Goal: Task Accomplishment & Management: Manage account settings

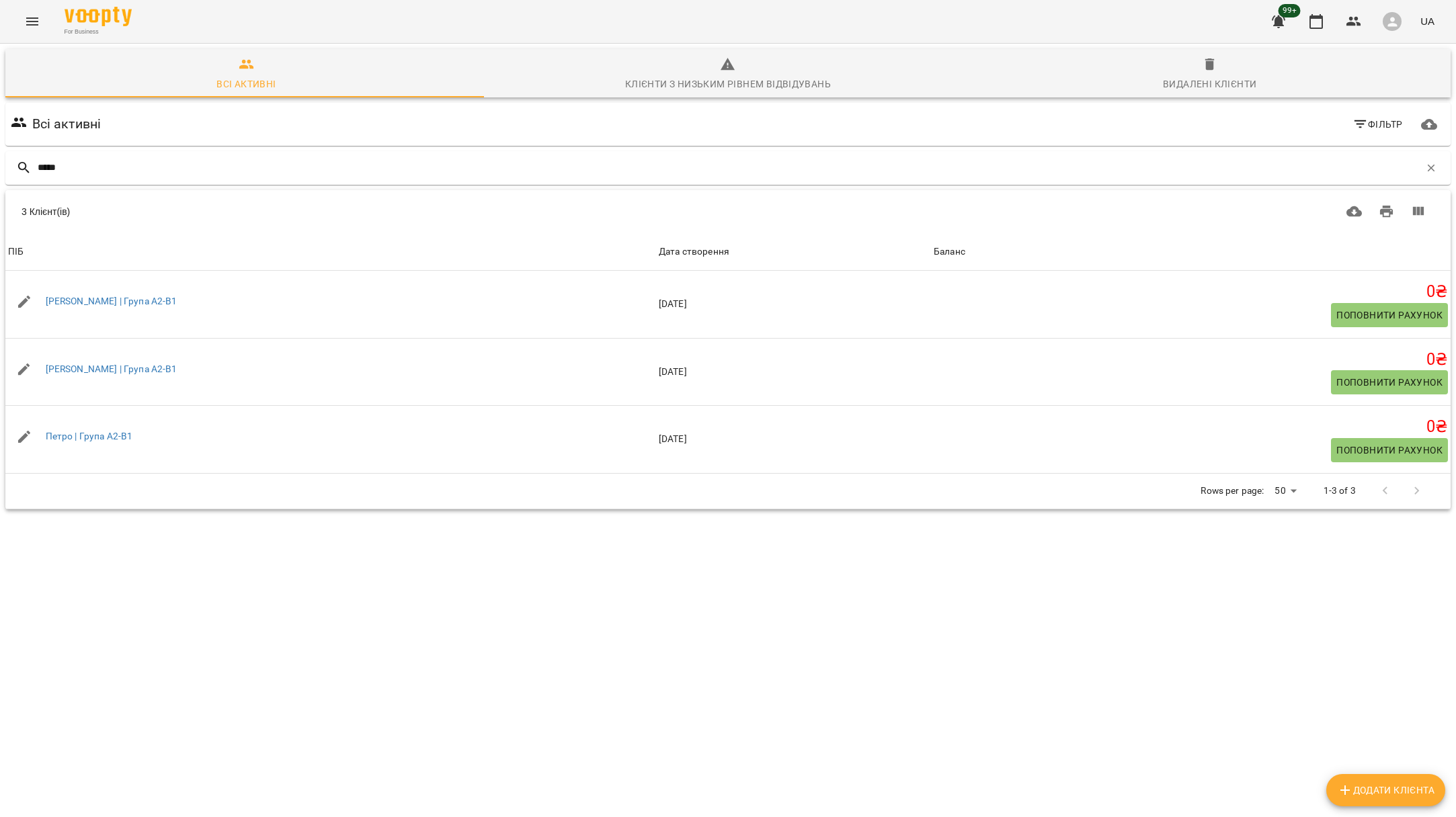
click at [46, 23] on button "Menu" at bounding box center [32, 21] width 32 height 32
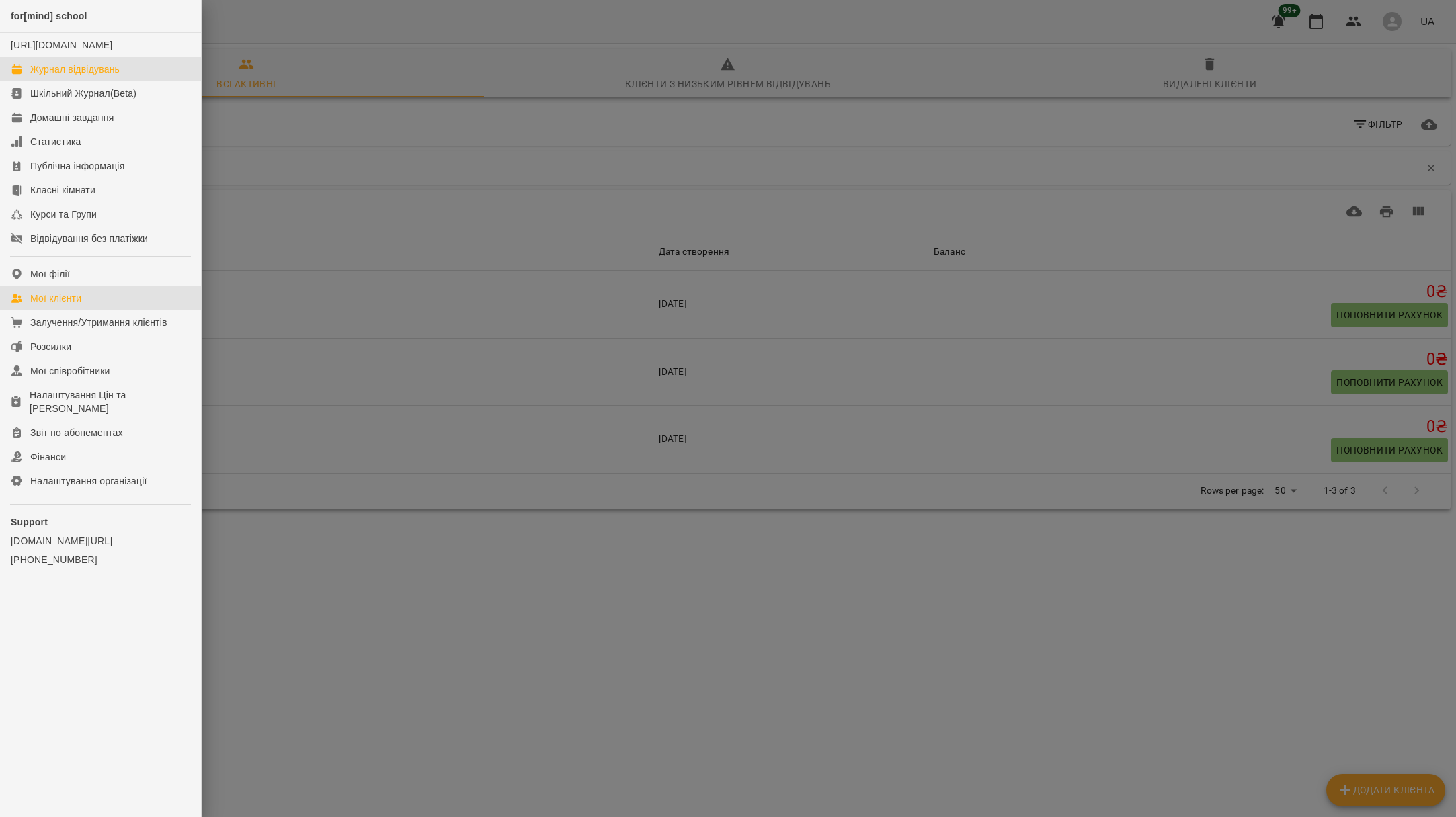
click at [81, 76] on div "Журнал відвідувань" at bounding box center [75, 69] width 89 height 13
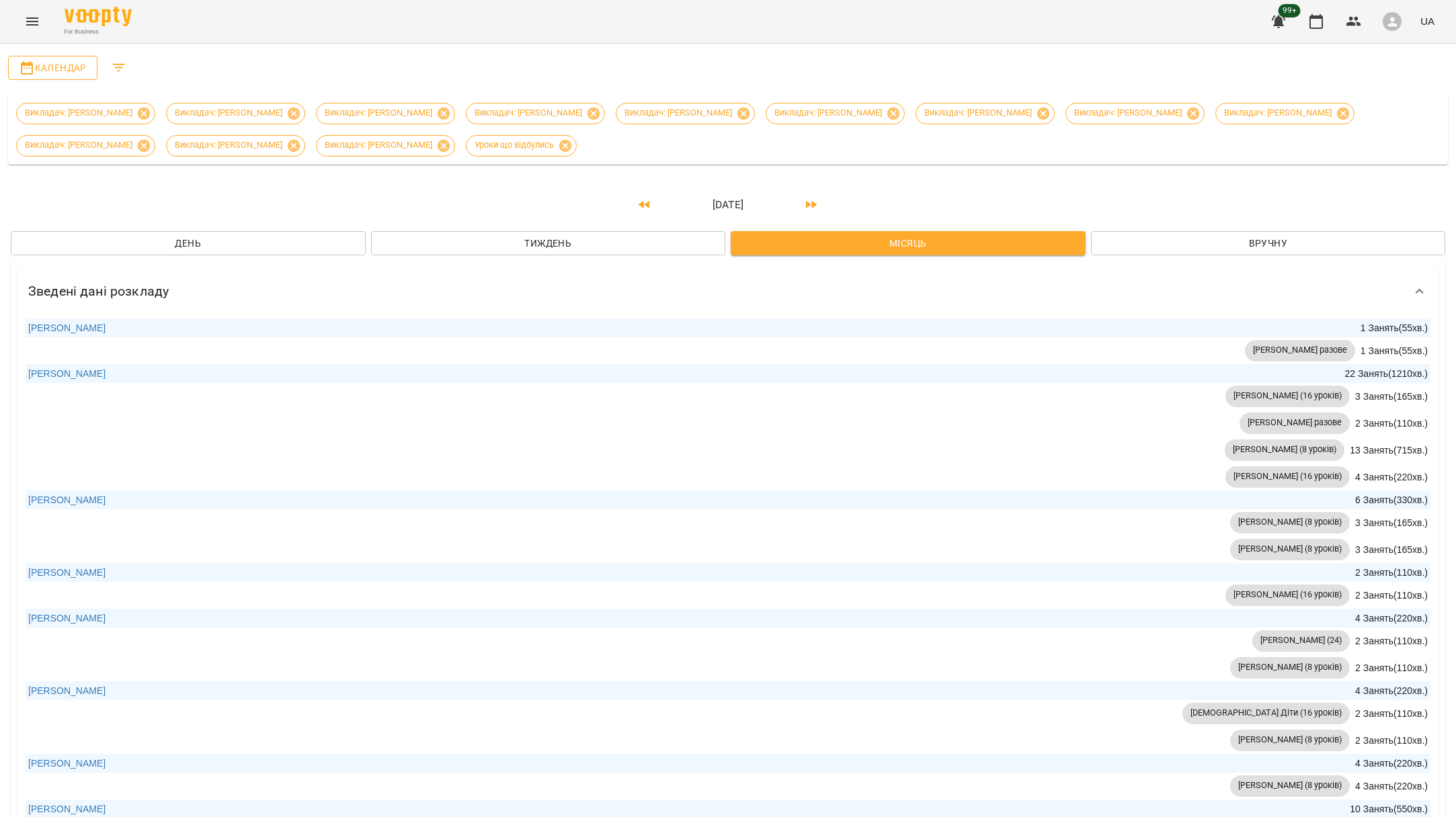
click at [60, 77] on button "Календар" at bounding box center [53, 68] width 89 height 24
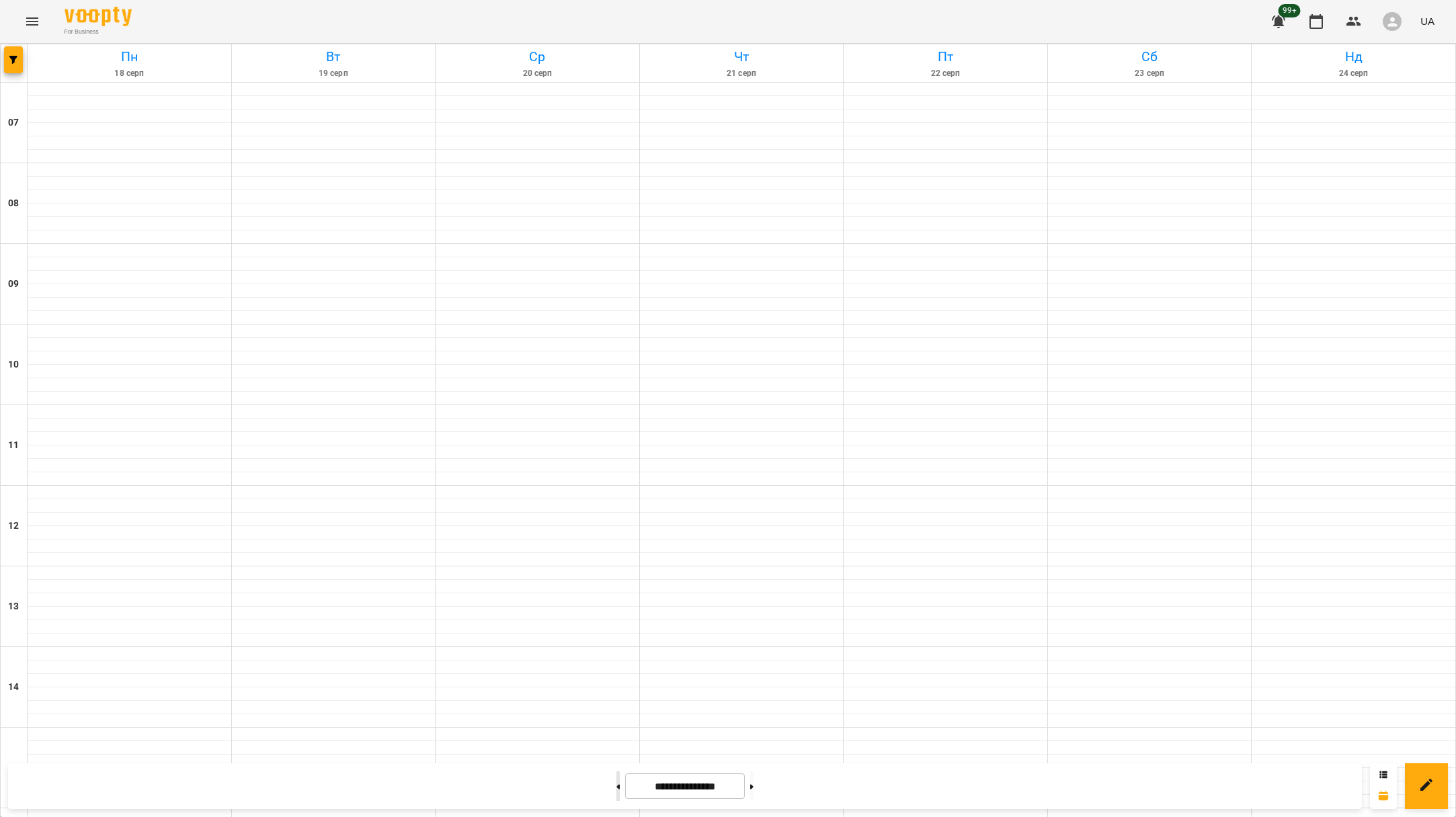
click at [617, 791] on button at bounding box center [618, 786] width 4 height 29
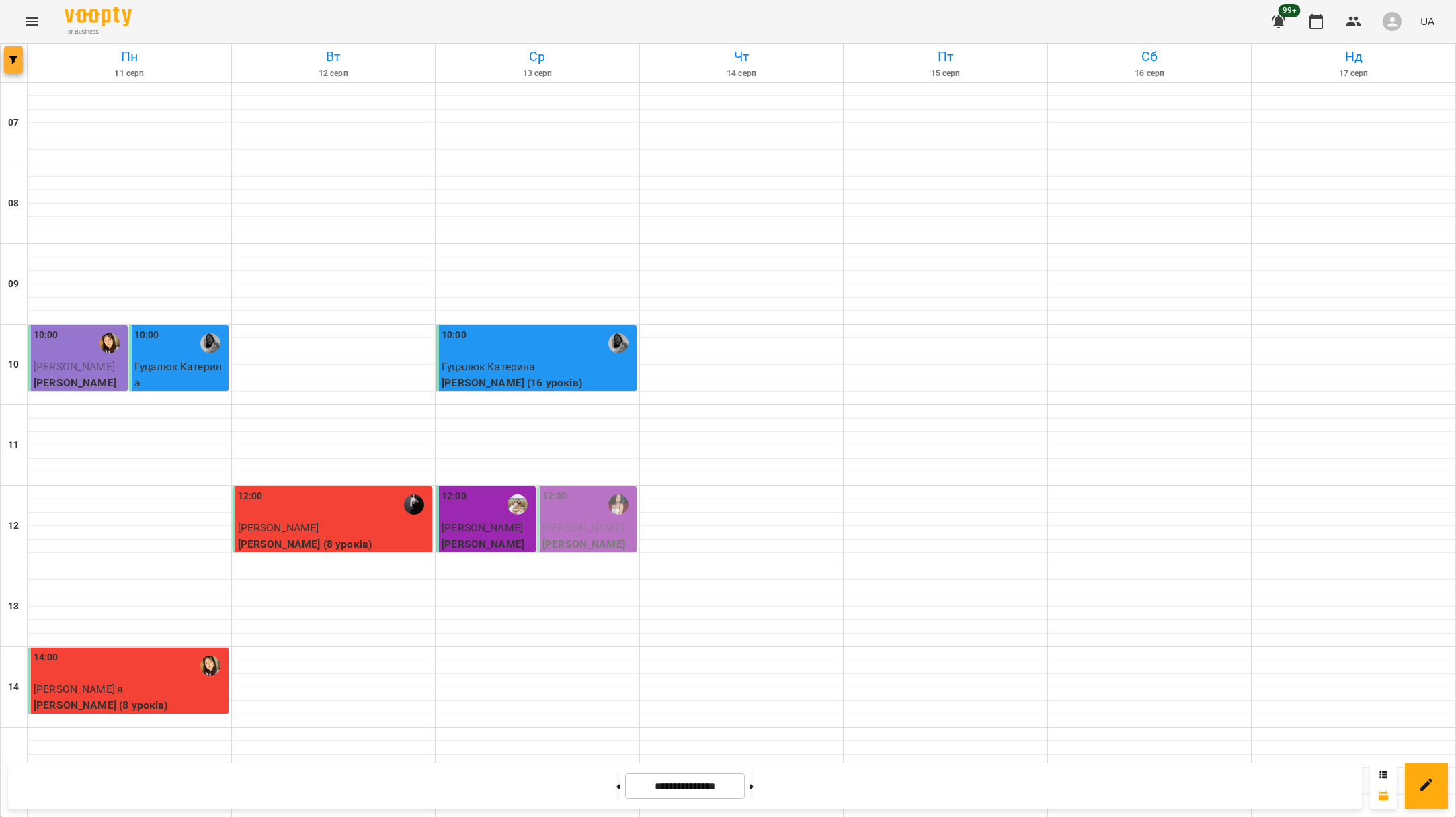
click at [5, 51] on button "button" at bounding box center [13, 60] width 19 height 27
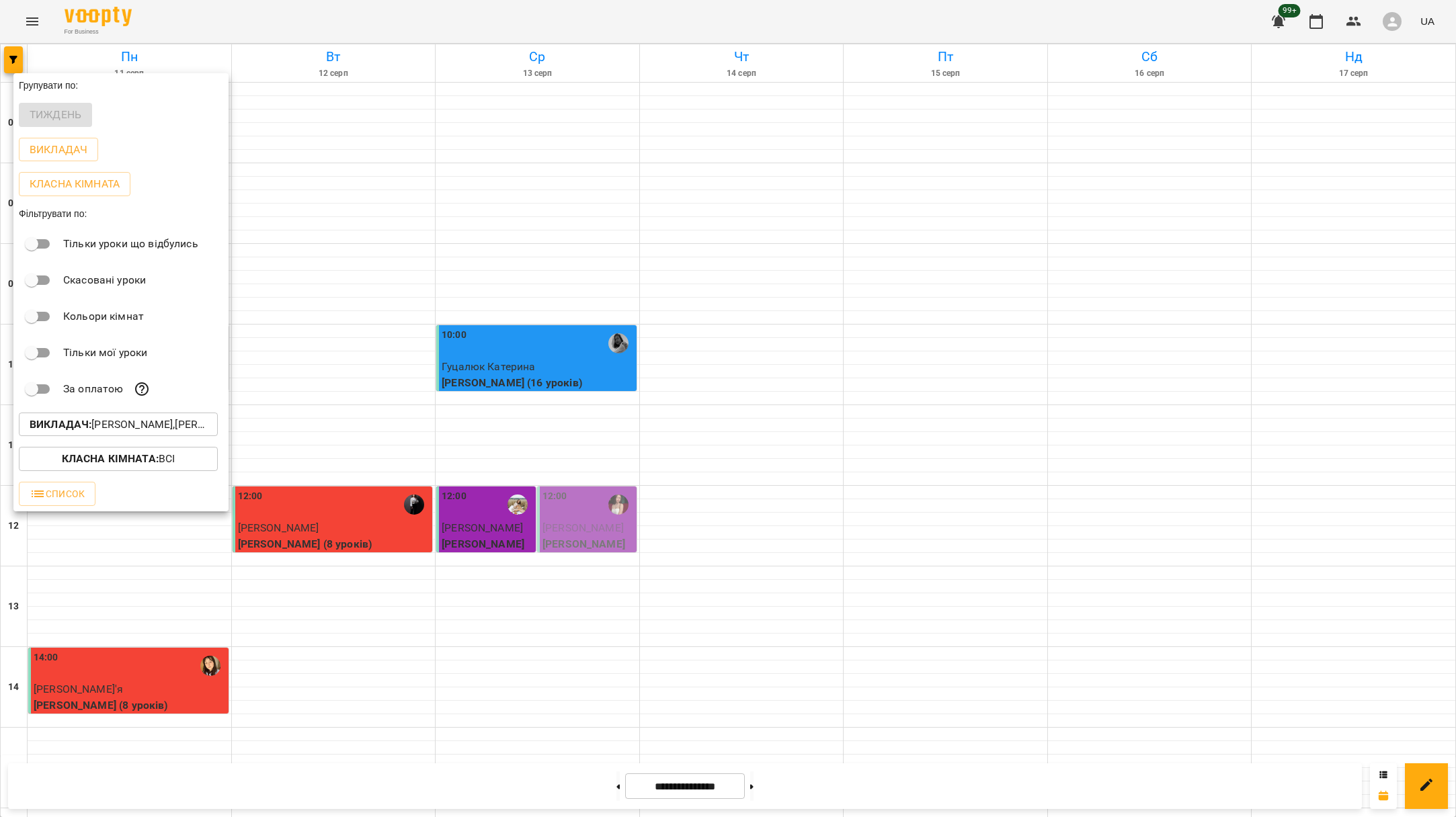
click at [115, 441] on div "Викладач : [PERSON_NAME],[PERSON_NAME],[PERSON_NAME],[PERSON_NAME],[PERSON_NAME…" at bounding box center [120, 424] width 215 height 35
click at [115, 437] on button "Викладач : [PERSON_NAME],[PERSON_NAME],[PERSON_NAME],[PERSON_NAME],[PERSON_NAME…" at bounding box center [118, 424] width 199 height 24
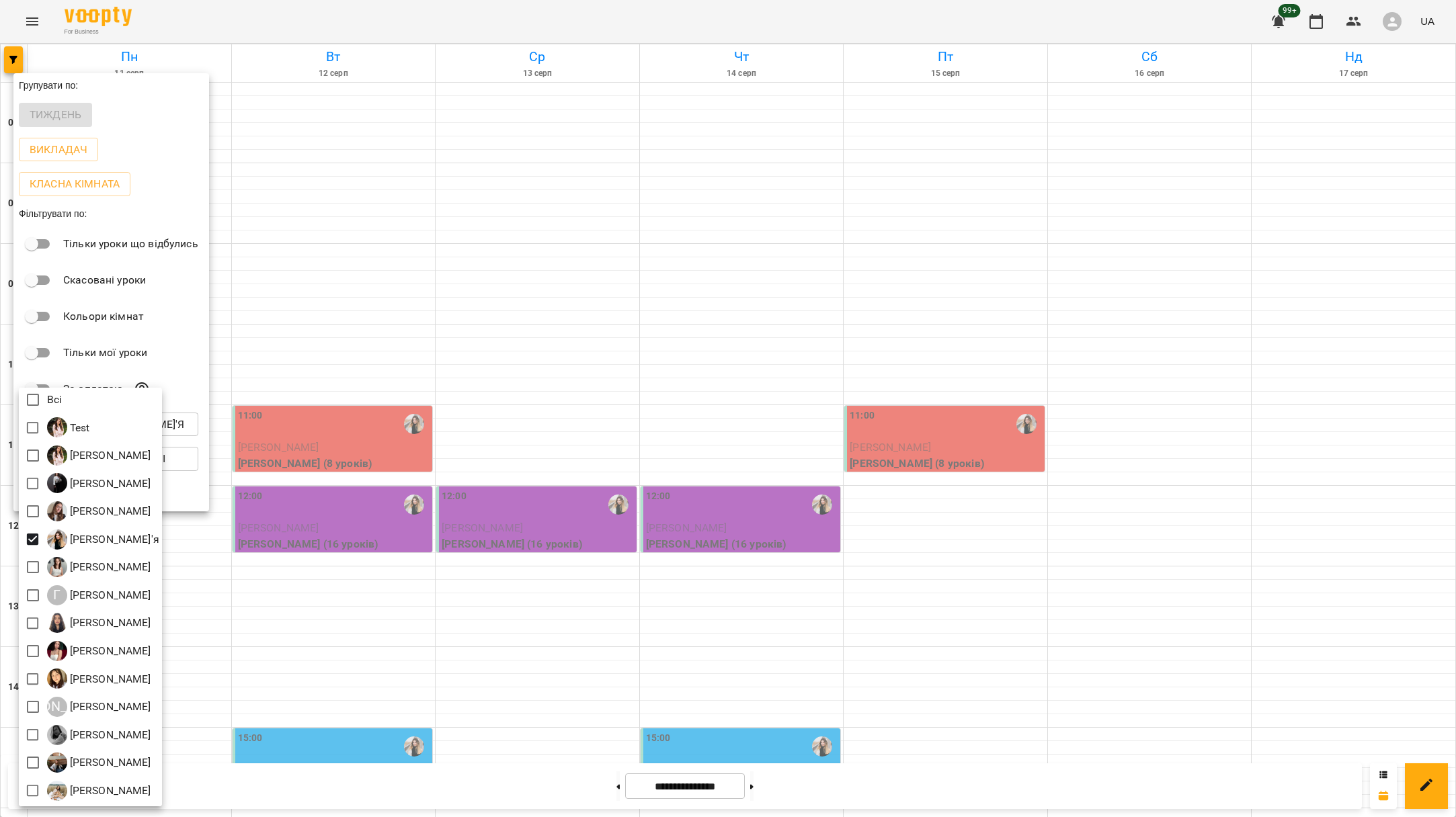
scroll to position [3, 0]
click at [182, 356] on div at bounding box center [728, 408] width 1456 height 817
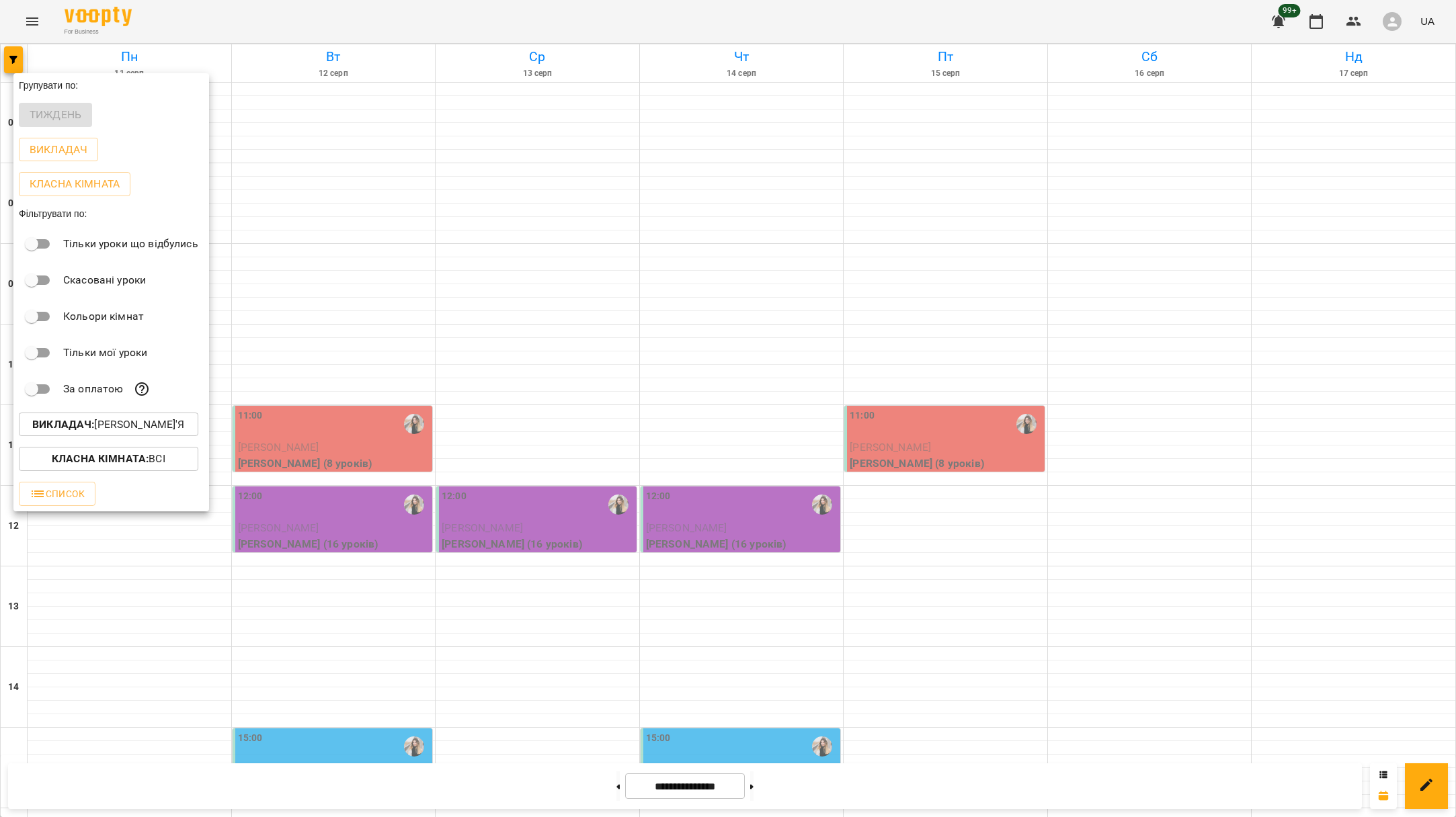
click at [388, 632] on div at bounding box center [728, 408] width 1456 height 817
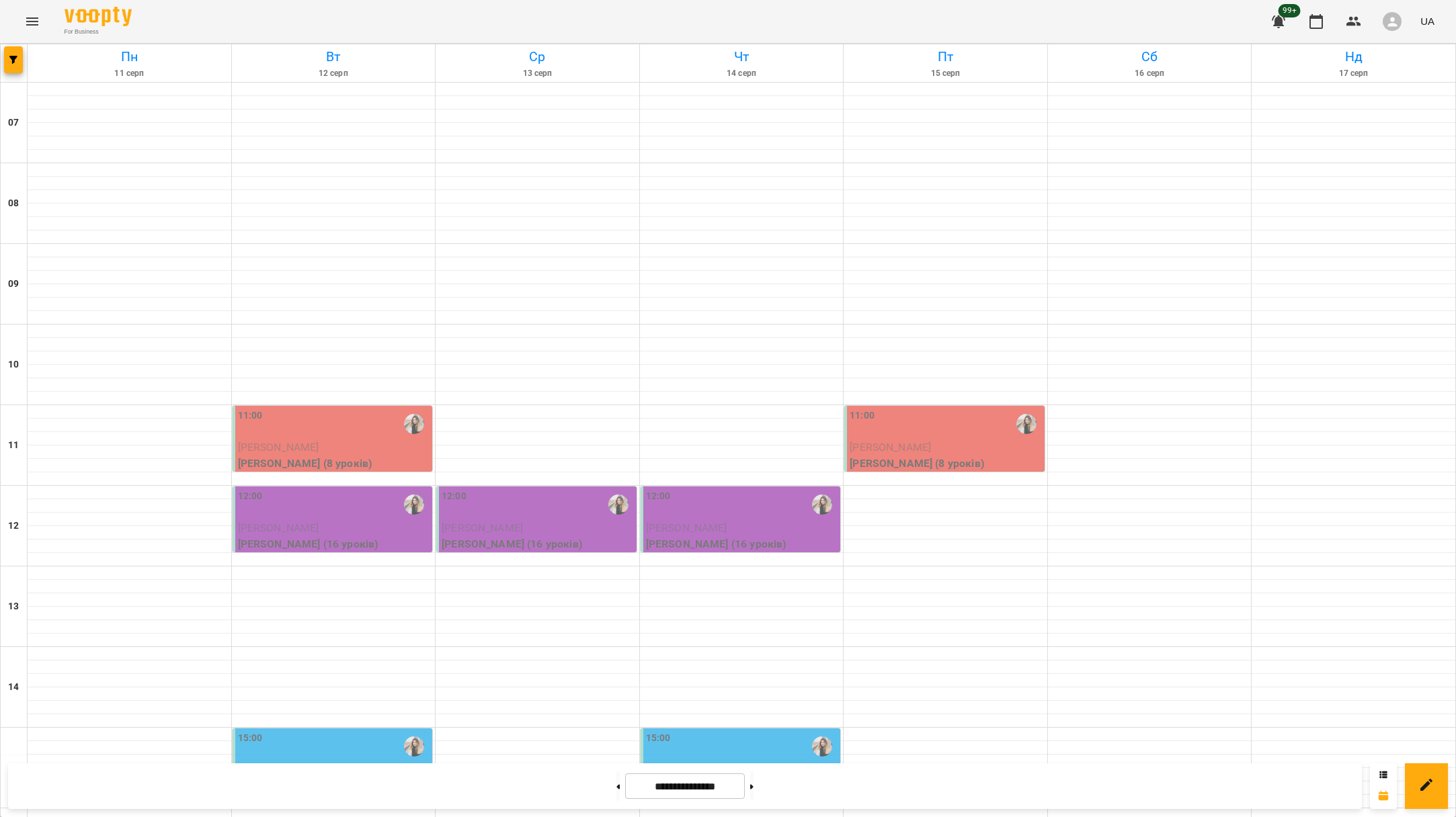
scroll to position [61, 0]
click at [617, 780] on button at bounding box center [618, 786] width 4 height 29
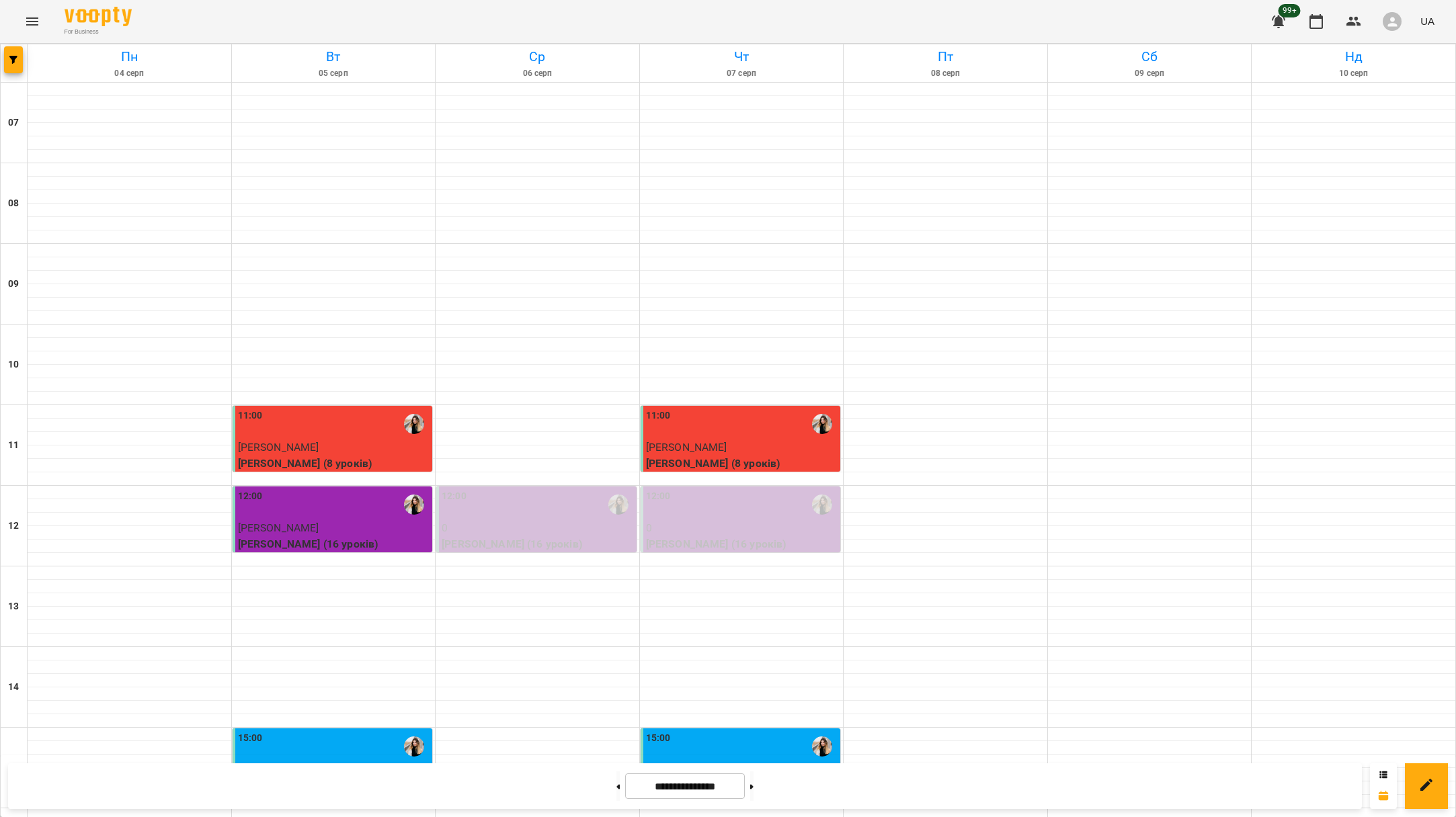
scroll to position [208, 0]
click at [791, 764] on div "**********" at bounding box center [684, 786] width 1354 height 45
click at [753, 779] on button at bounding box center [752, 786] width 4 height 29
type input "**********"
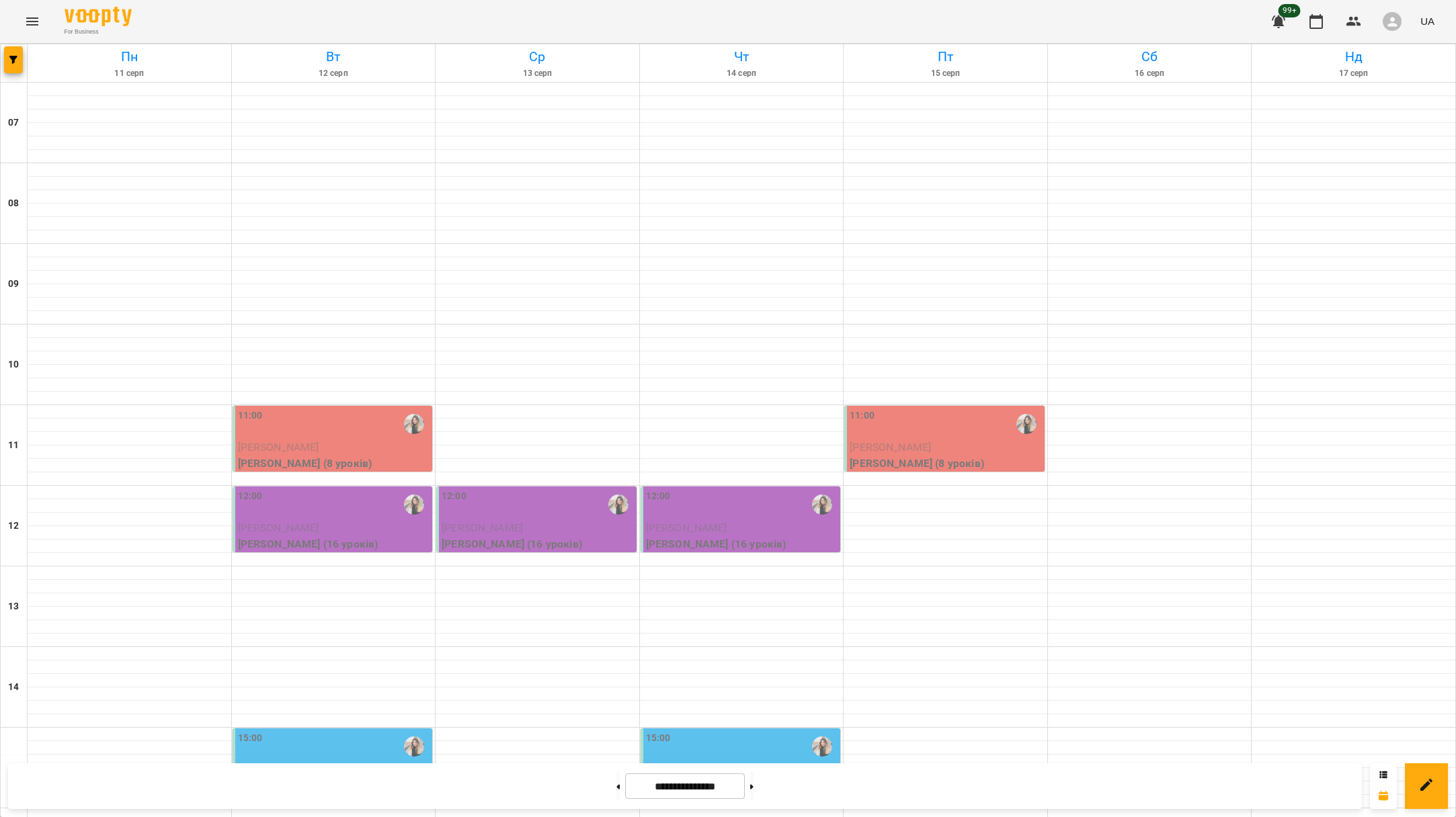
scroll to position [109, 0]
click at [379, 409] on div "11:00" at bounding box center [334, 424] width 192 height 31
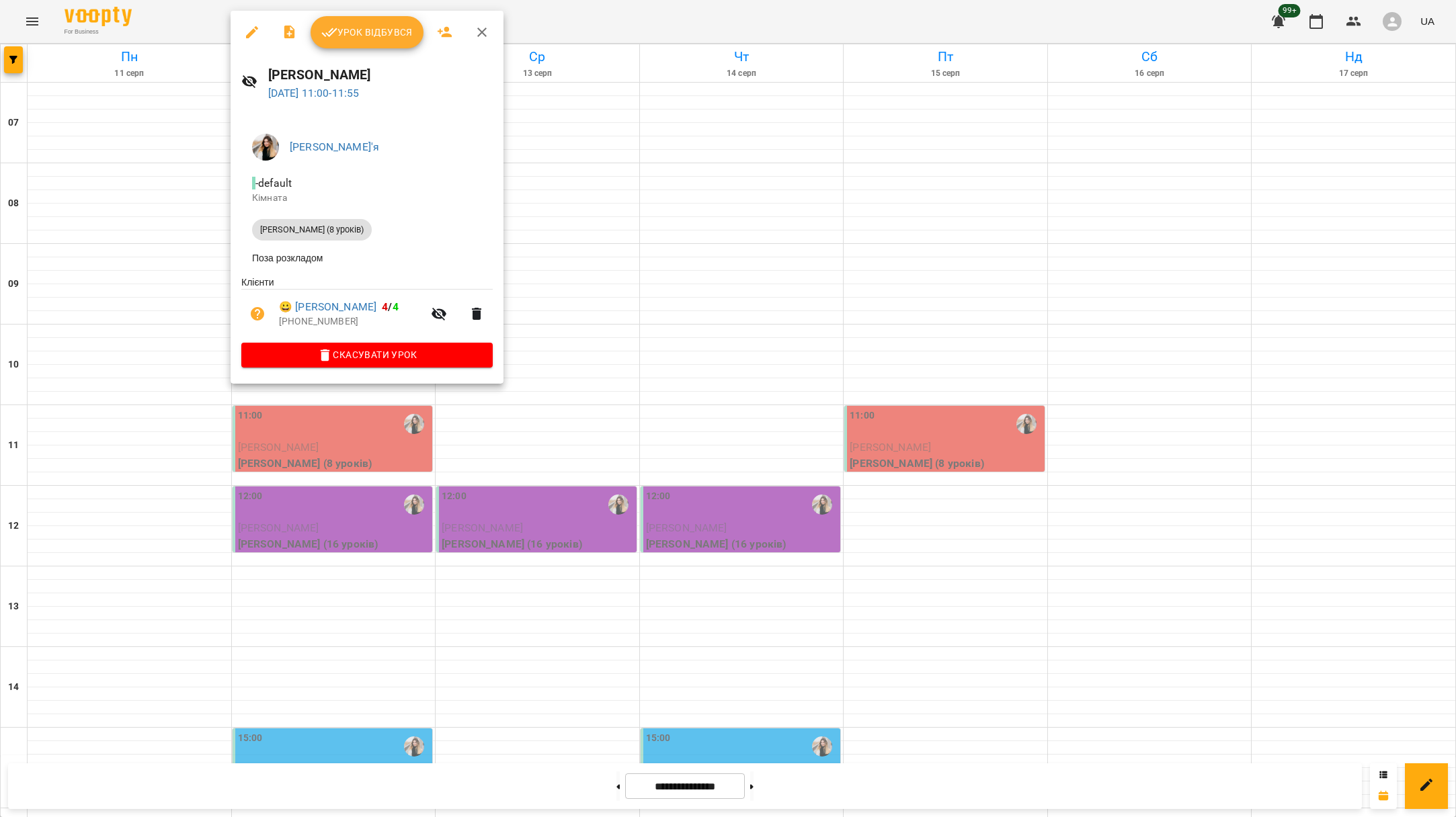
click at [331, 34] on icon "button" at bounding box center [330, 32] width 16 height 16
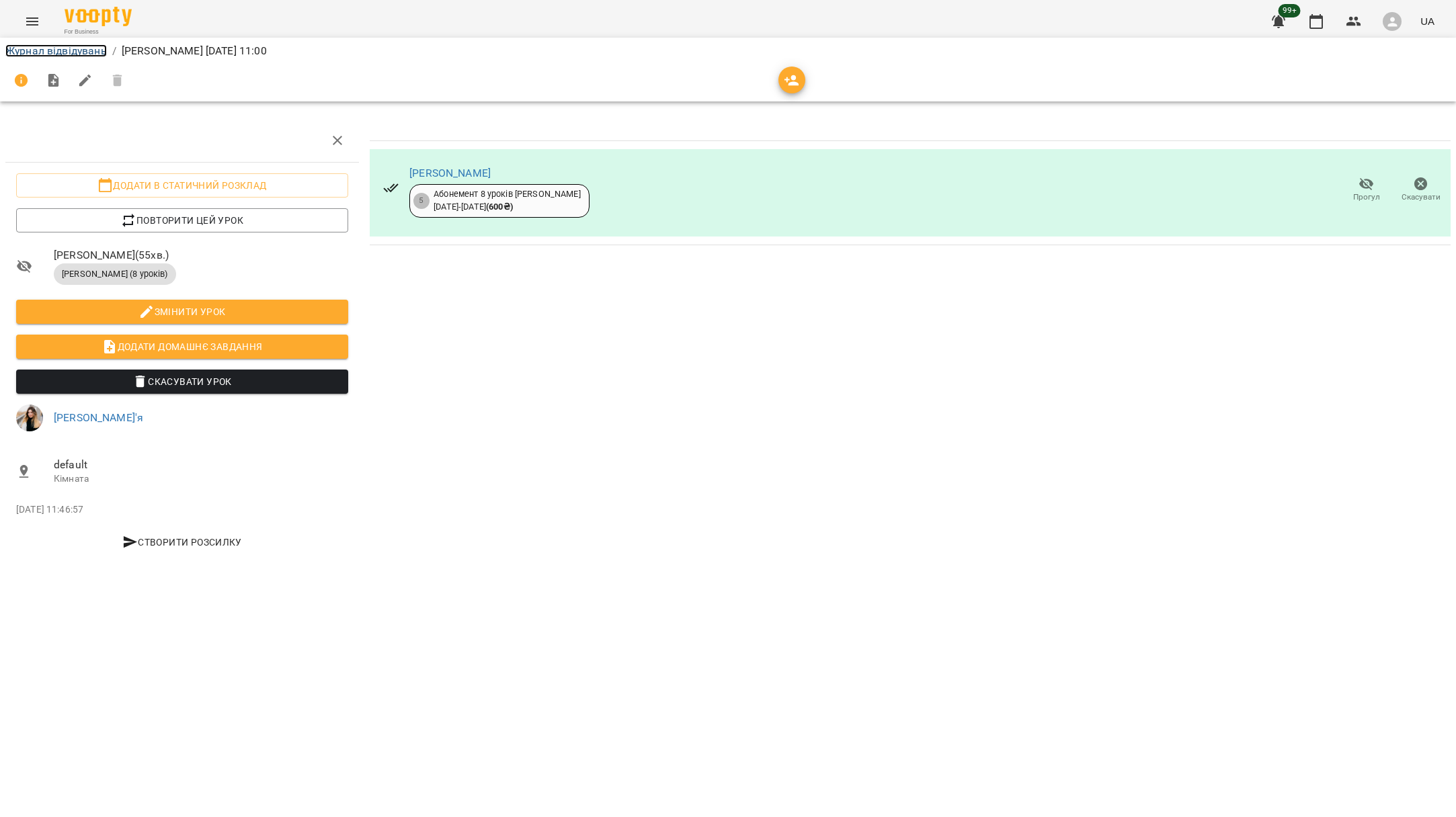
click at [78, 53] on link "Журнал відвідувань" at bounding box center [56, 51] width 102 height 12
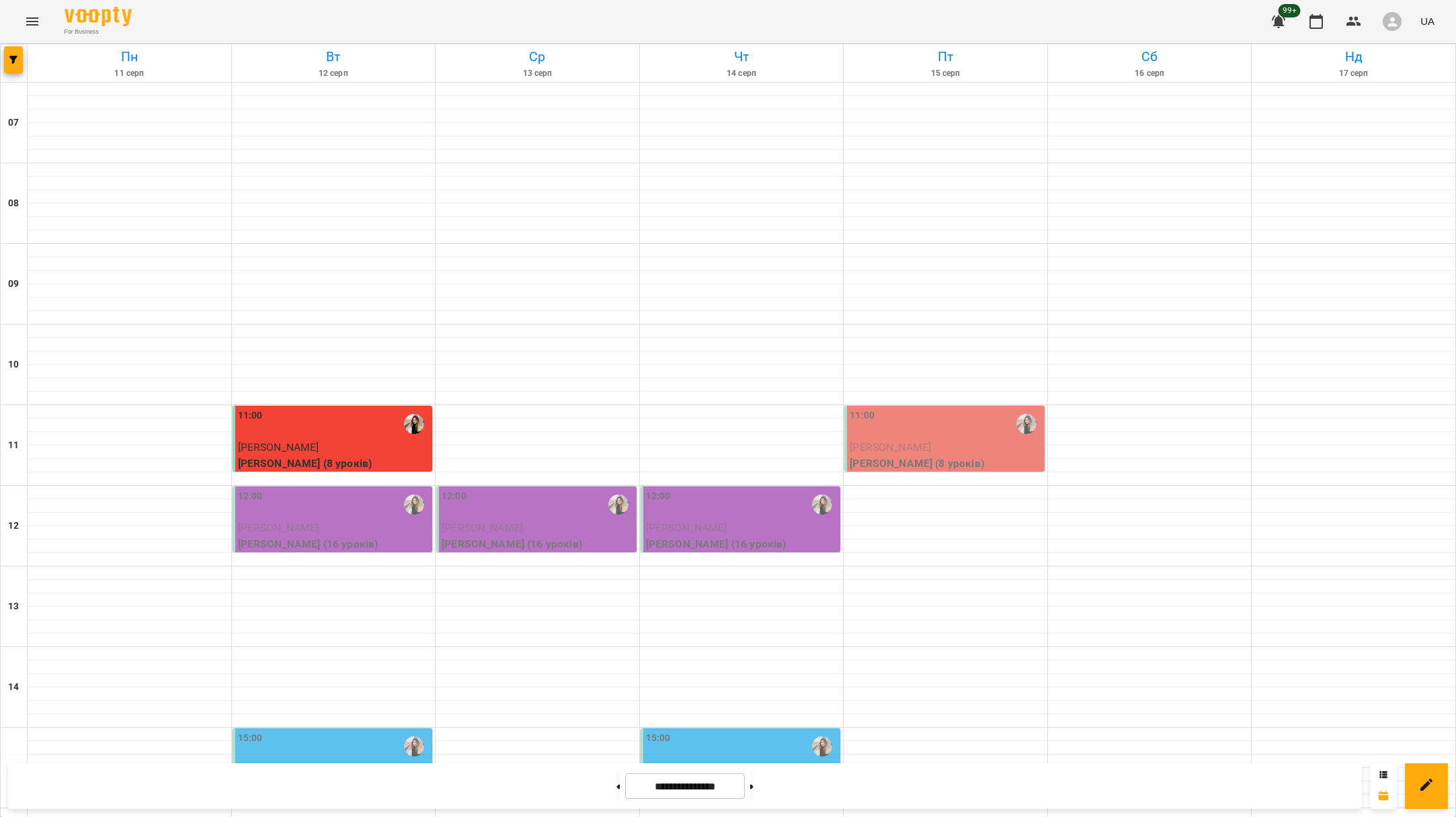
scroll to position [34, 0]
click at [322, 520] on p "[PERSON_NAME]" at bounding box center [334, 528] width 192 height 16
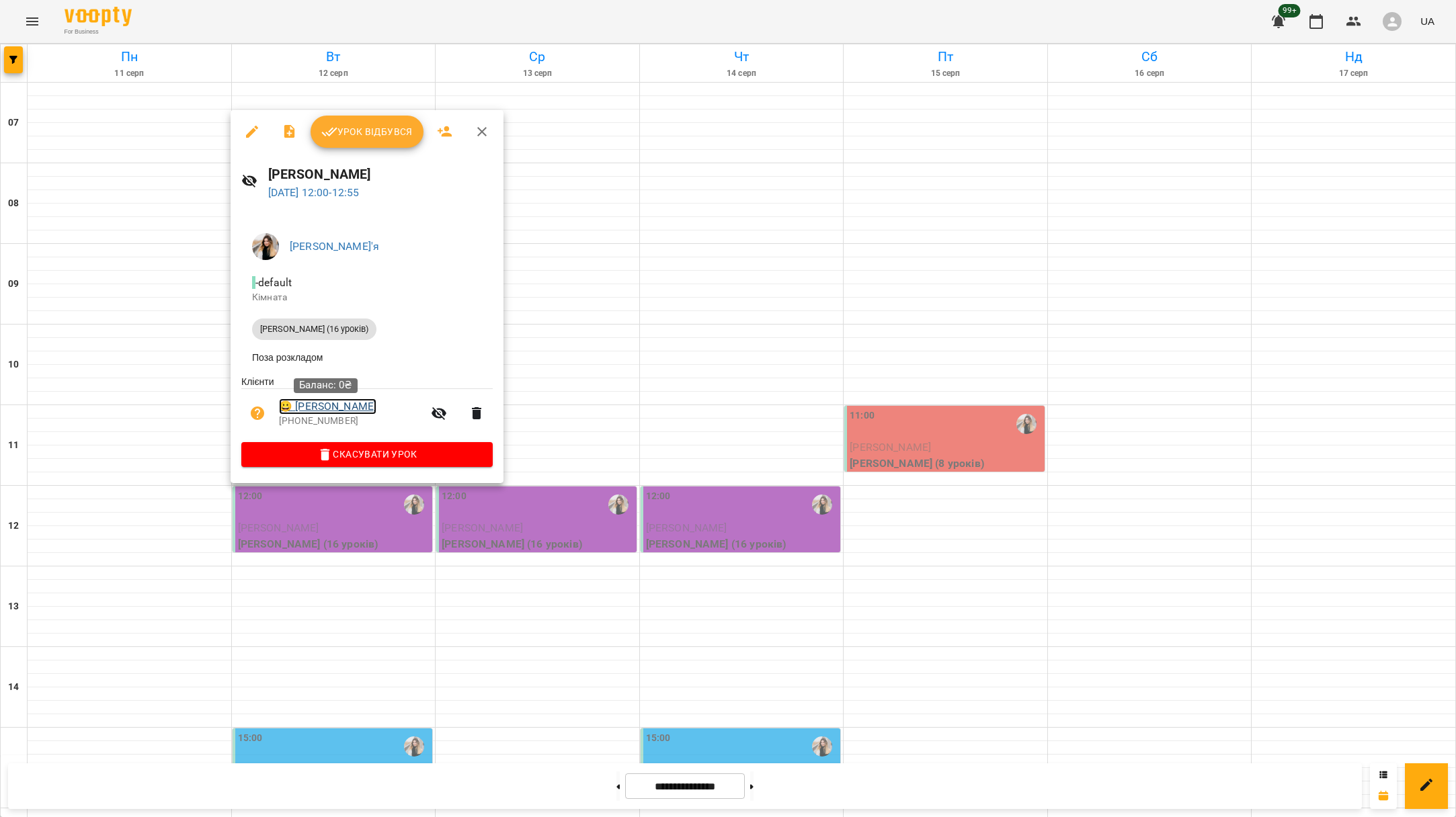
click at [332, 404] on link "😀 [PERSON_NAME]" at bounding box center [327, 406] width 97 height 16
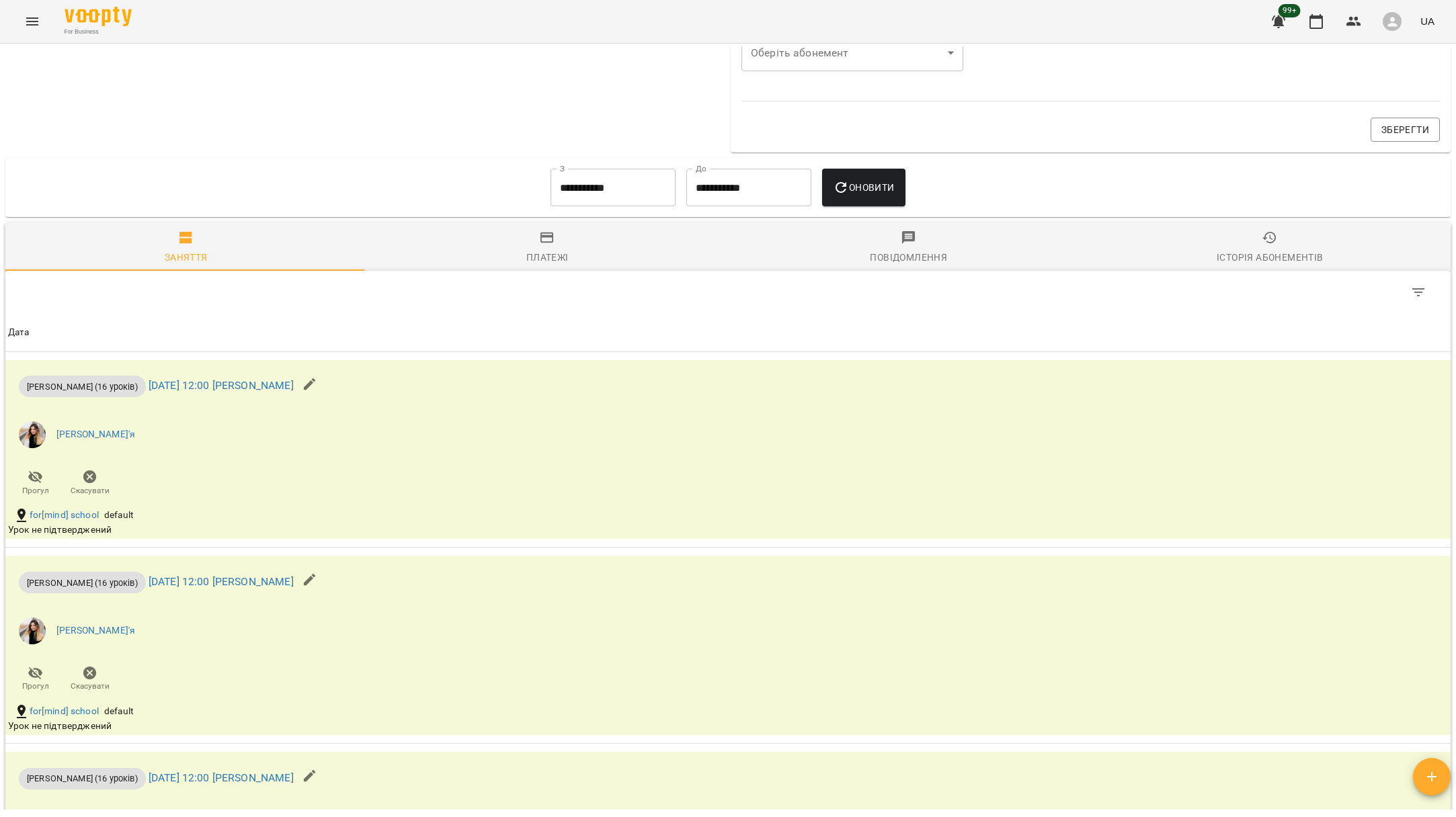
drag, startPoint x: 1255, startPoint y: 281, endPoint x: 1256, endPoint y: 266, distance: 15.0
click at [1255, 281] on div "Table Toolbar" at bounding box center [1073, 292] width 723 height 32
click at [1256, 264] on div "Історія абонементів" at bounding box center [1269, 257] width 106 height 16
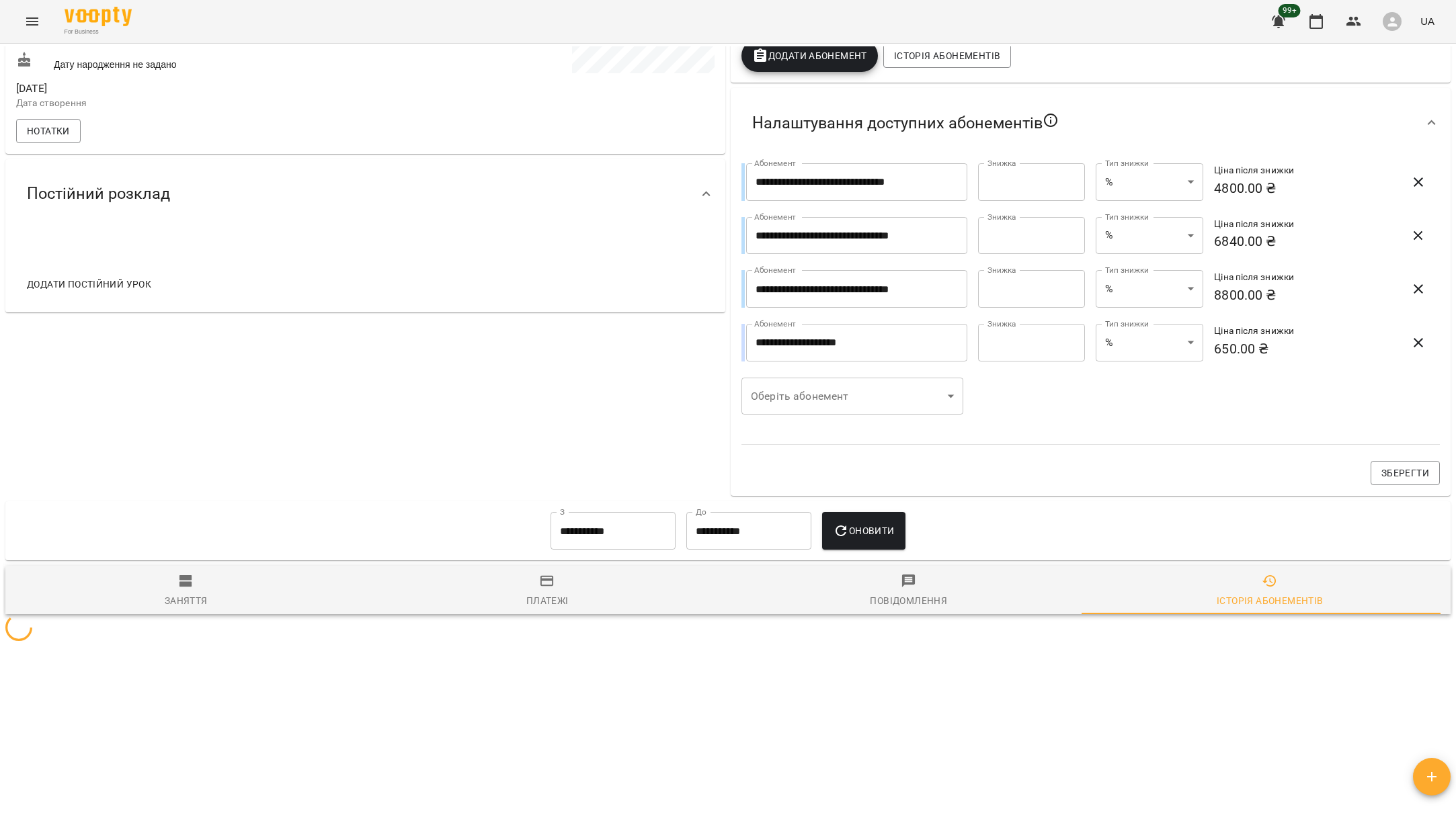
scroll to position [525, 0]
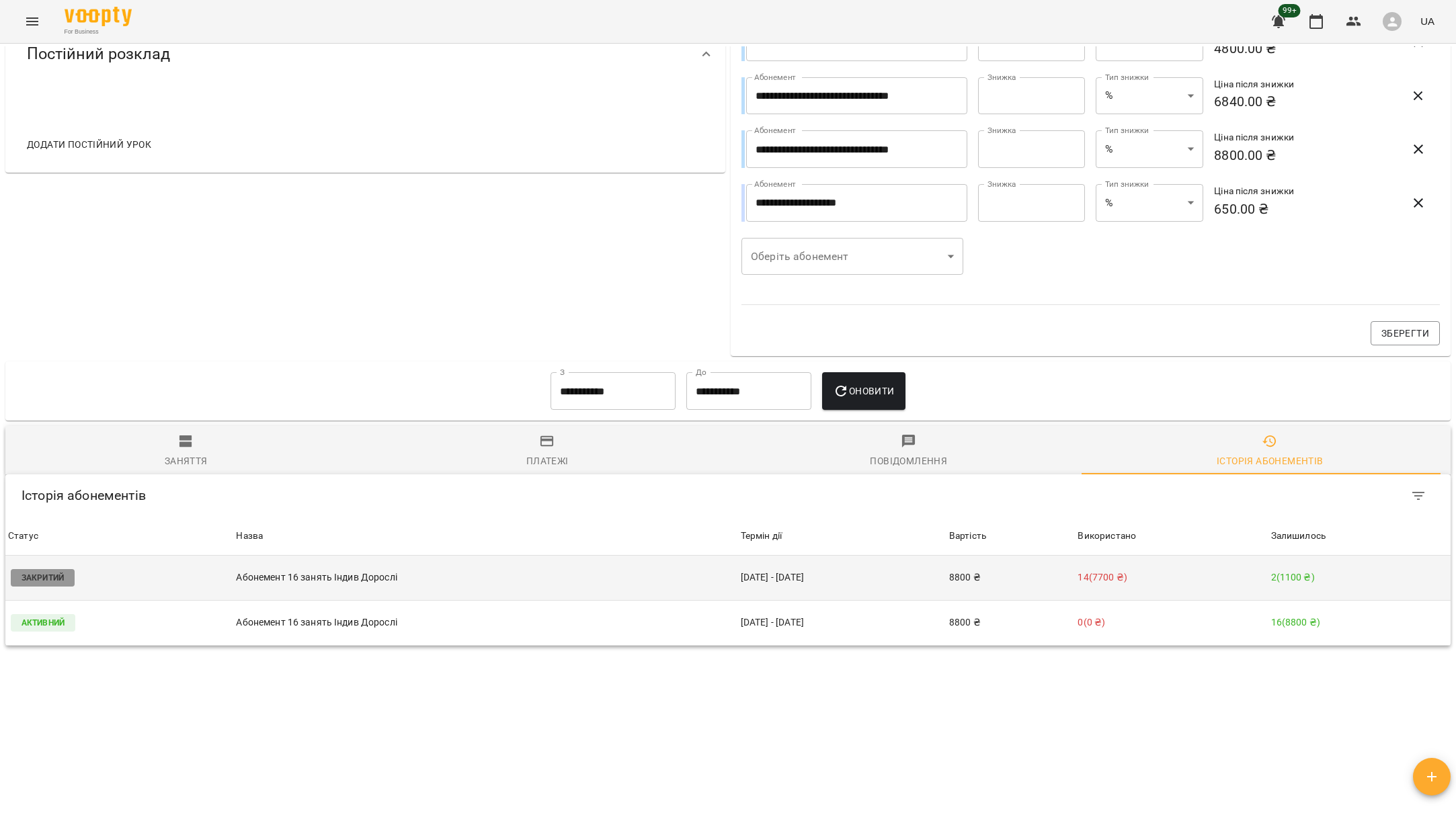
click at [770, 594] on td "[DATE] - [DATE]" at bounding box center [842, 578] width 209 height 45
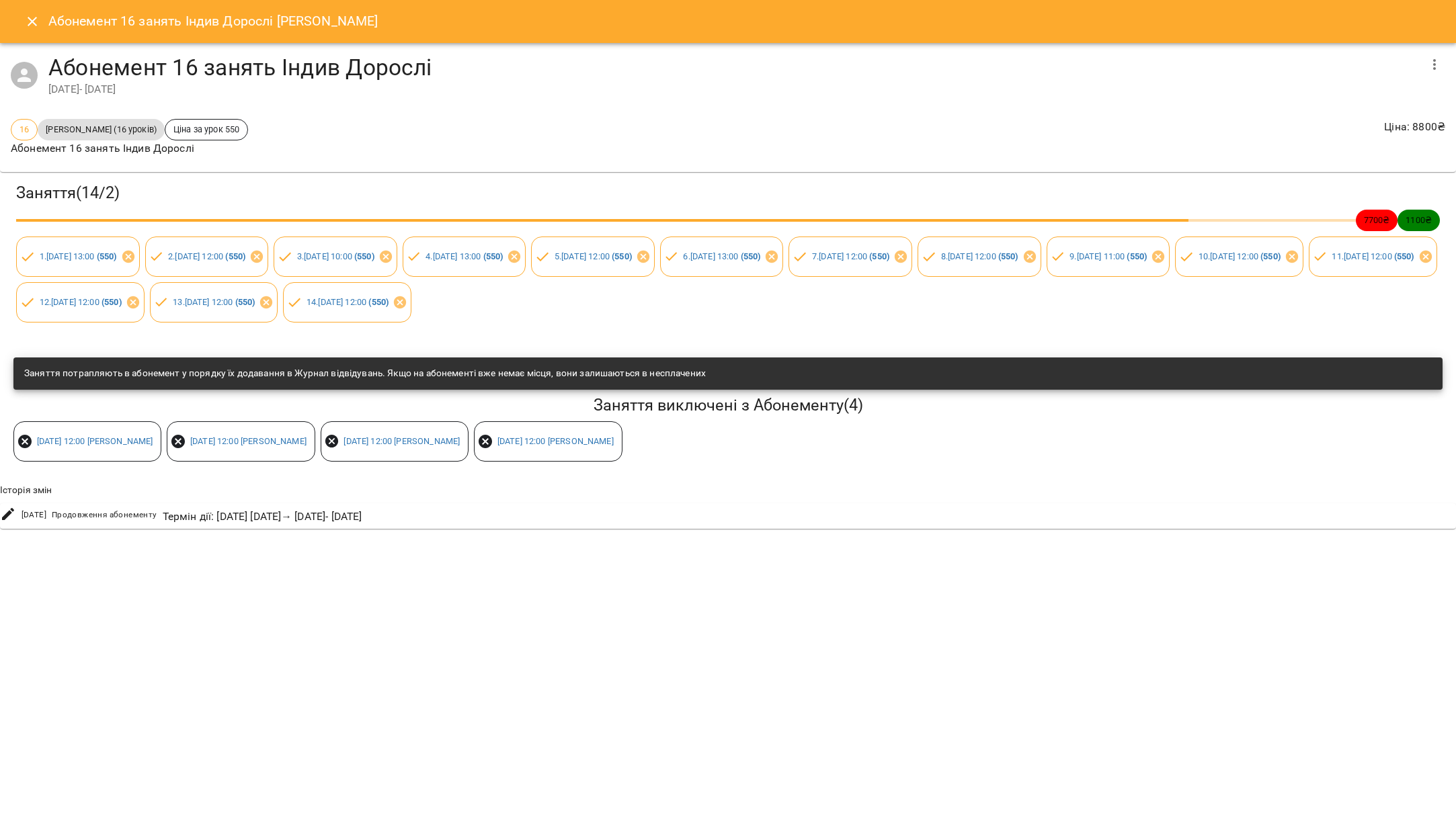
click at [1441, 62] on icon "button" at bounding box center [1434, 64] width 16 height 16
click at [1334, 63] on li "Змінити" at bounding box center [1324, 64] width 245 height 24
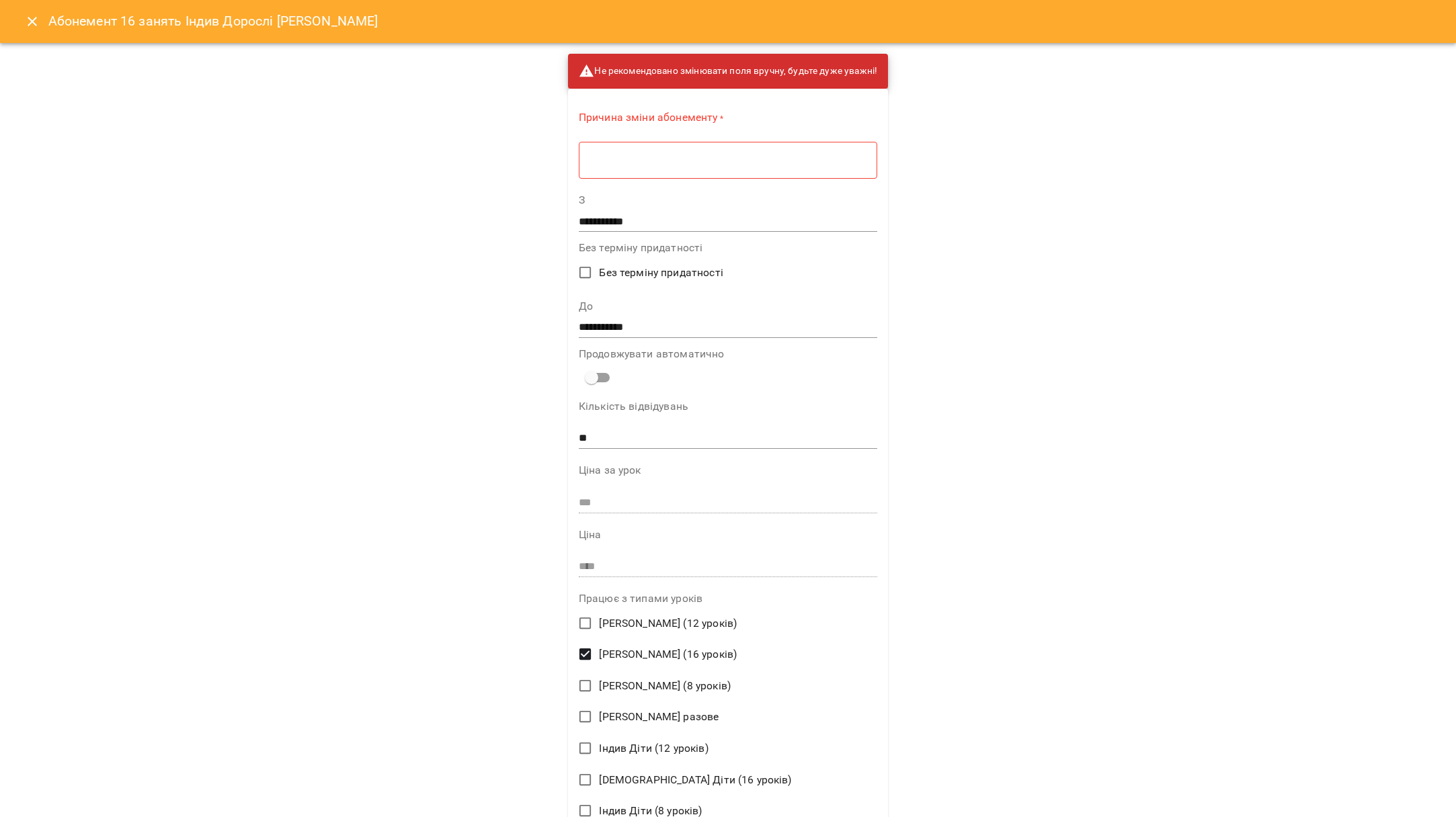
click at [724, 147] on div "* ​" at bounding box center [727, 159] width 299 height 37
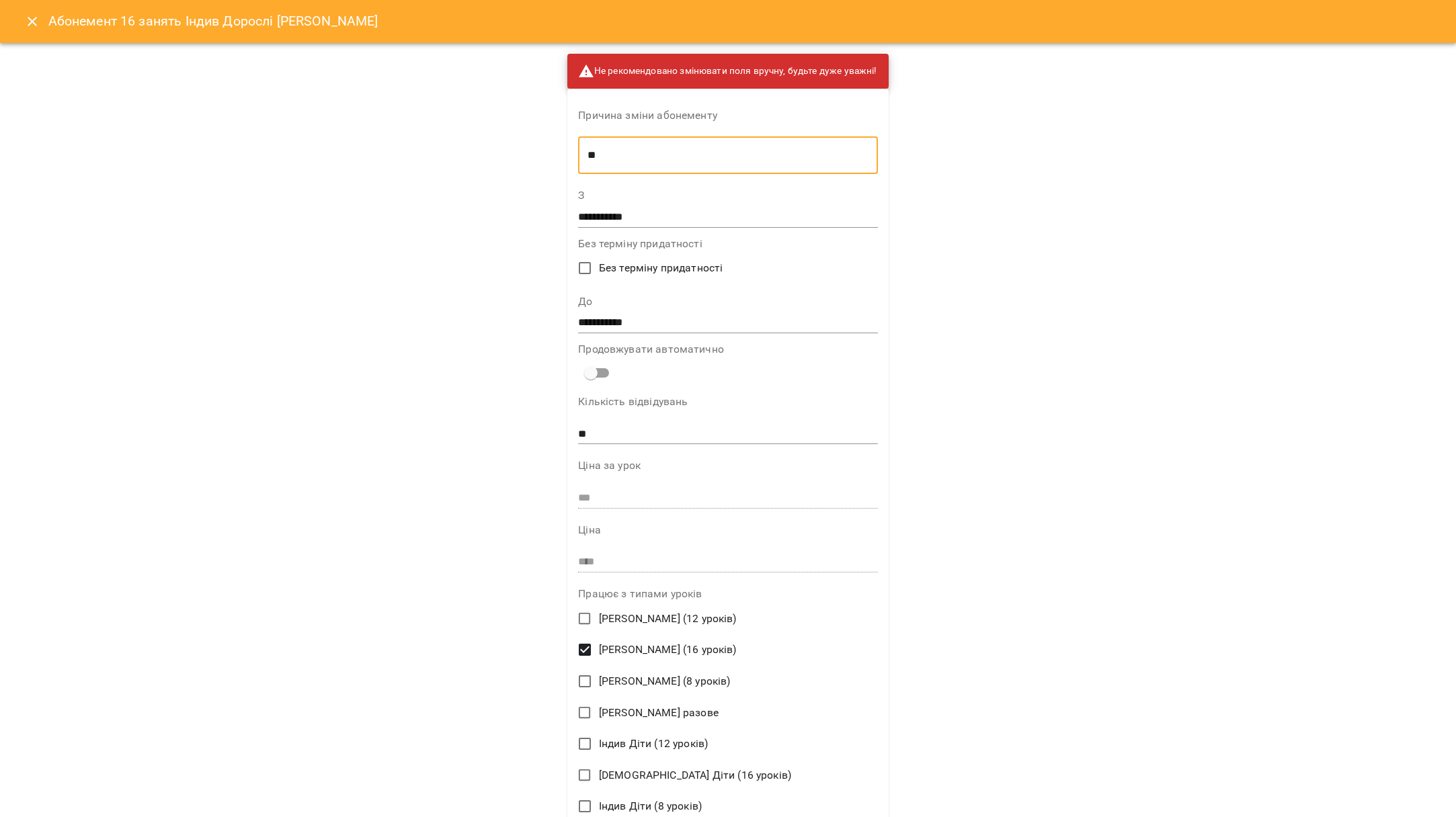
type textarea "*"
type textarea "**********"
click at [623, 318] on input "**********" at bounding box center [728, 323] width 299 height 21
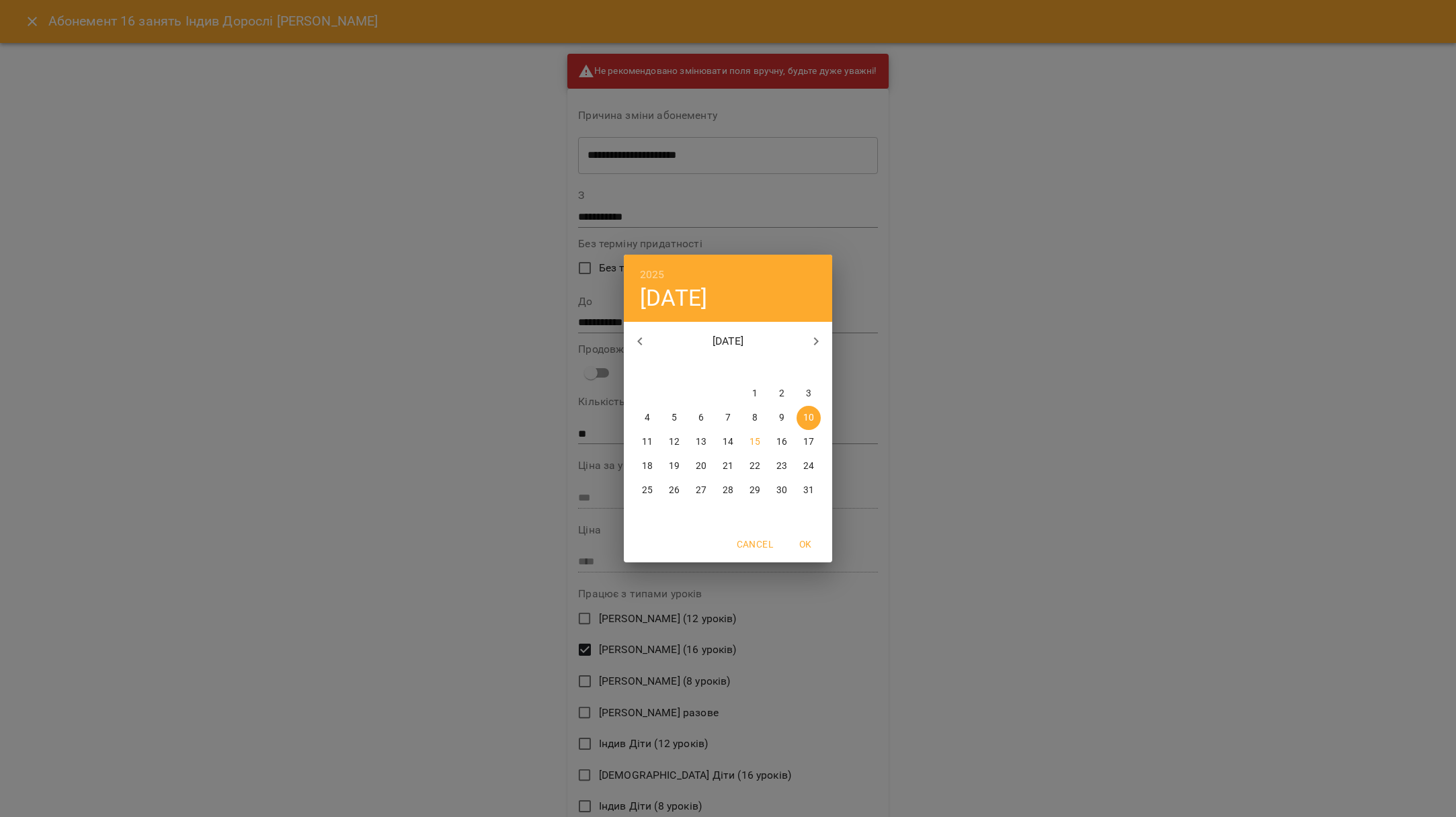
click at [692, 439] on span "13" at bounding box center [700, 442] width 24 height 13
type input "**********"
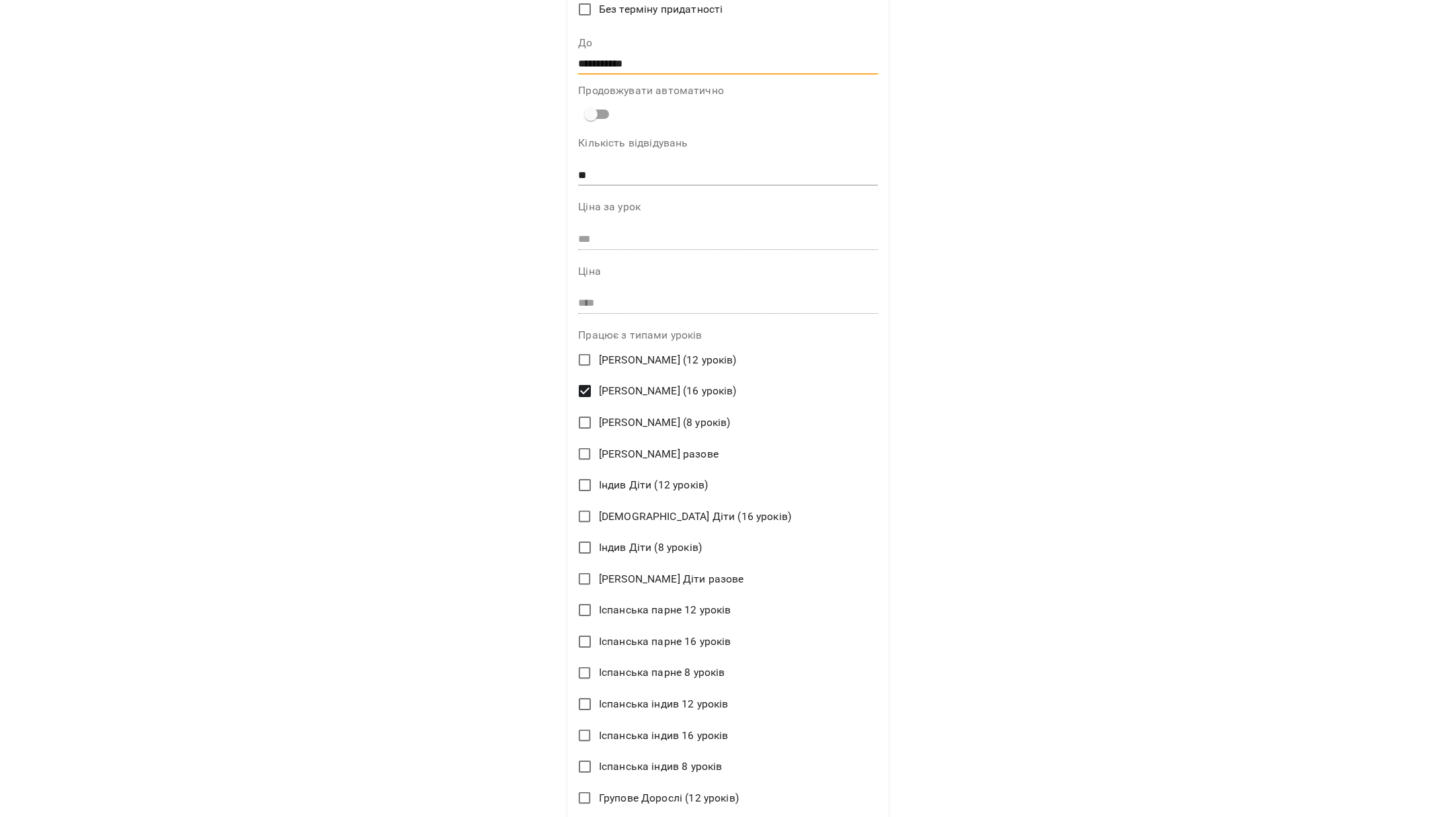
scroll to position [788, 0]
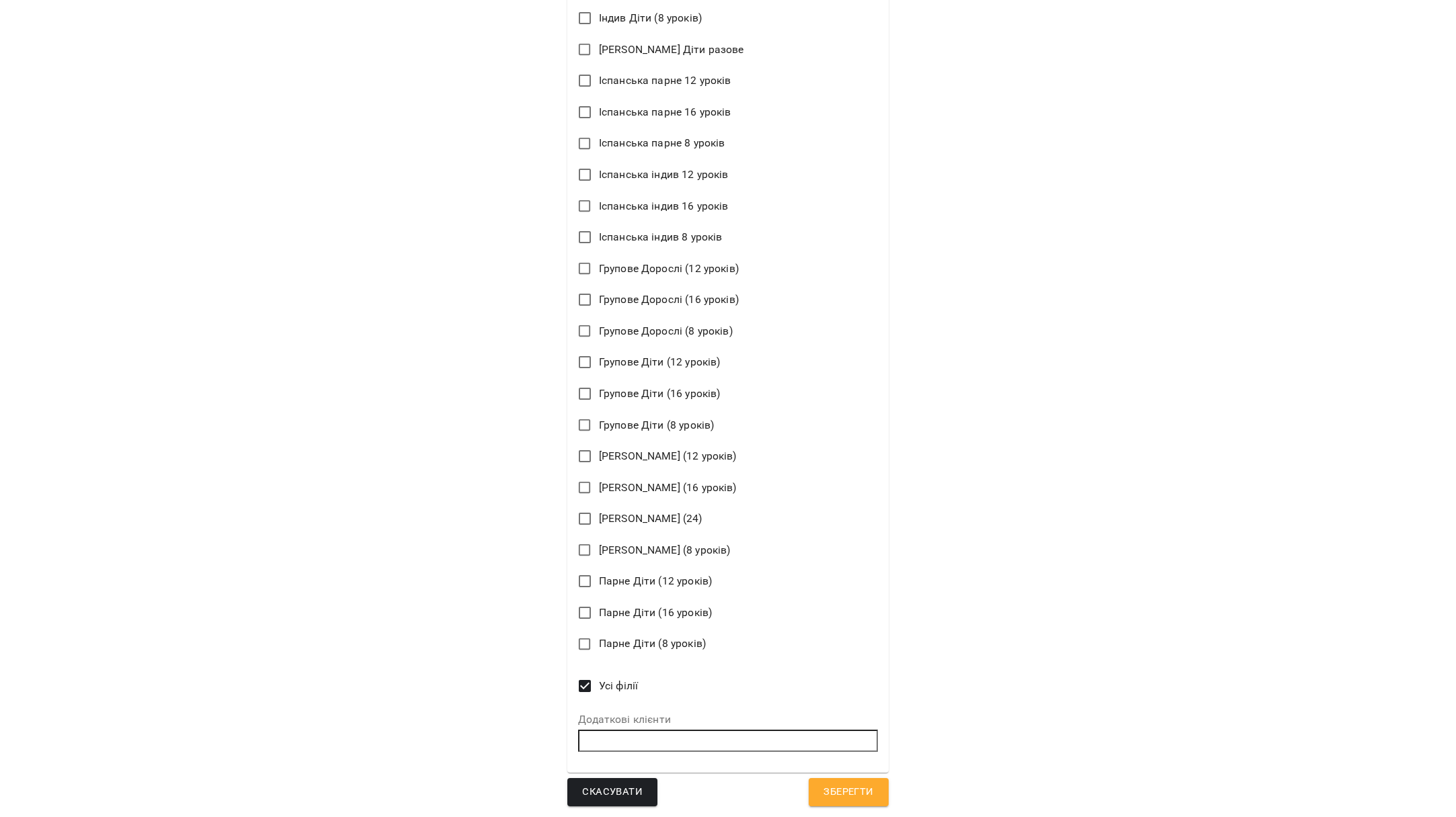
click at [808, 785] on button "Зберегти" at bounding box center [847, 792] width 79 height 29
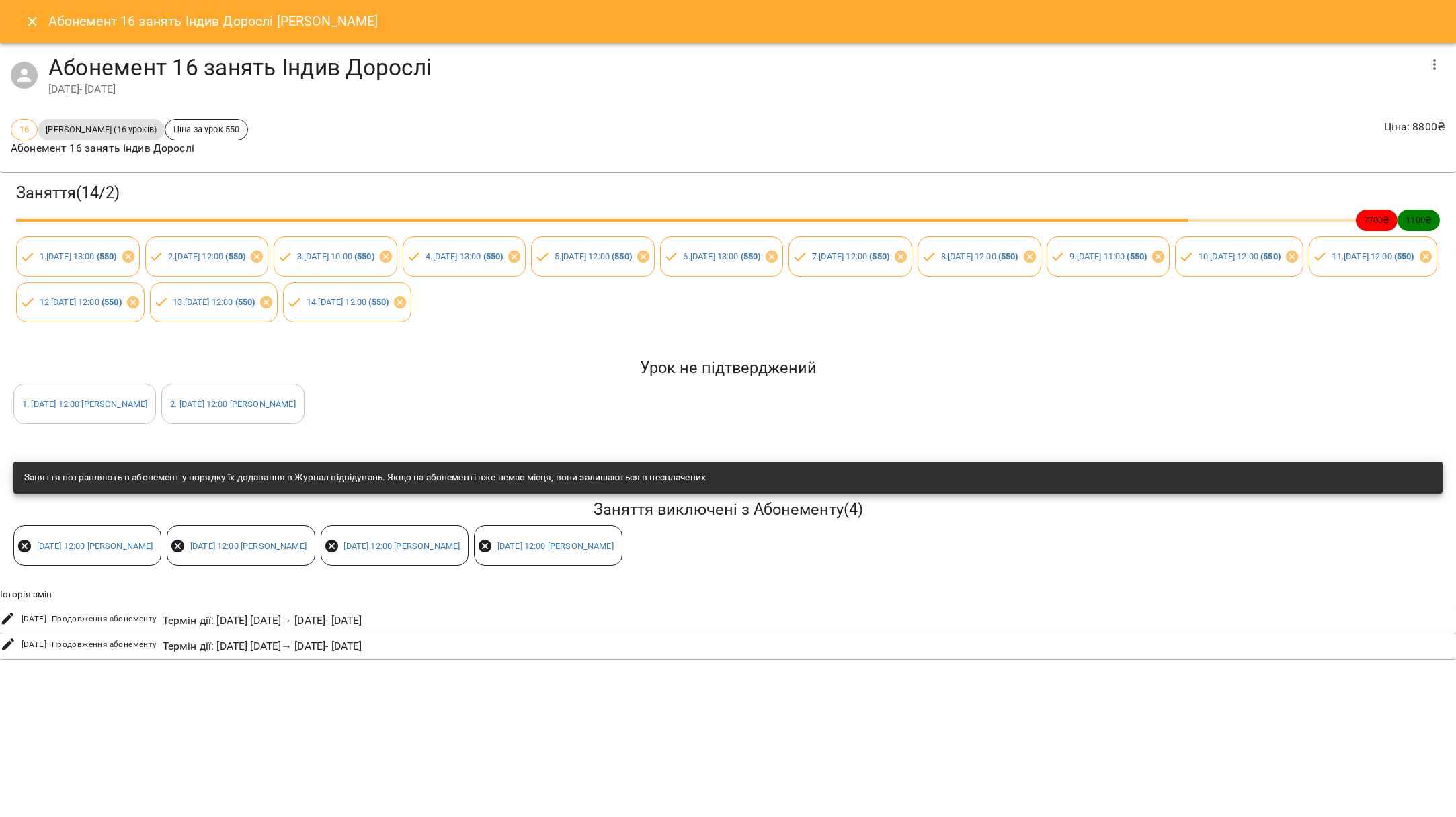
click at [23, 33] on button "Close" at bounding box center [32, 21] width 32 height 32
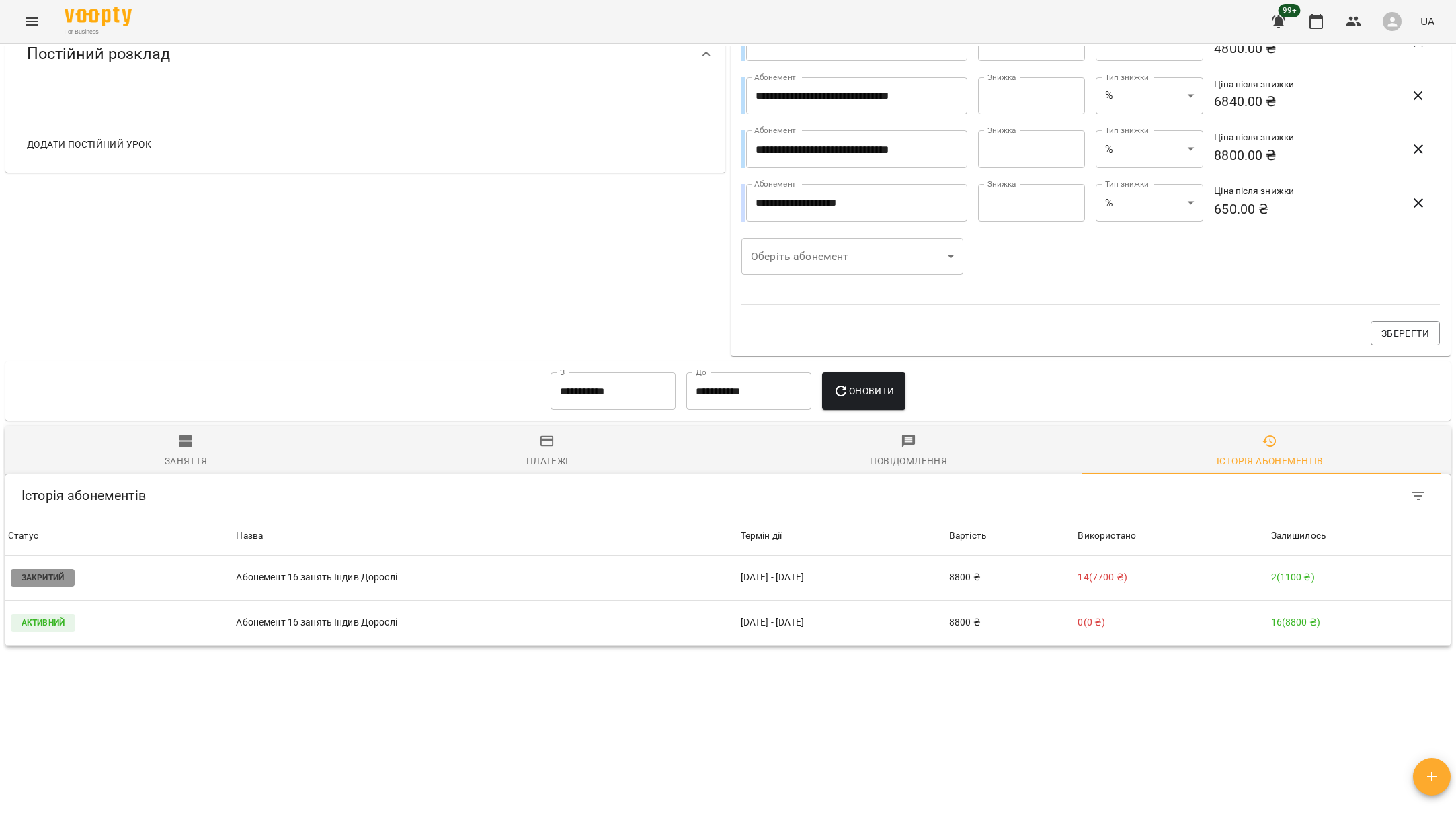
scroll to position [0, 0]
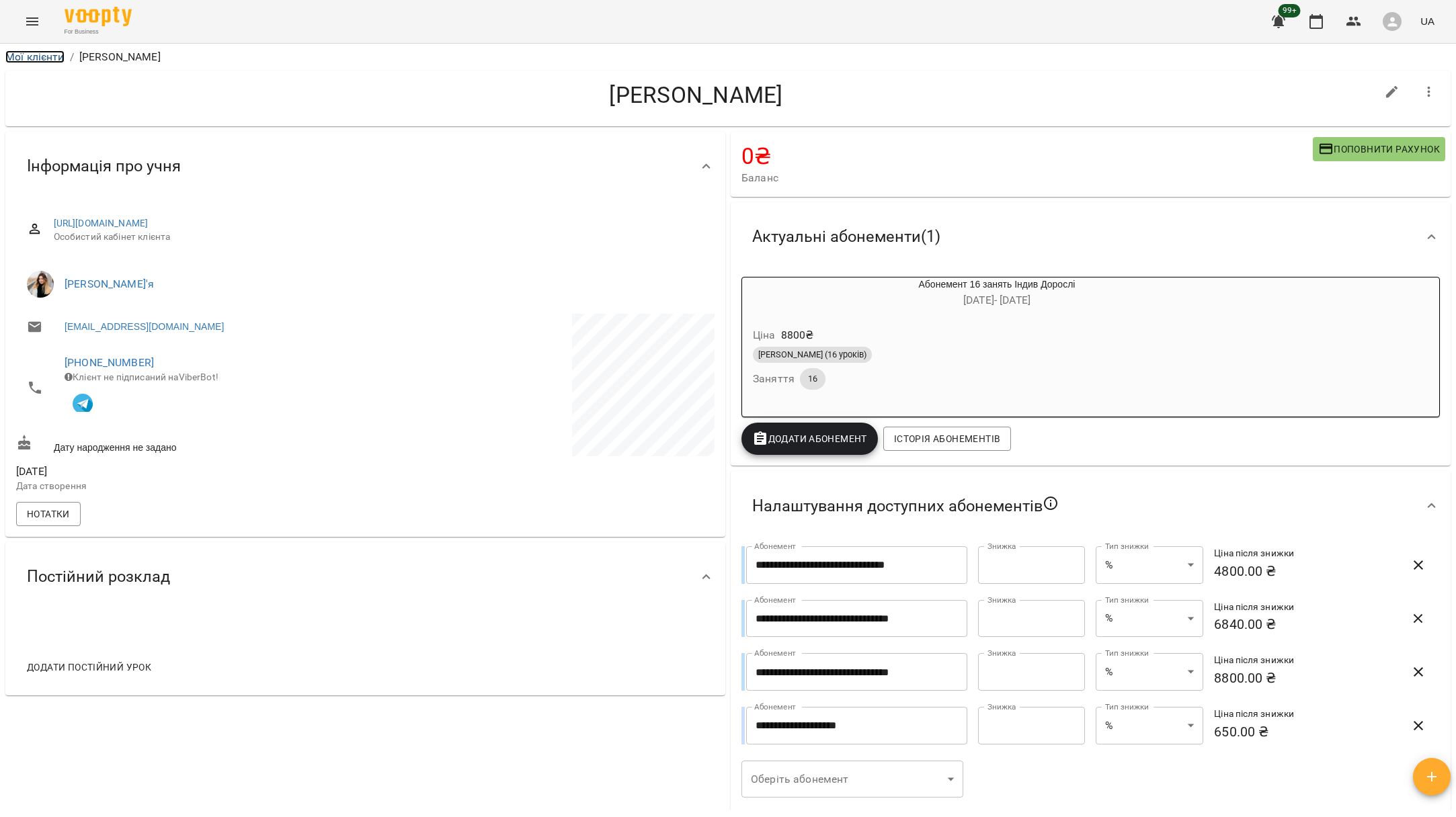
click at [35, 54] on link "Мої клієнти" at bounding box center [35, 57] width 59 height 12
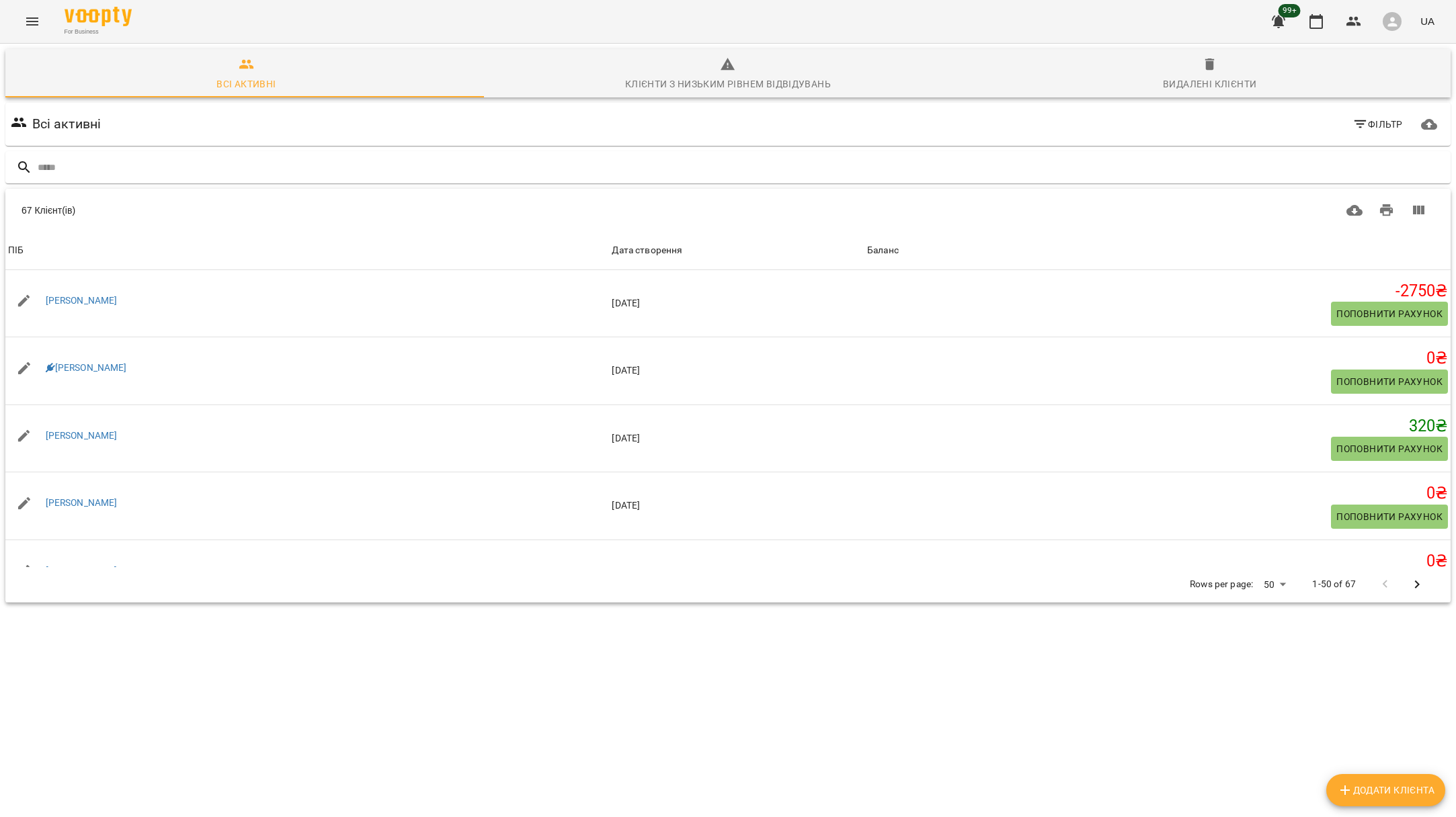
click at [20, 34] on div "For Business 99+ UA" at bounding box center [728, 21] width 1456 height 43
click at [53, 22] on div "For Business 99+ UA" at bounding box center [728, 21] width 1456 height 43
click at [18, 2] on div "For Business 99+ UA" at bounding box center [728, 21] width 1456 height 43
click at [31, 15] on icon "Menu" at bounding box center [32, 21] width 16 height 16
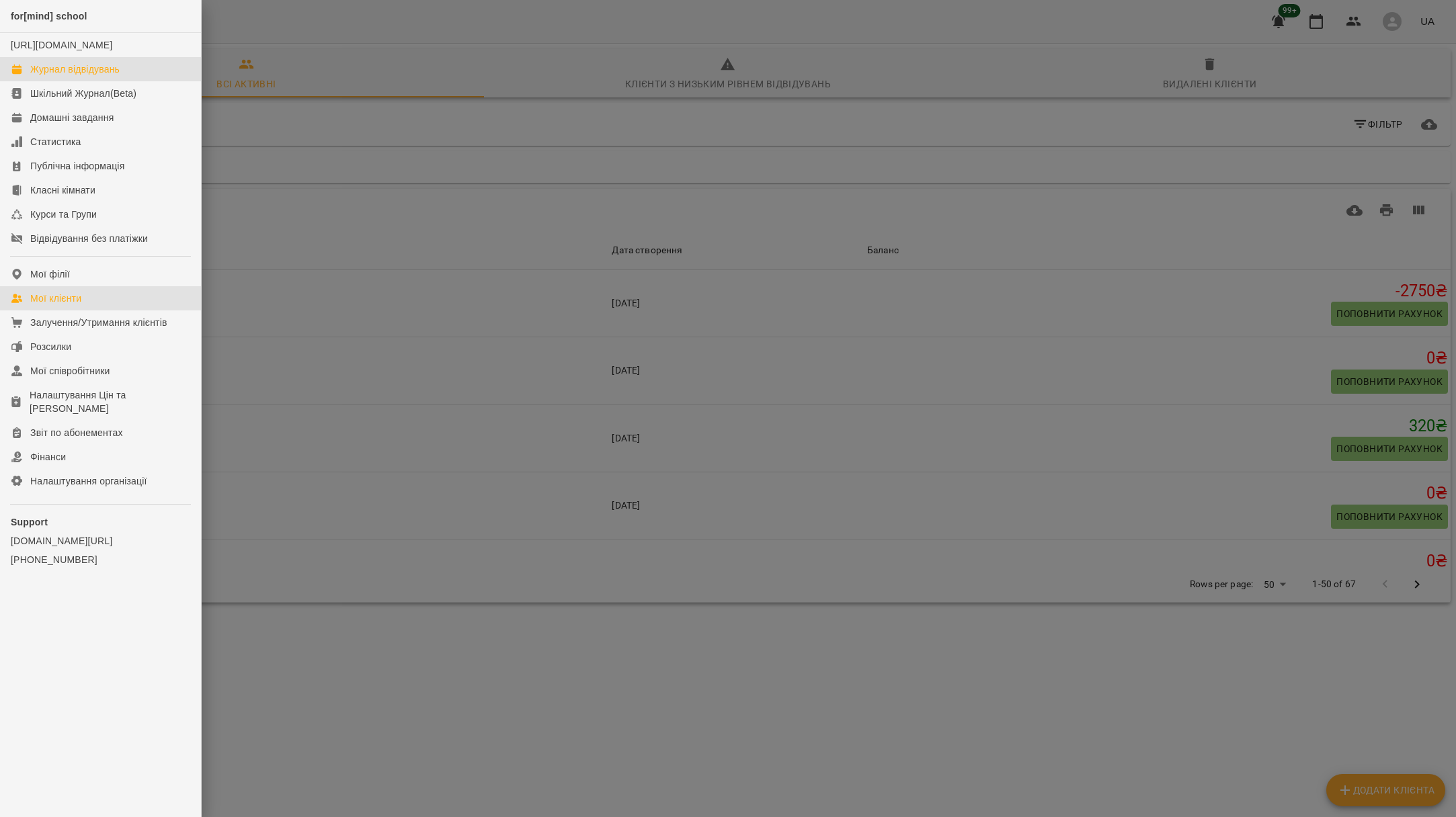
click at [70, 76] on div "Журнал відвідувань" at bounding box center [75, 69] width 89 height 13
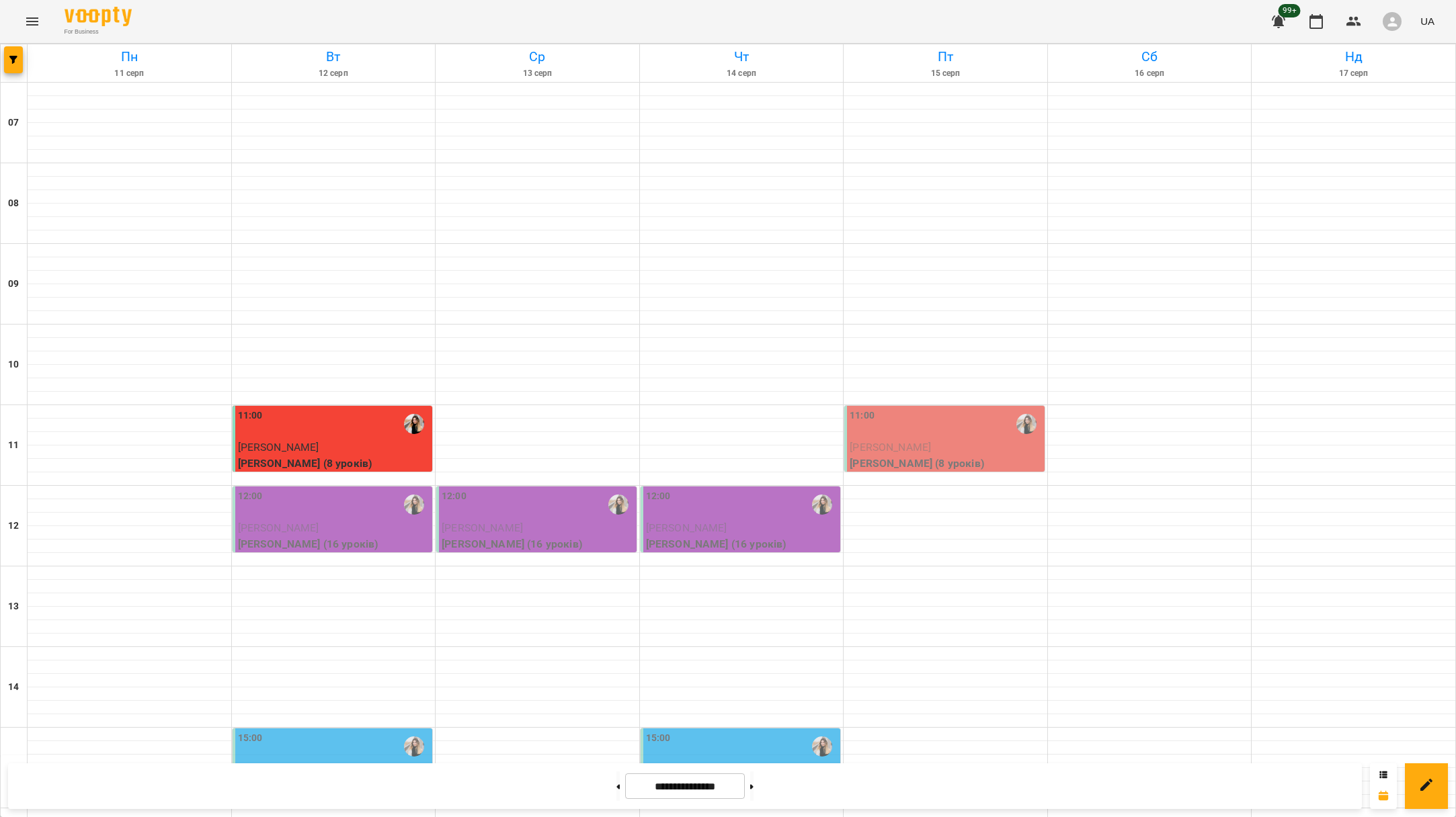
scroll to position [37, 0]
click at [346, 489] on div "12:00" at bounding box center [334, 504] width 192 height 31
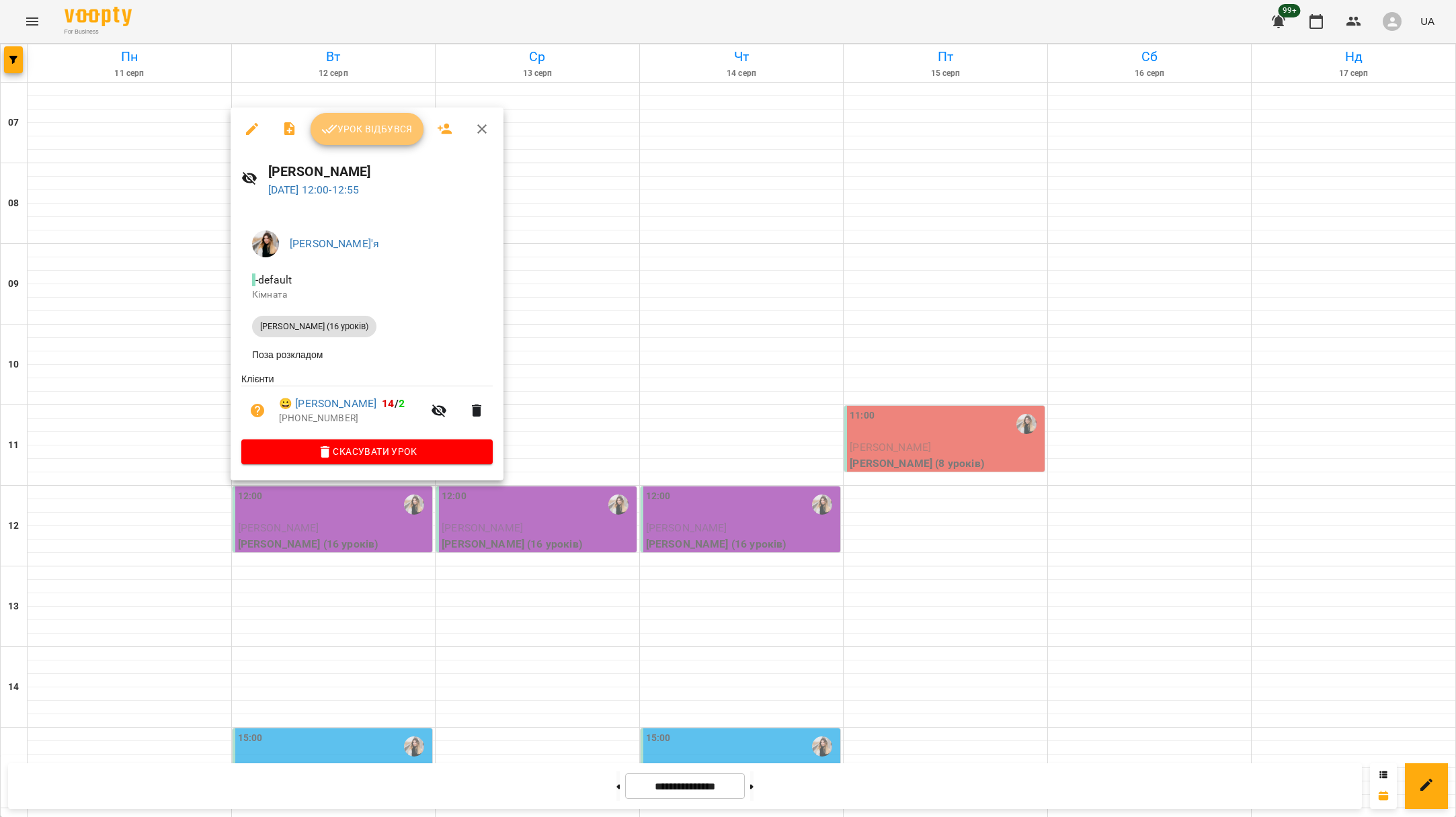
click at [323, 113] on button "Урок відбувся" at bounding box center [366, 129] width 113 height 32
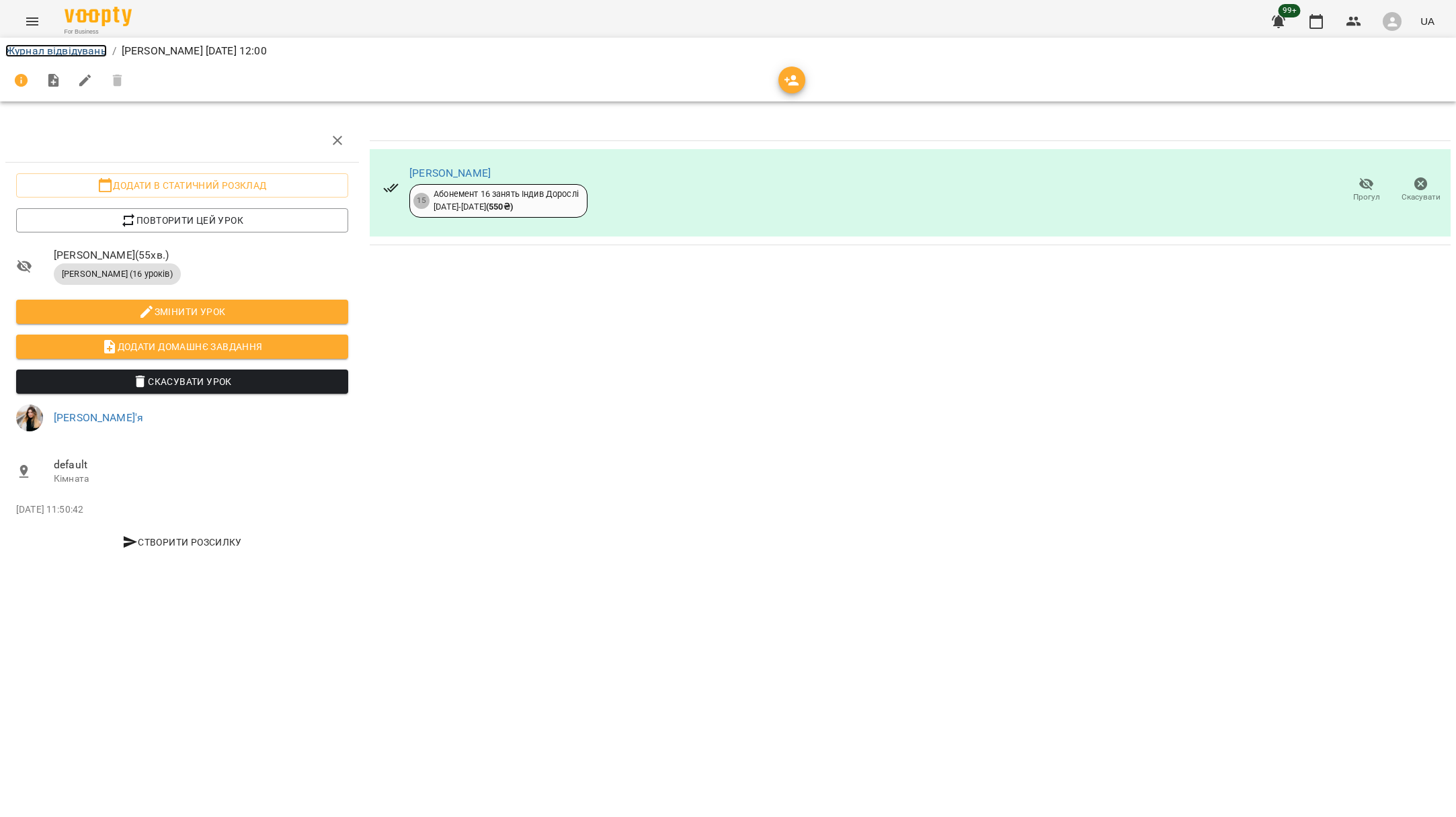
click at [59, 53] on link "Журнал відвідувань" at bounding box center [56, 51] width 102 height 12
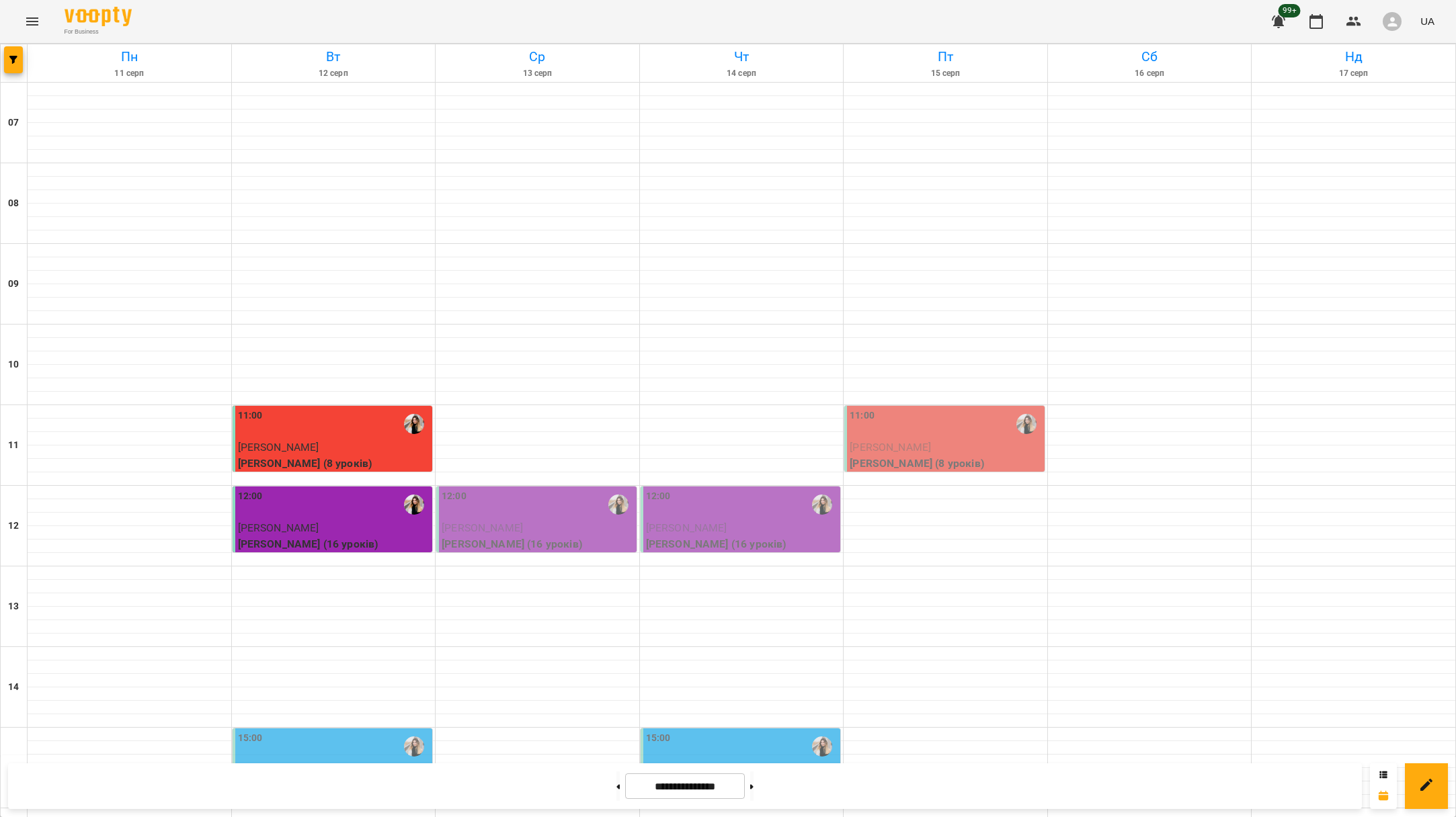
scroll to position [173, 0]
click at [519, 520] on p "[PERSON_NAME]" at bounding box center [538, 528] width 192 height 16
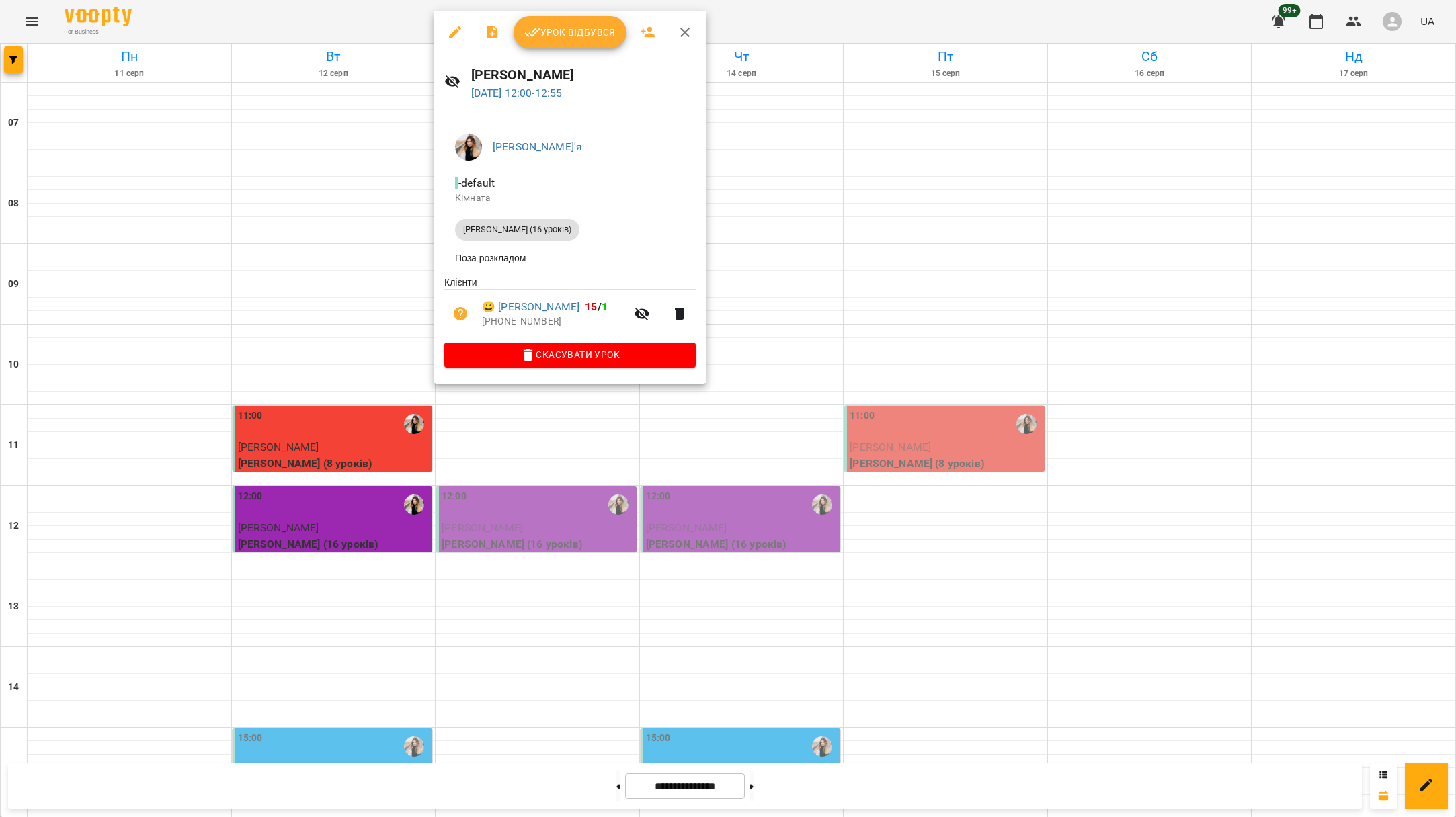
click at [527, 22] on button "Урок відбувся" at bounding box center [569, 32] width 113 height 32
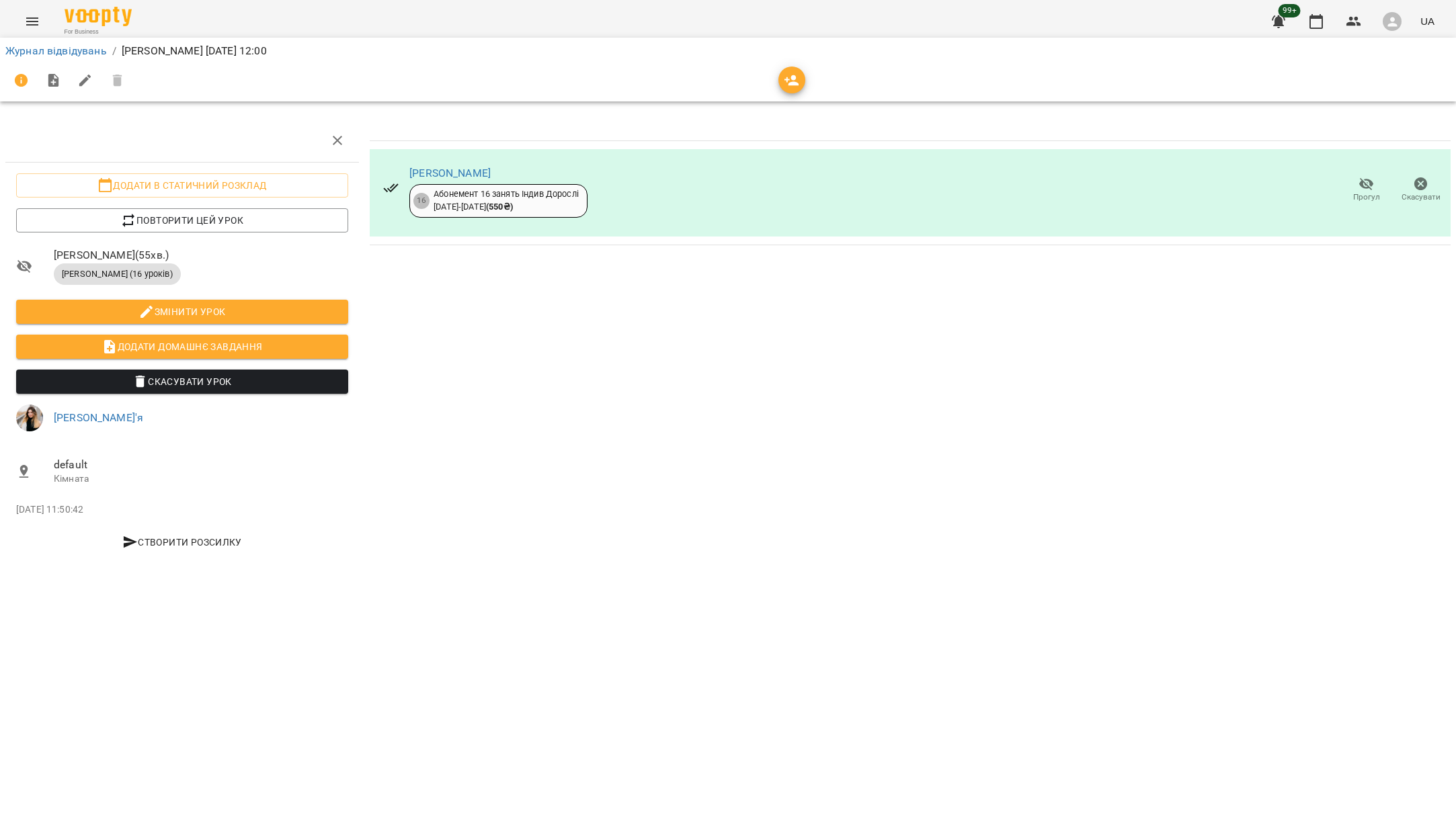
click at [85, 57] on li "Журнал відвідувань" at bounding box center [56, 51] width 102 height 16
click at [85, 45] on link "Журнал відвідувань" at bounding box center [56, 51] width 102 height 12
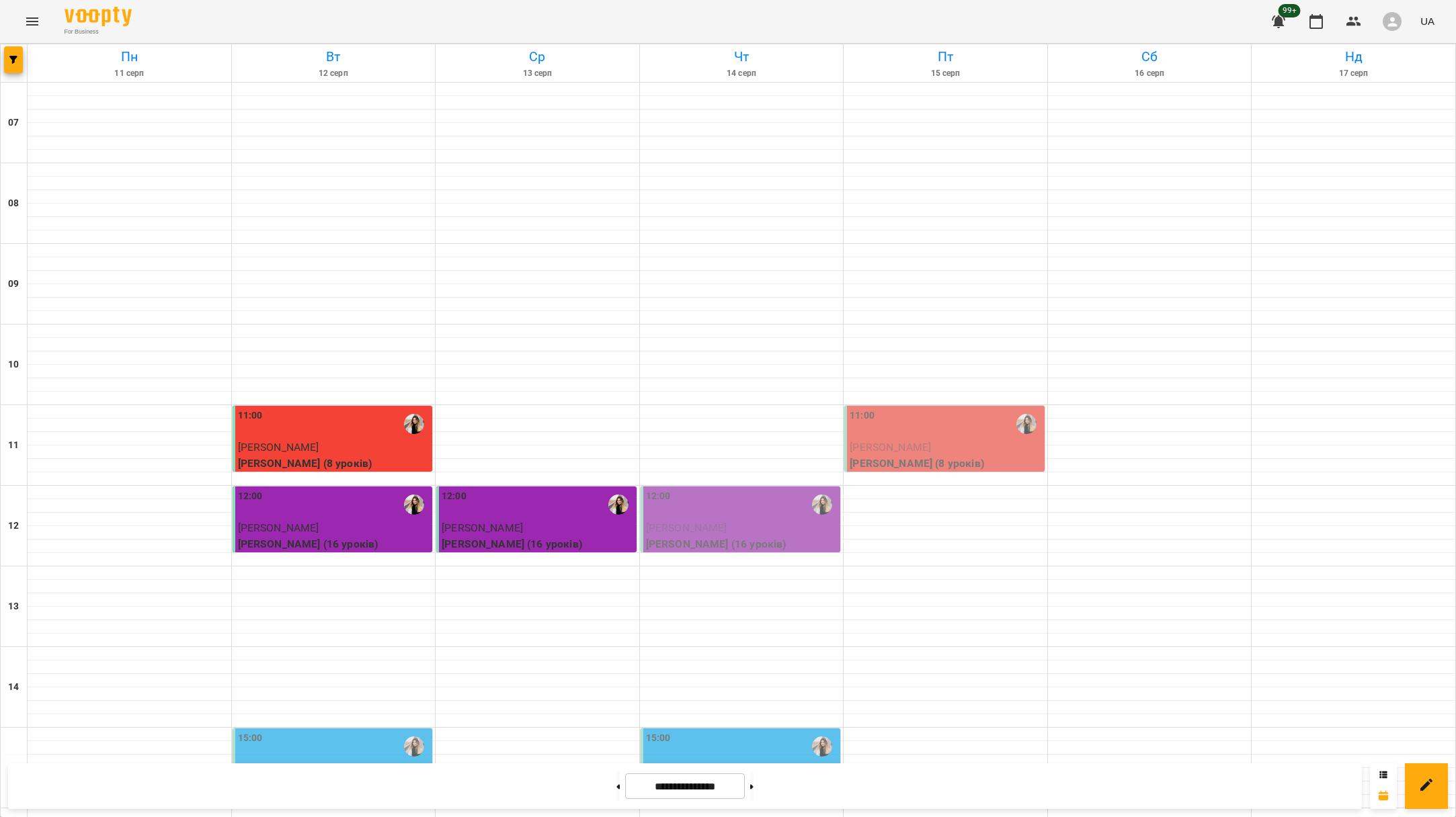
scroll to position [505, 0]
click at [330, 731] on div "15:00" at bounding box center [334, 747] width 192 height 31
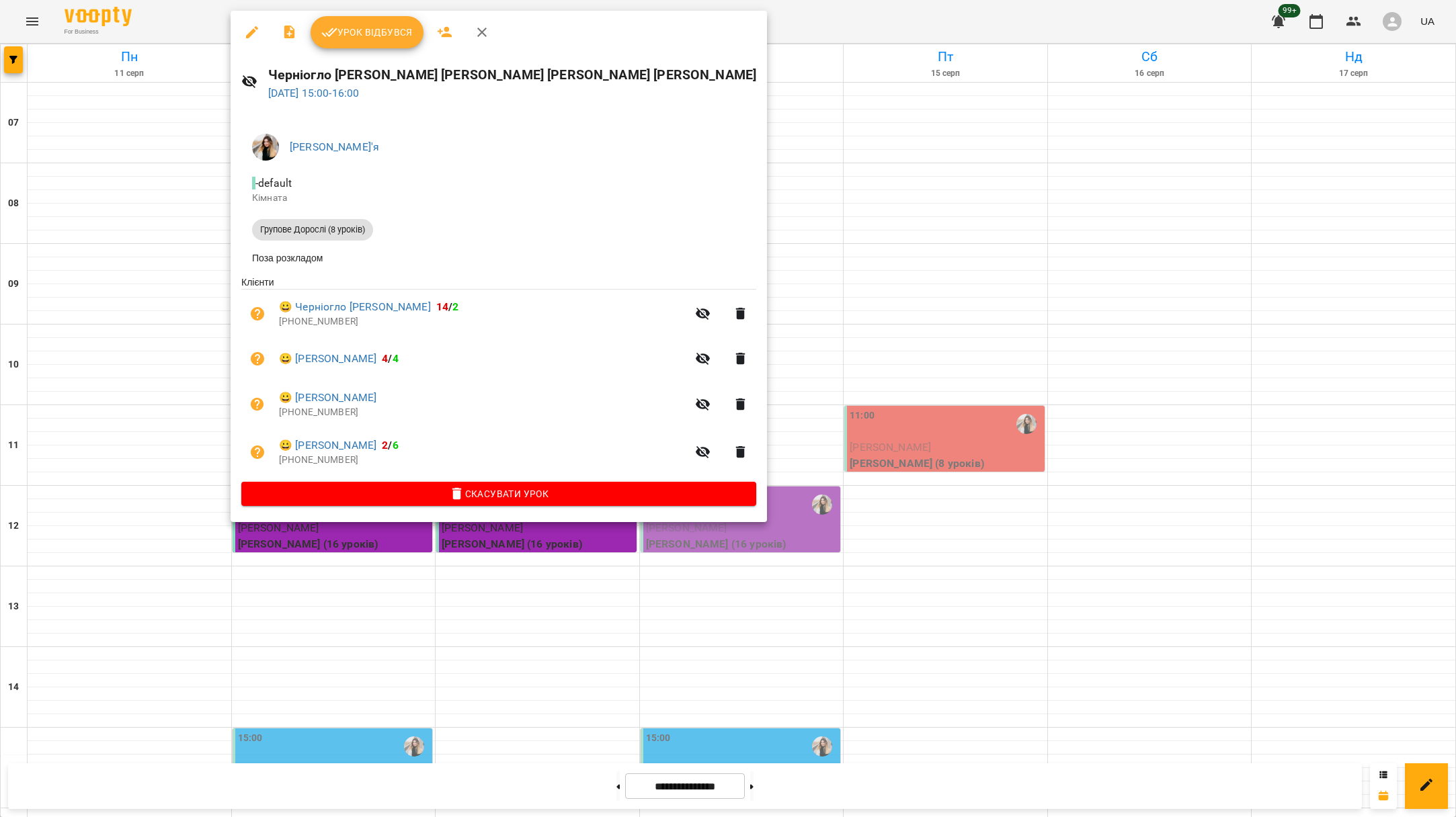
click at [344, 38] on span "Урок відбувся" at bounding box center [367, 32] width 92 height 16
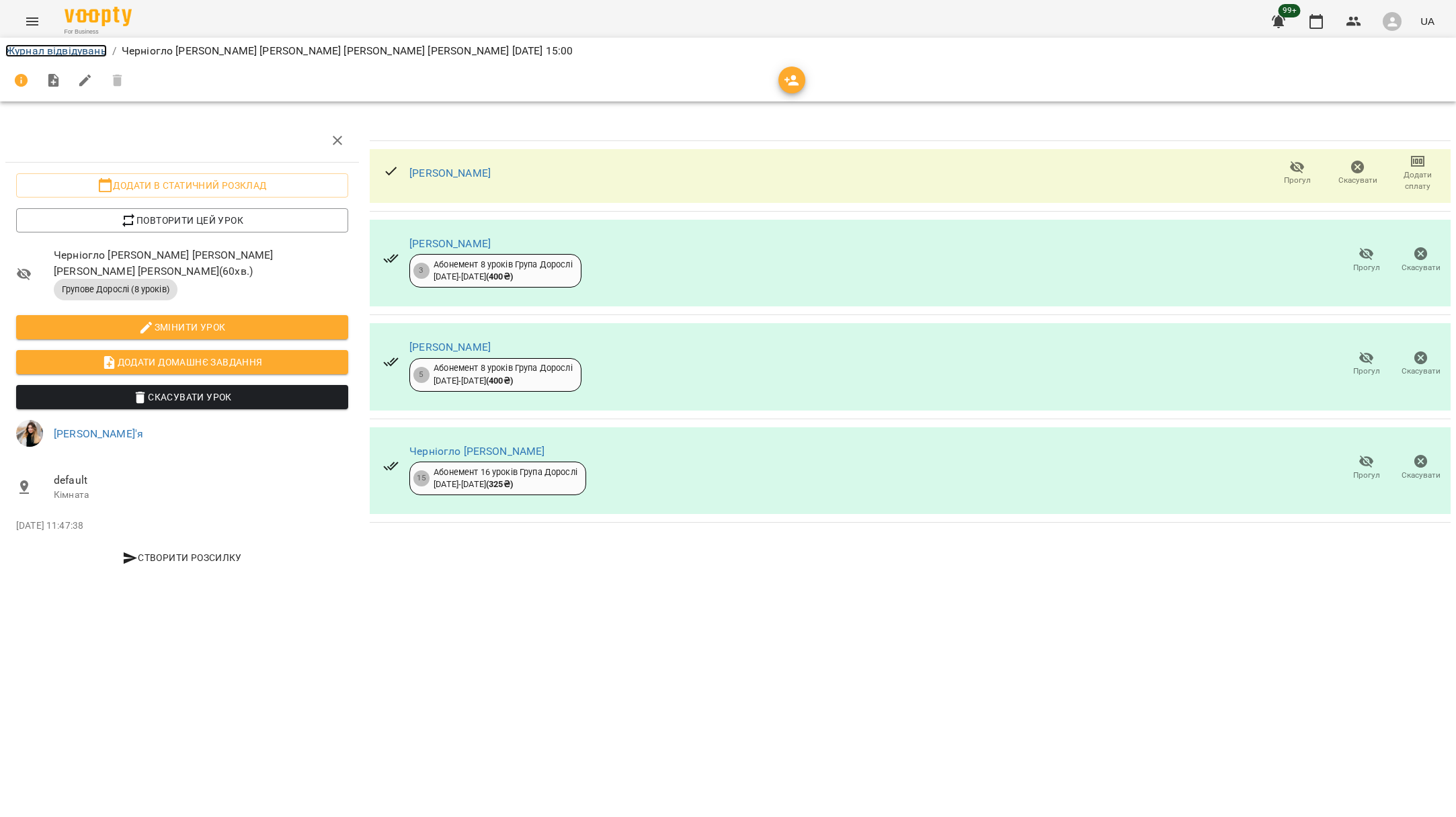
click at [77, 53] on link "Журнал відвідувань" at bounding box center [56, 51] width 102 height 12
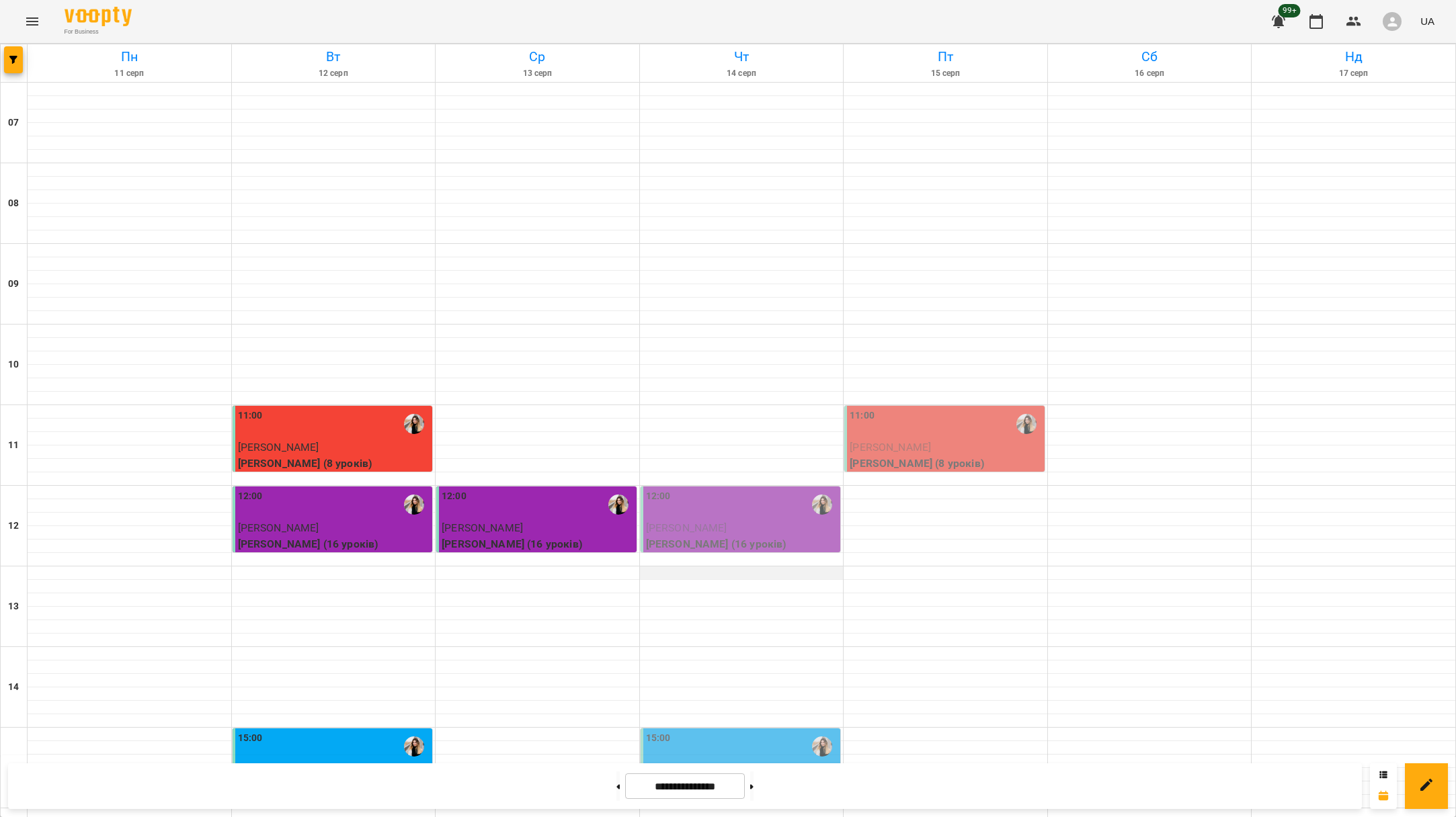
scroll to position [183, 0]
click at [354, 731] on div "15:00" at bounding box center [334, 747] width 192 height 31
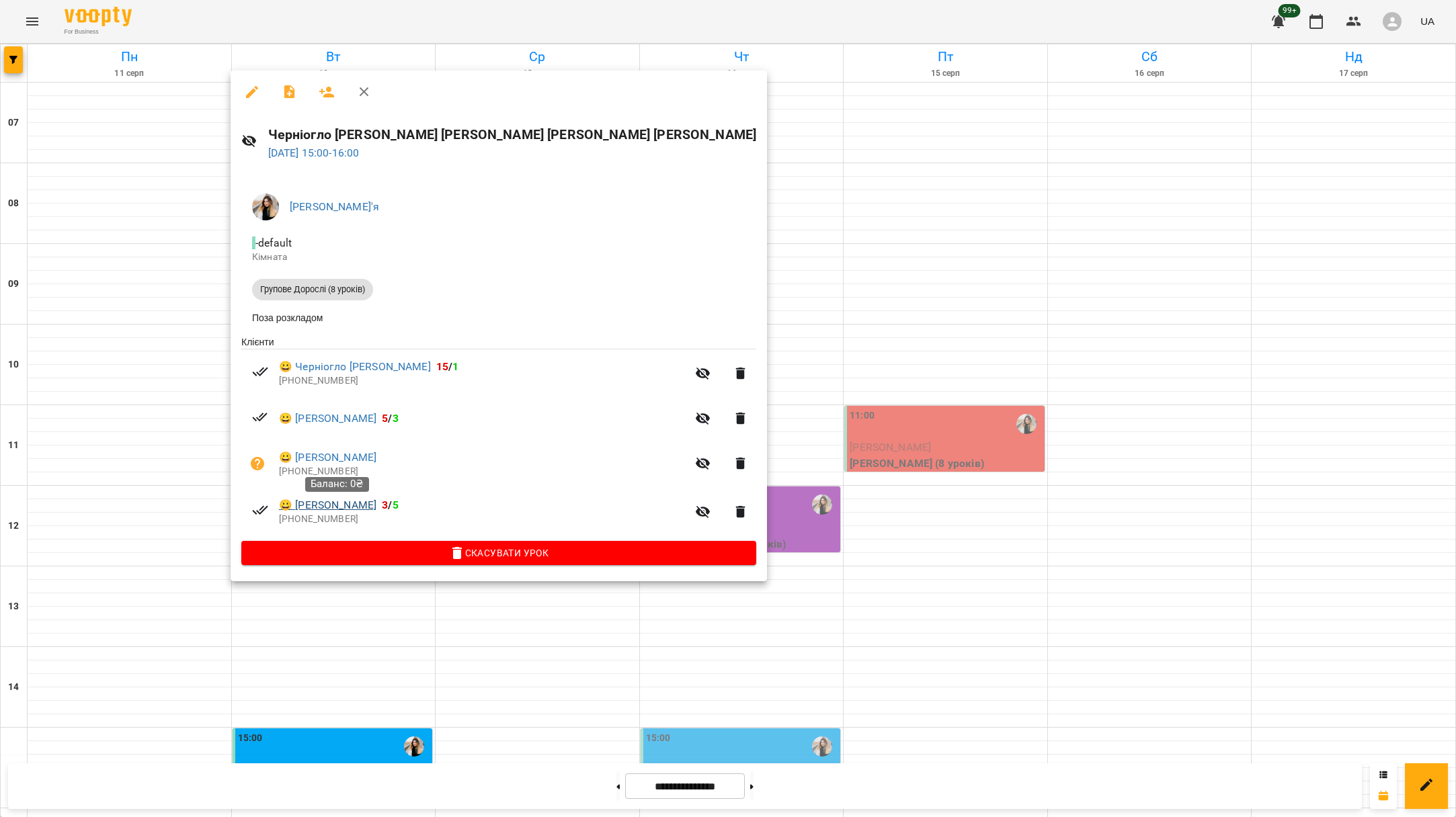
drag, startPoint x: 412, startPoint y: 509, endPoint x: 383, endPoint y: 506, distance: 29.2
click at [383, 506] on span "😀 [PERSON_NAME] 3 / 5" at bounding box center [483, 505] width 408 height 16
click at [433, 508] on span "😀 [PERSON_NAME] 3 / 5" at bounding box center [483, 505] width 408 height 16
click at [695, 513] on icon "button" at bounding box center [703, 512] width 16 height 16
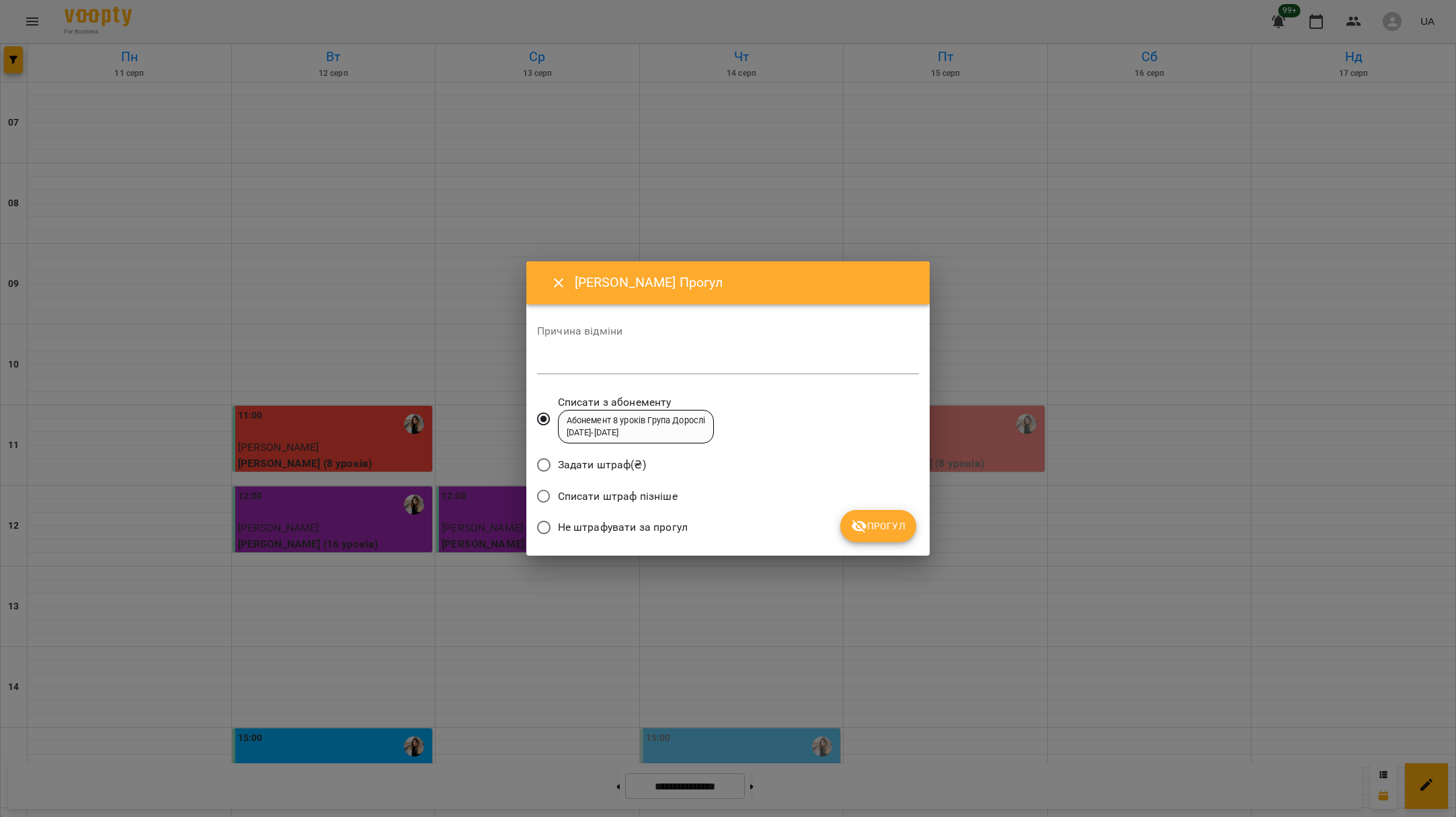
click at [872, 516] on button "Прогул" at bounding box center [878, 526] width 76 height 32
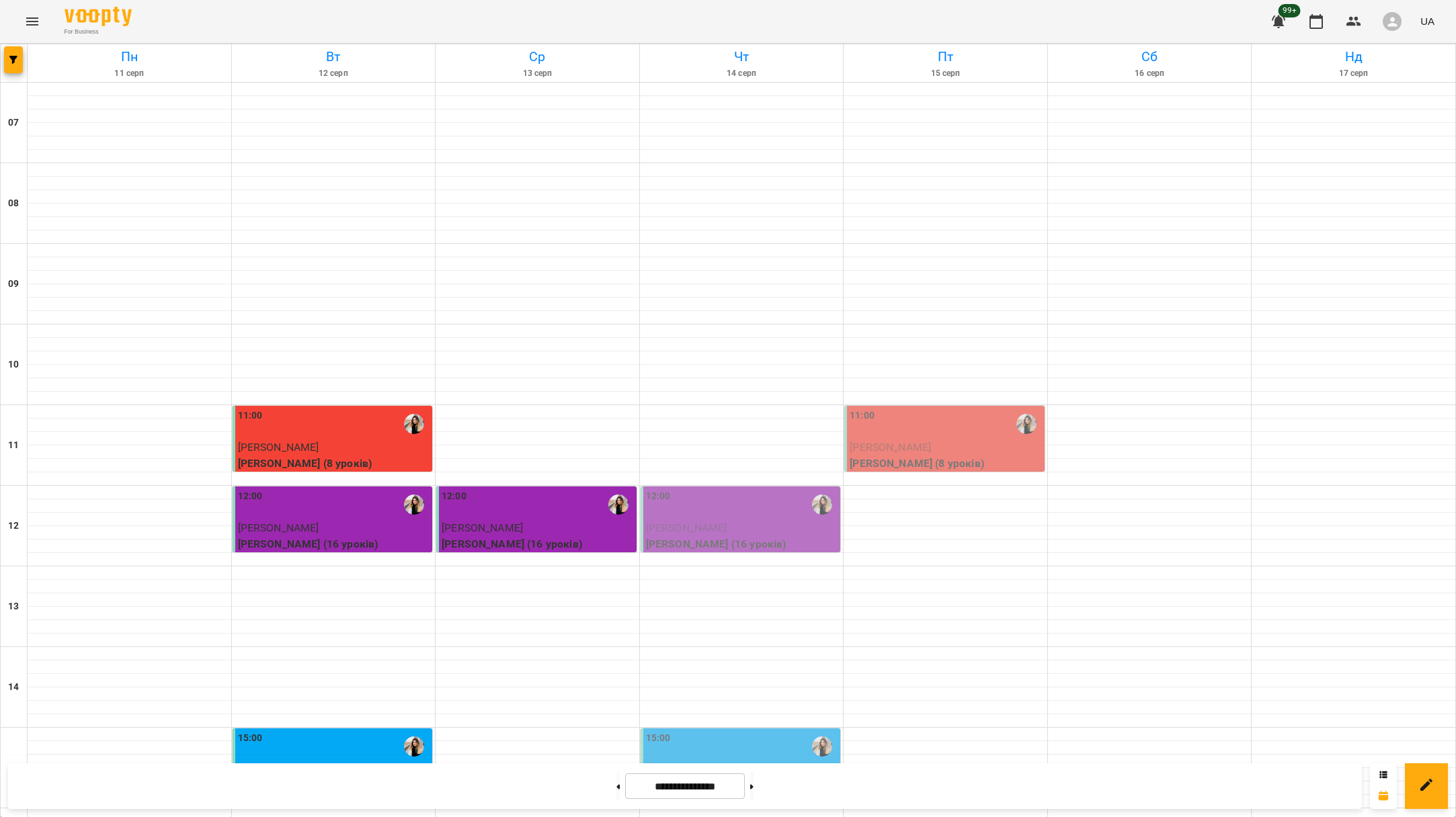
click at [404, 737] on img "Вигівська Дар'я" at bounding box center [413, 747] width 20 height 20
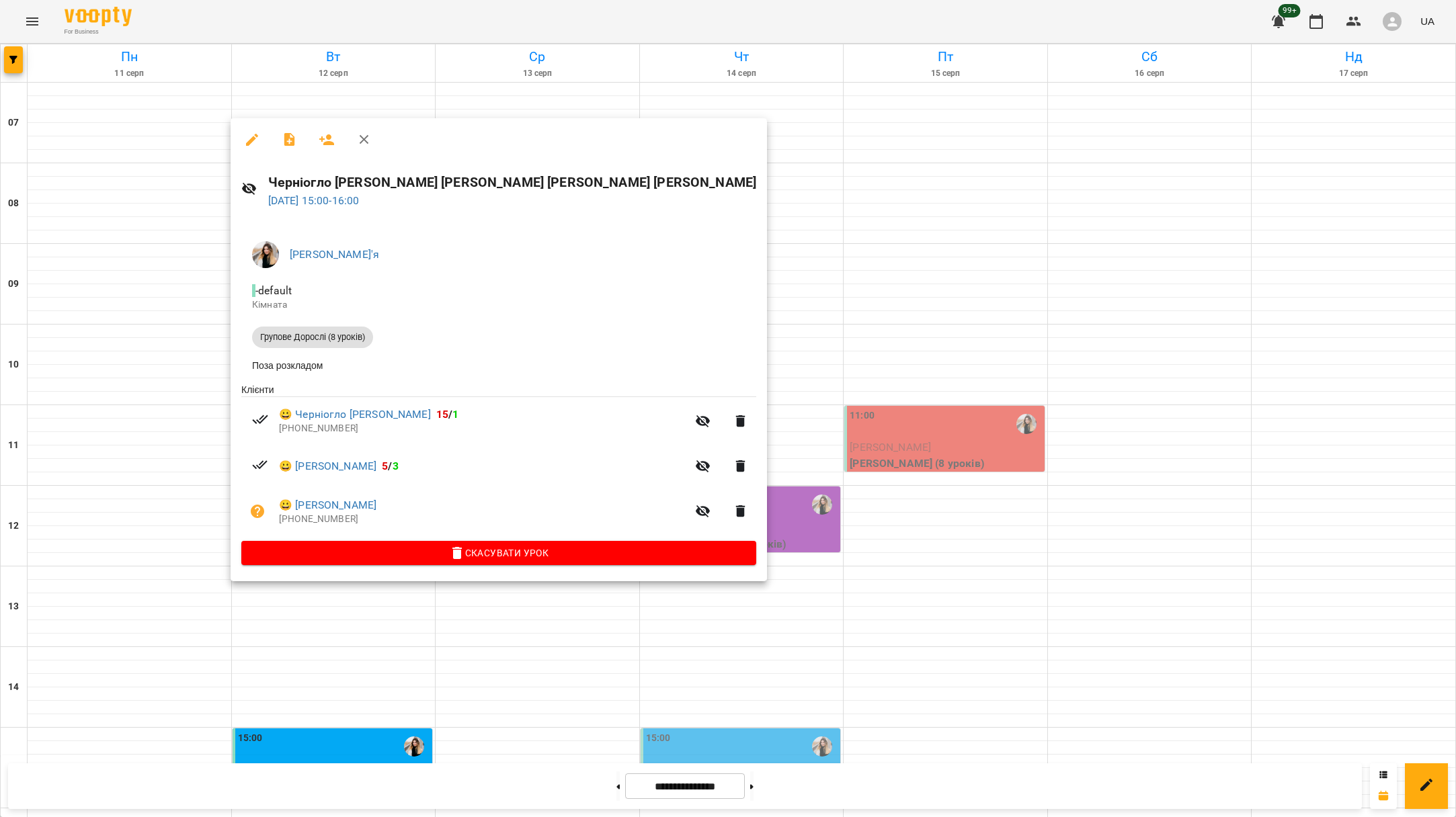
click at [810, 445] on div at bounding box center [728, 408] width 1456 height 817
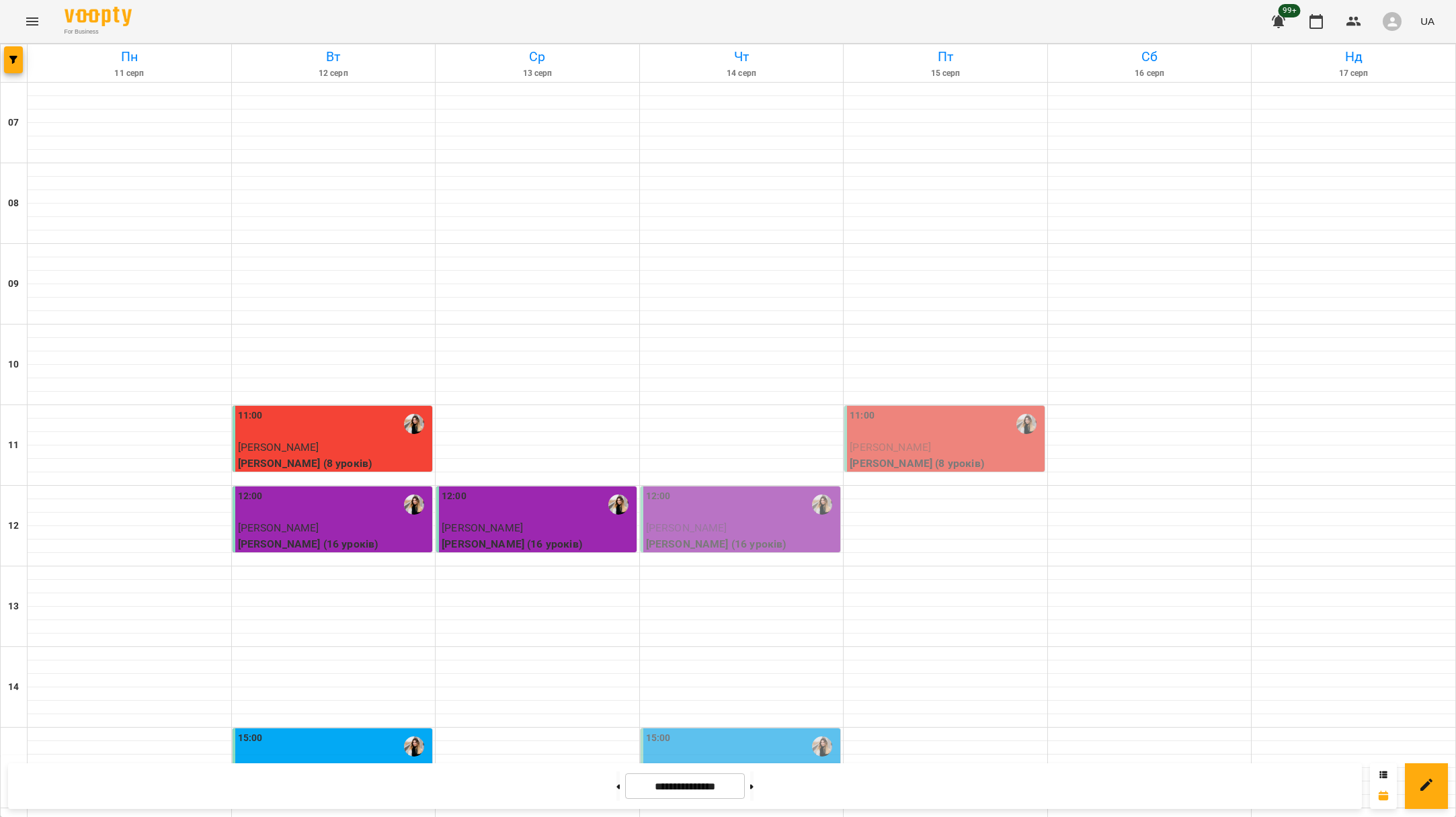
click at [781, 731] on div "15:00" at bounding box center [742, 747] width 192 height 31
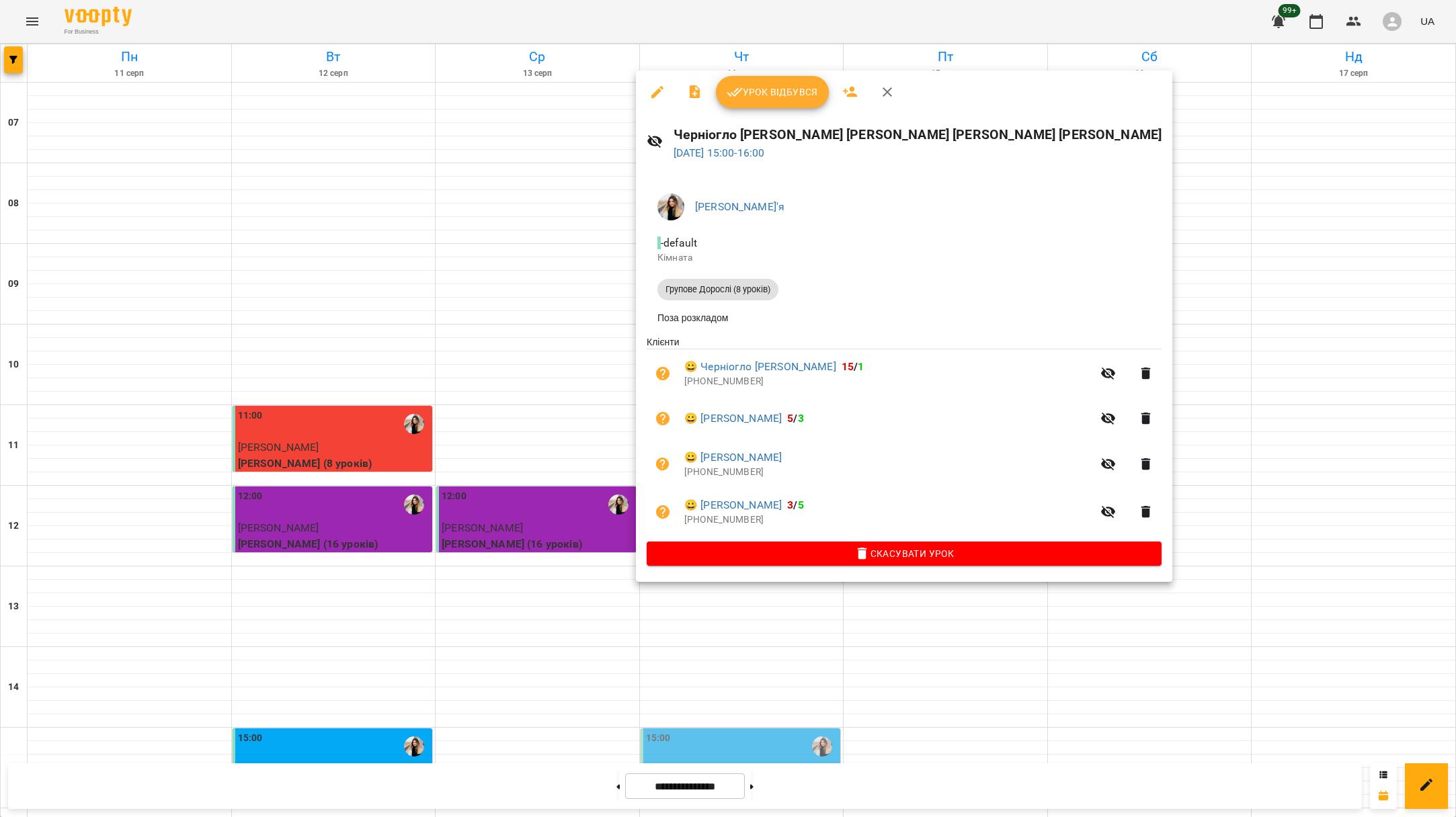
click at [801, 103] on button "Урок відбувся" at bounding box center [772, 92] width 113 height 32
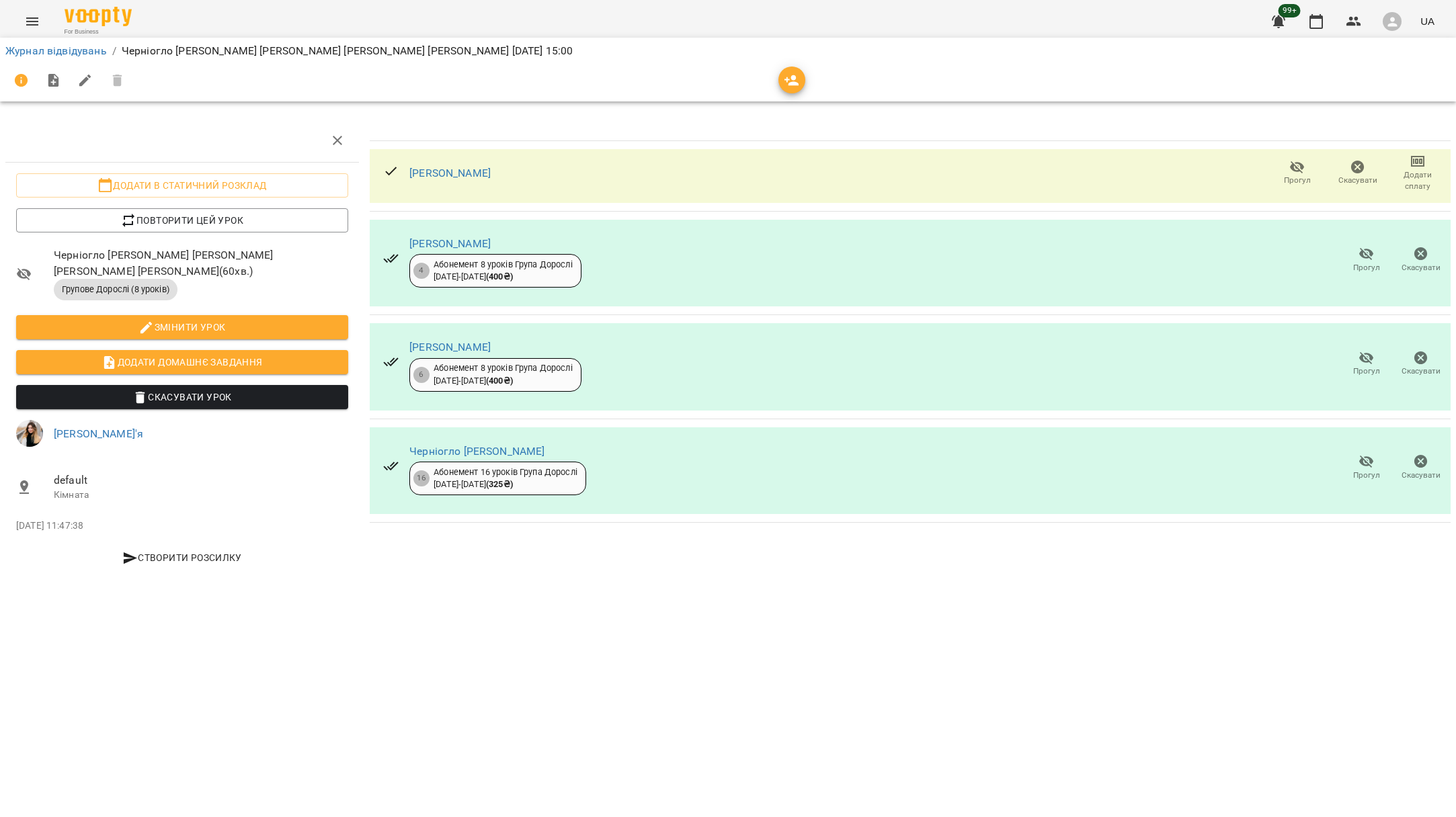
click at [1372, 473] on span "Прогул" at bounding box center [1366, 475] width 27 height 12
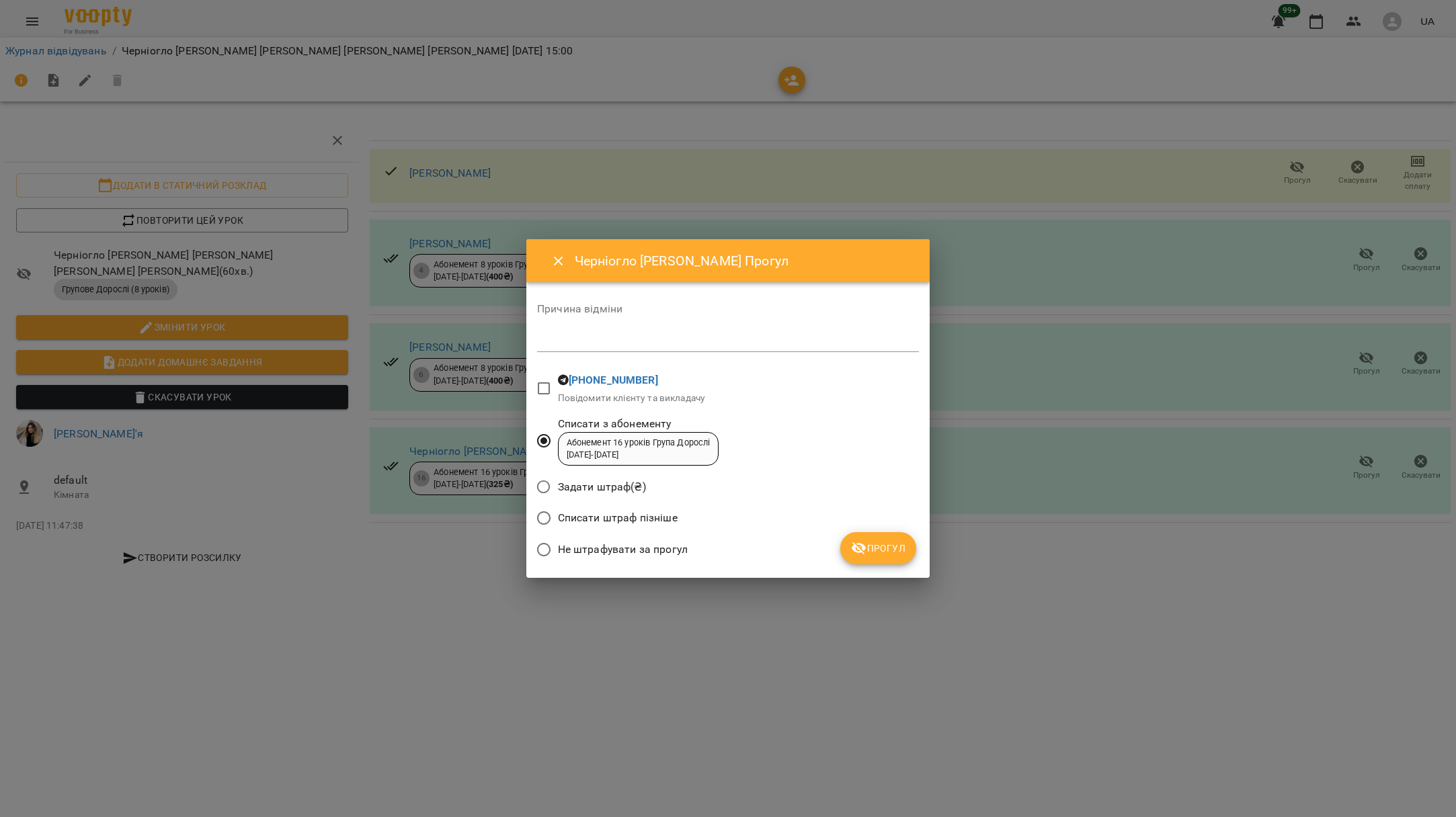
click at [852, 553] on icon "submit" at bounding box center [859, 548] width 16 height 16
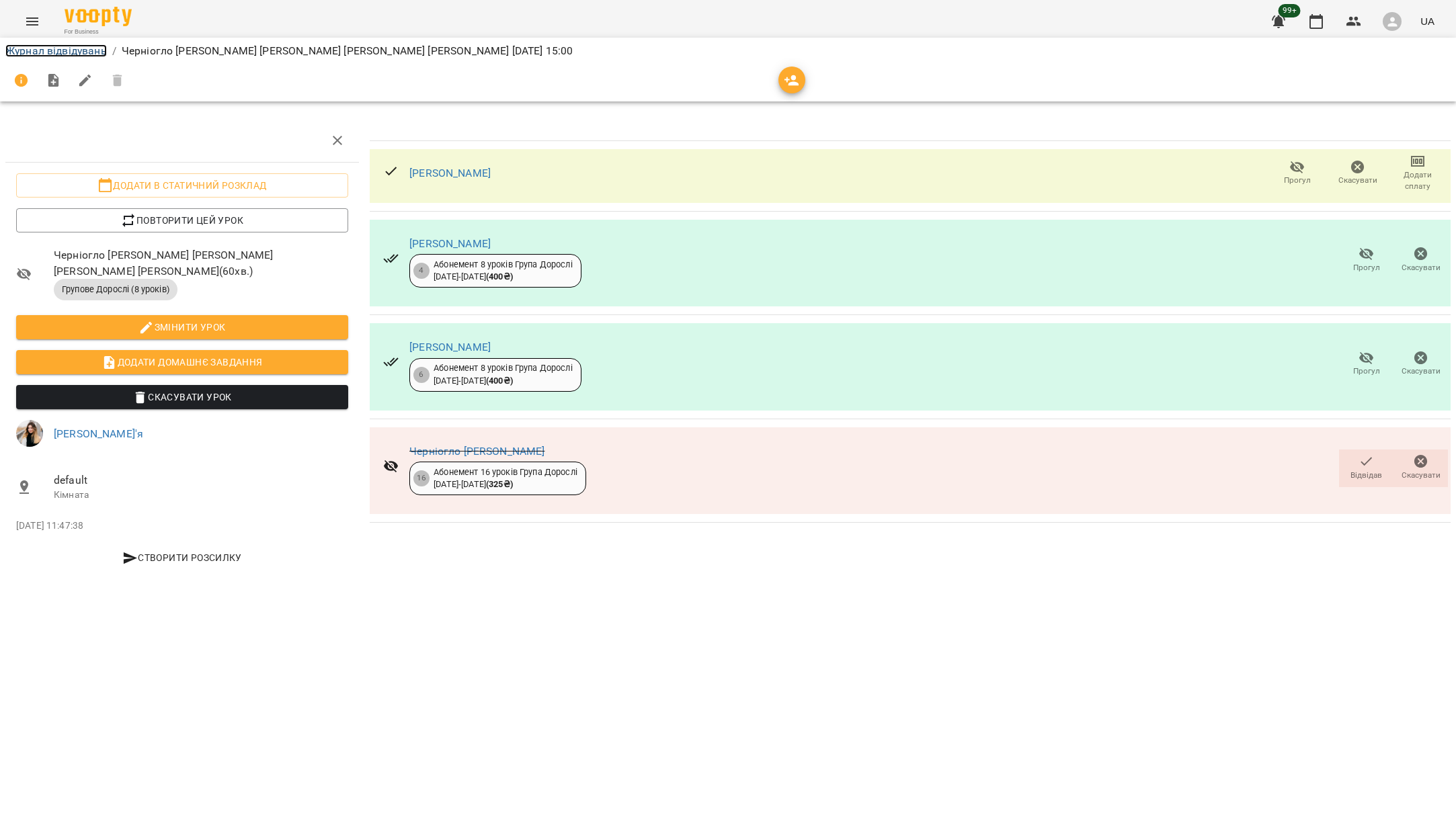
click at [46, 51] on link "Журнал відвідувань" at bounding box center [56, 51] width 102 height 12
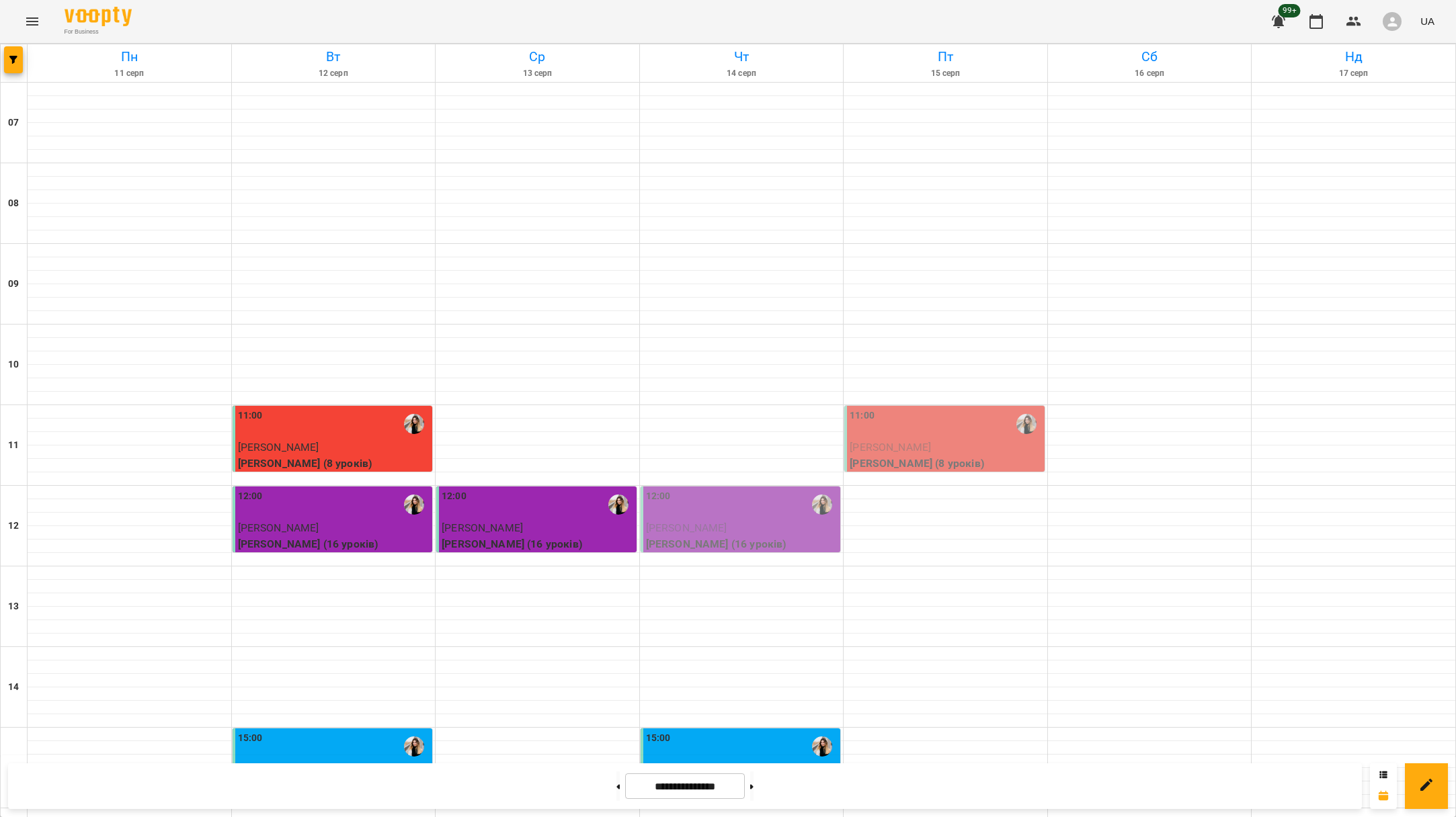
scroll to position [491, 0]
click at [734, 762] on p "3" at bounding box center [742, 770] width 192 height 16
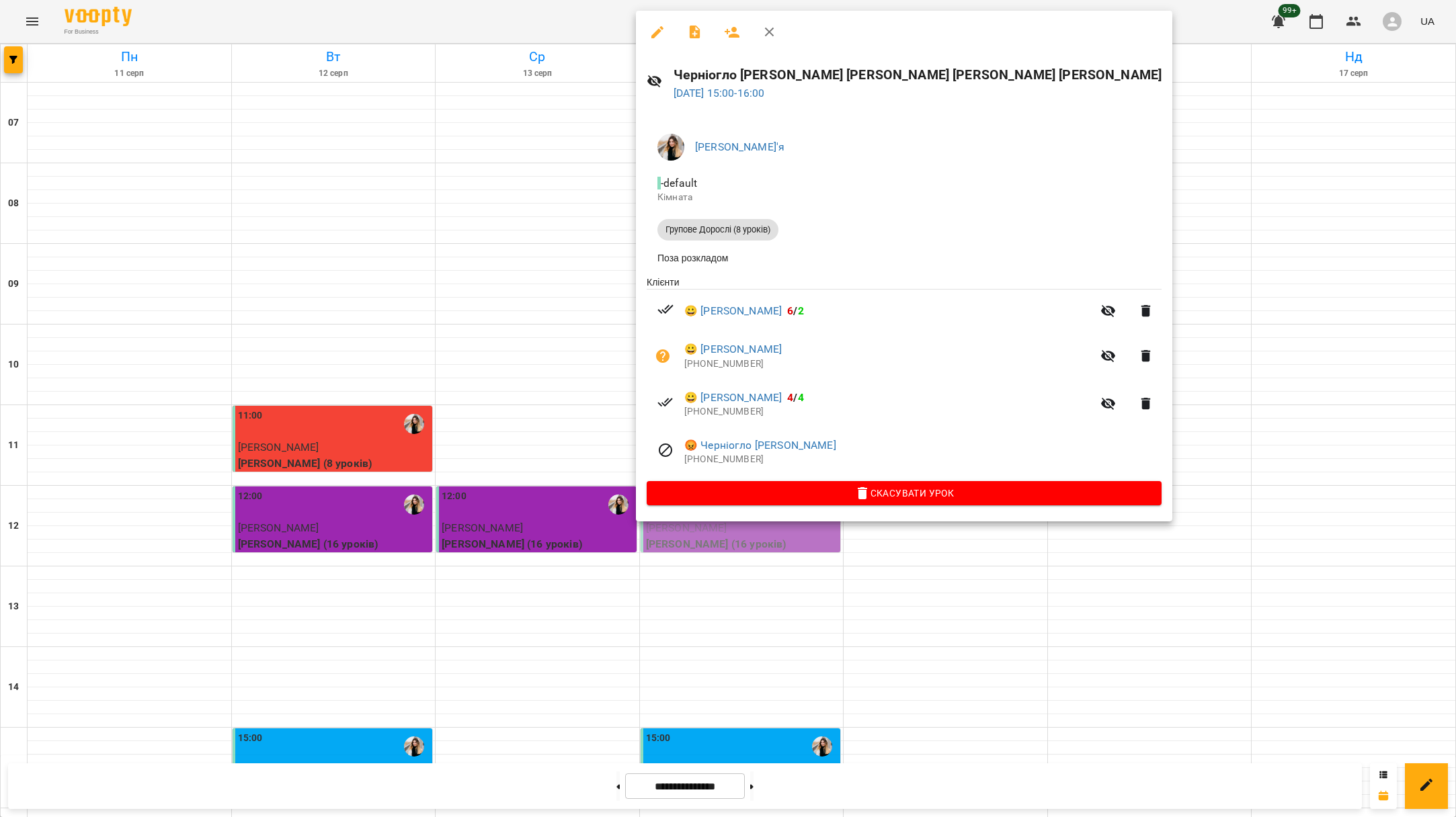
click at [553, 408] on div at bounding box center [728, 408] width 1456 height 817
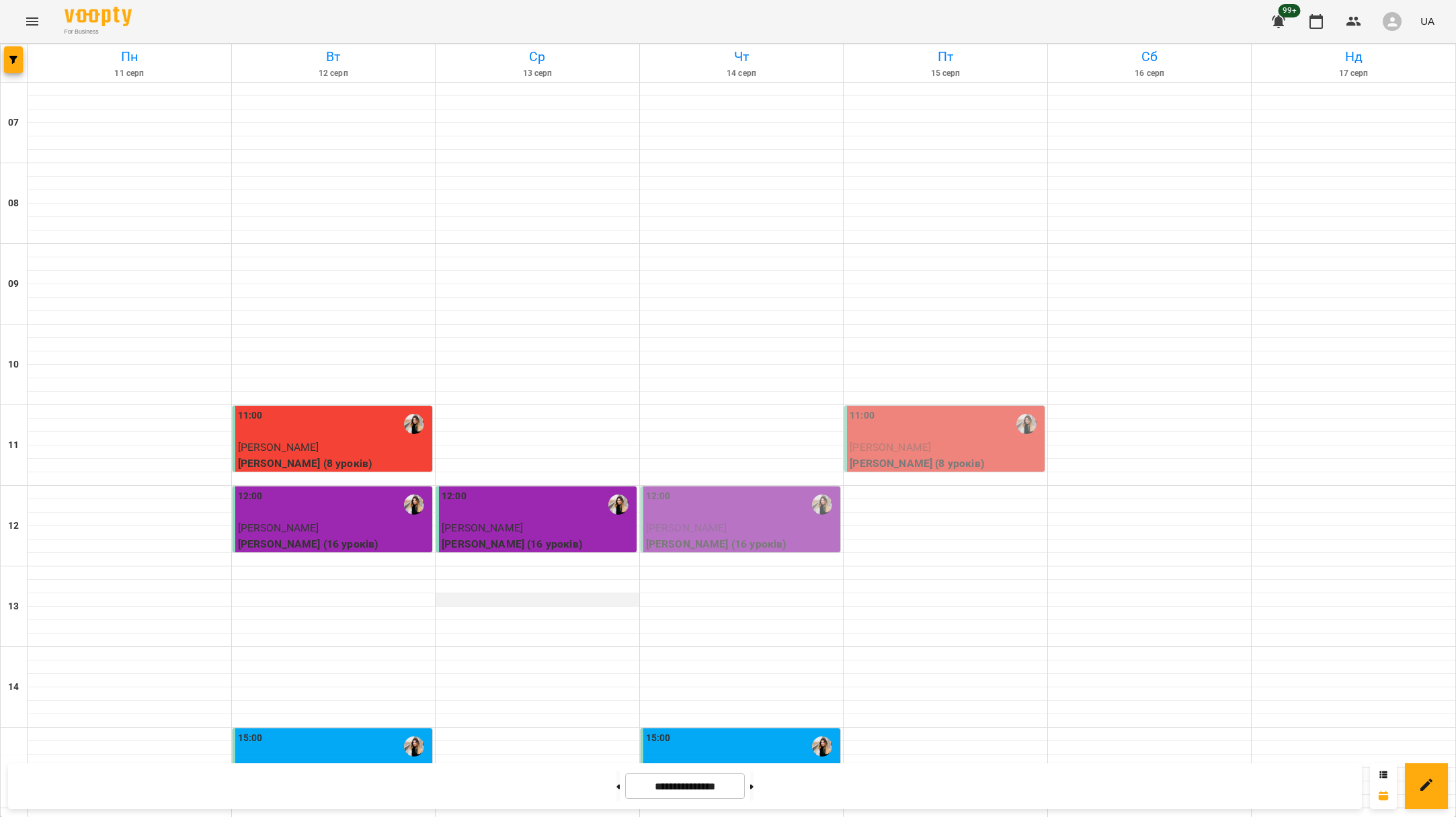
scroll to position [290, 0]
click at [669, 521] on span "[PERSON_NAME]" at bounding box center [686, 527] width 81 height 12
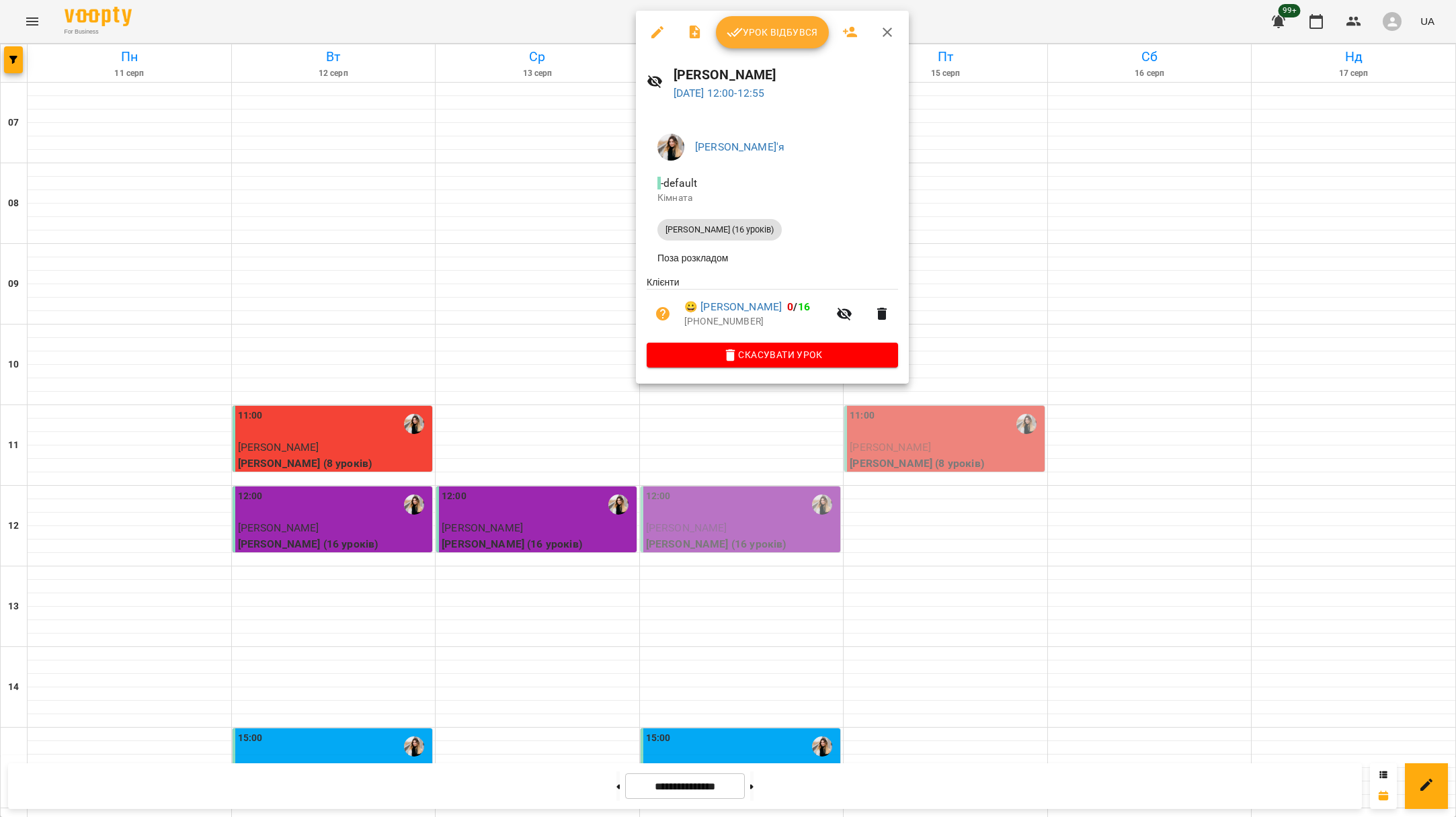
click at [783, 356] on span "Скасувати Урок" at bounding box center [773, 355] width 230 height 16
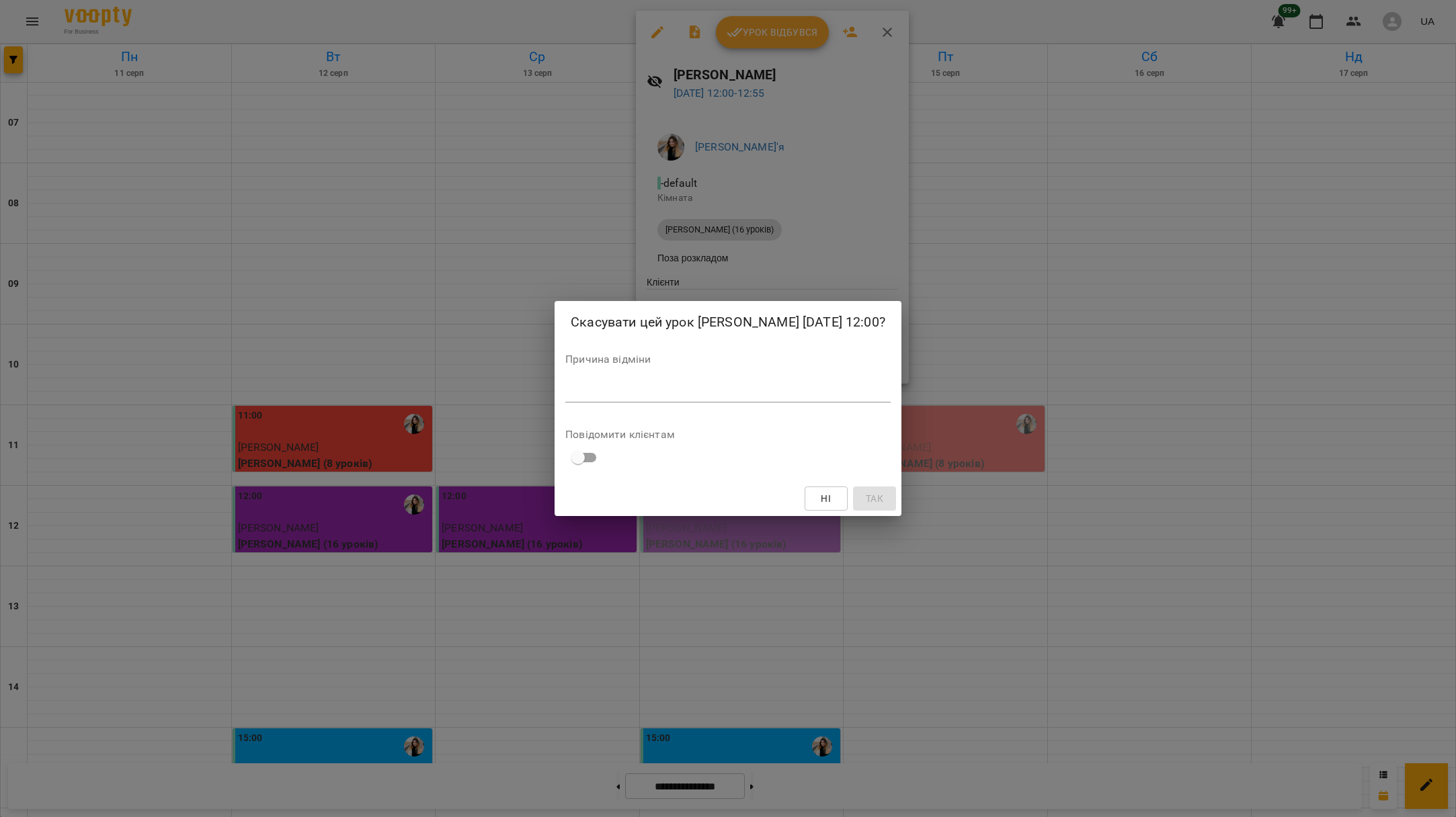
click at [691, 388] on textarea at bounding box center [727, 391] width 325 height 12
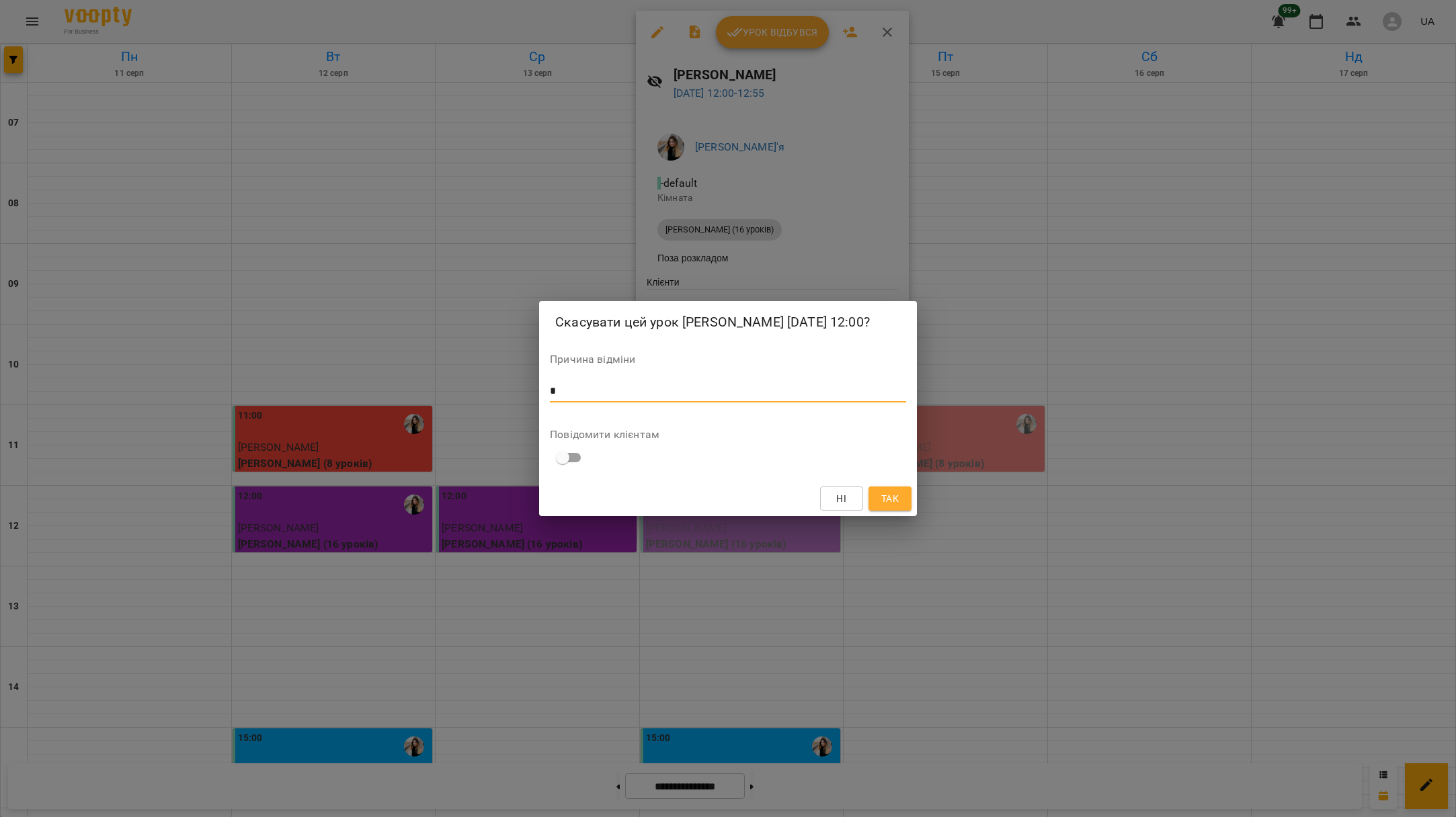
type textarea "*"
click at [880, 507] on button "Так" at bounding box center [889, 498] width 43 height 24
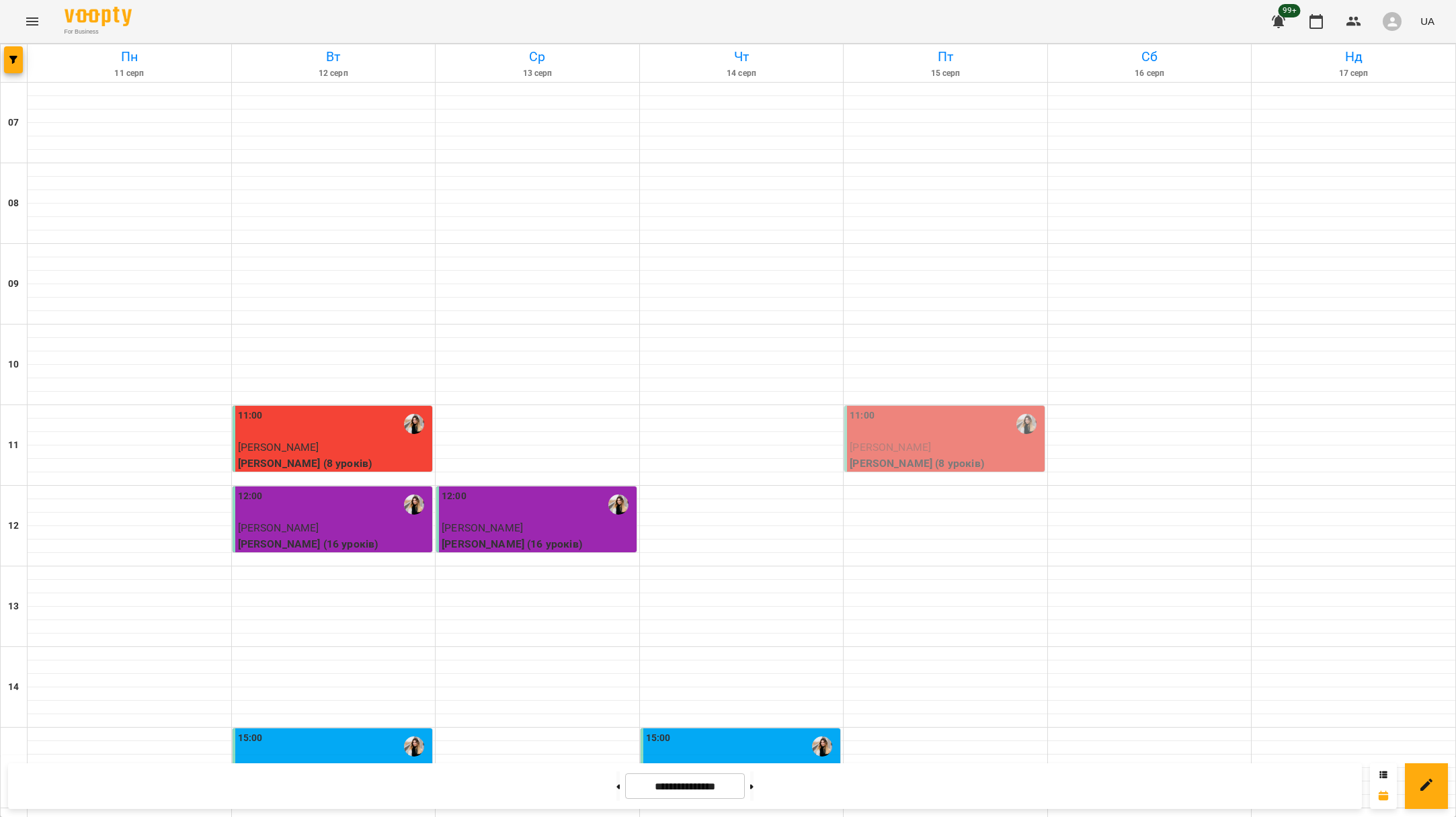
click at [923, 409] on div "11:00" at bounding box center [945, 424] width 192 height 31
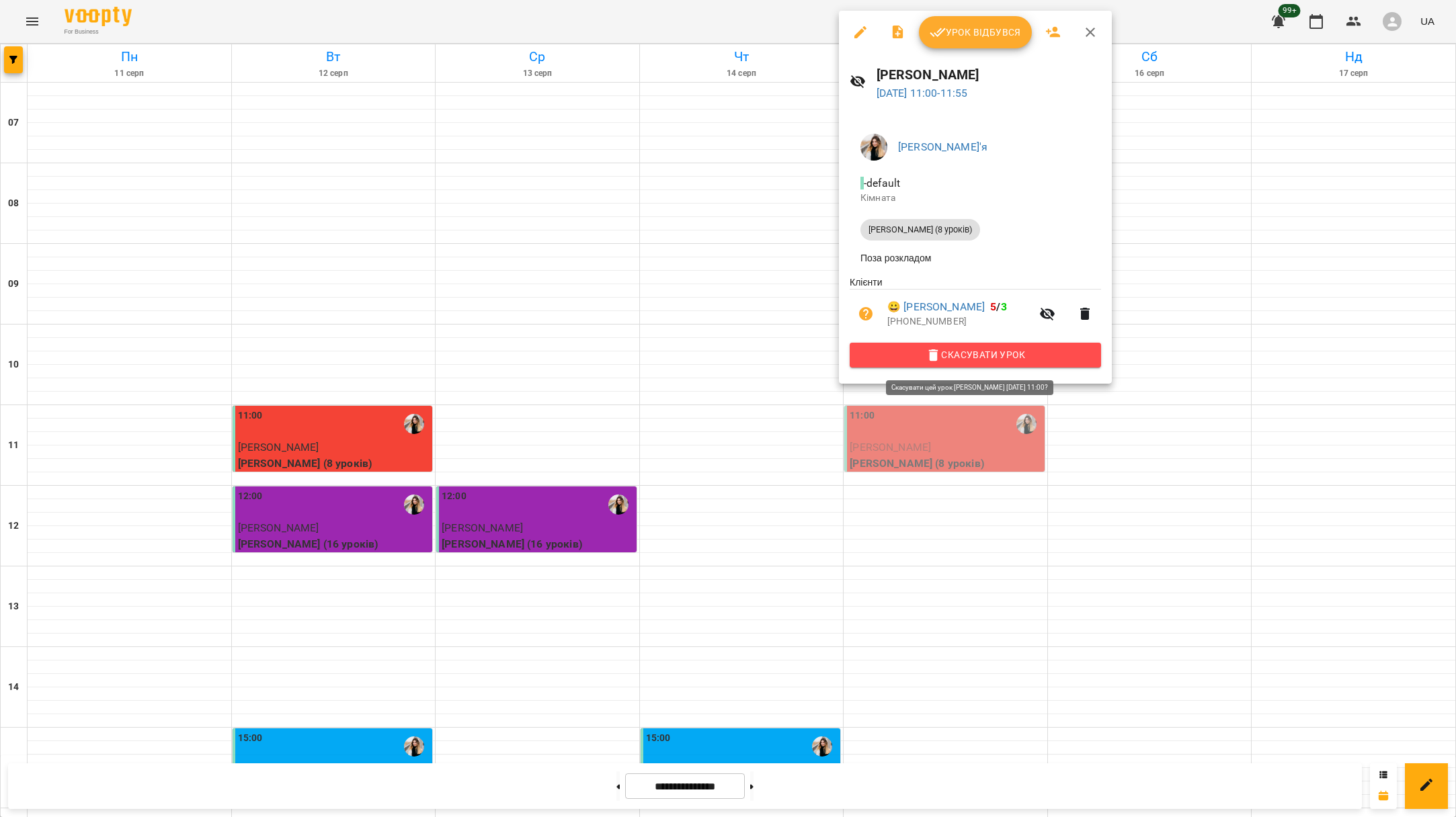
click at [977, 360] on span "Скасувати Урок" at bounding box center [975, 355] width 230 height 16
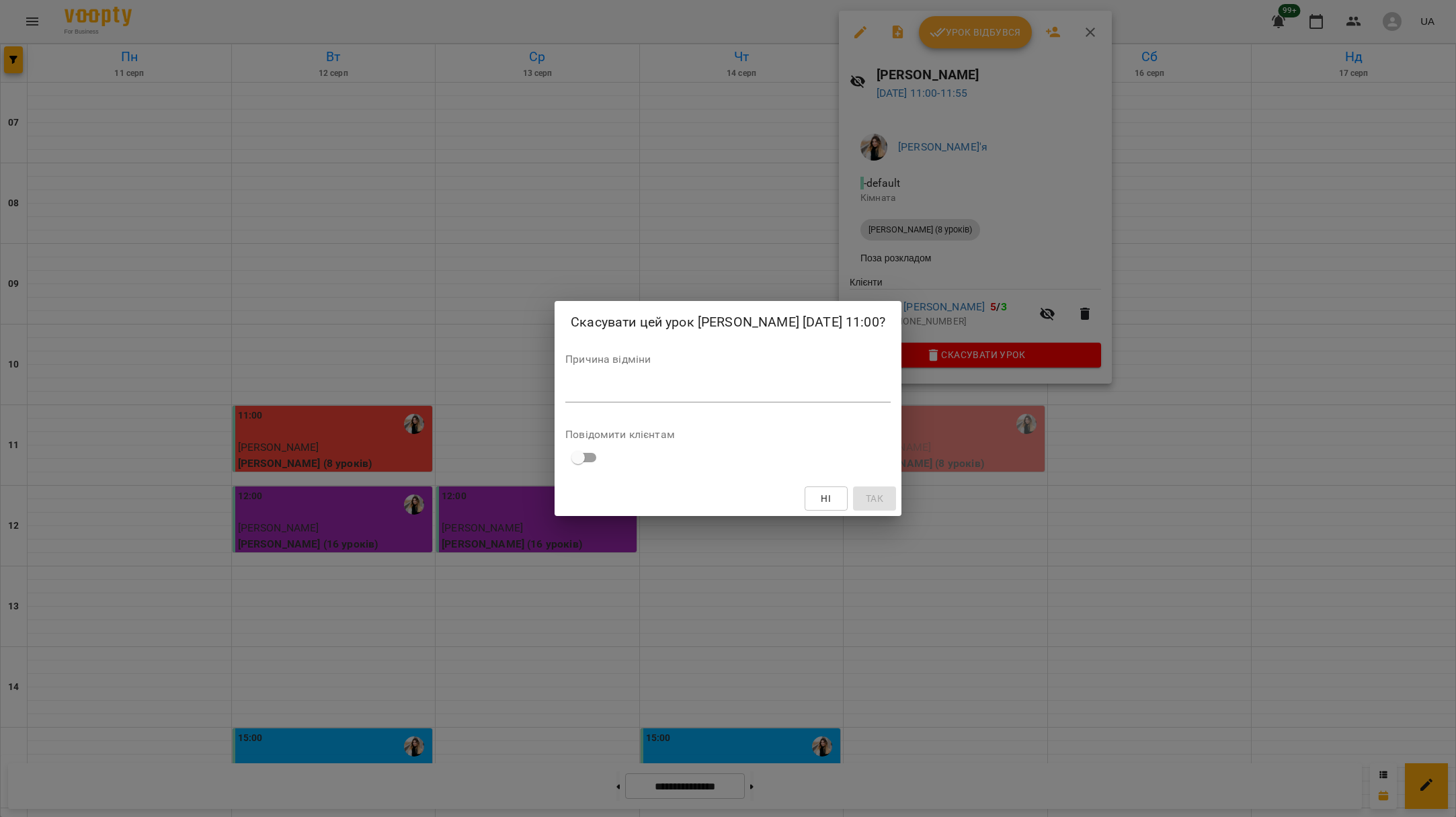
click at [724, 388] on textarea at bounding box center [727, 391] width 325 height 12
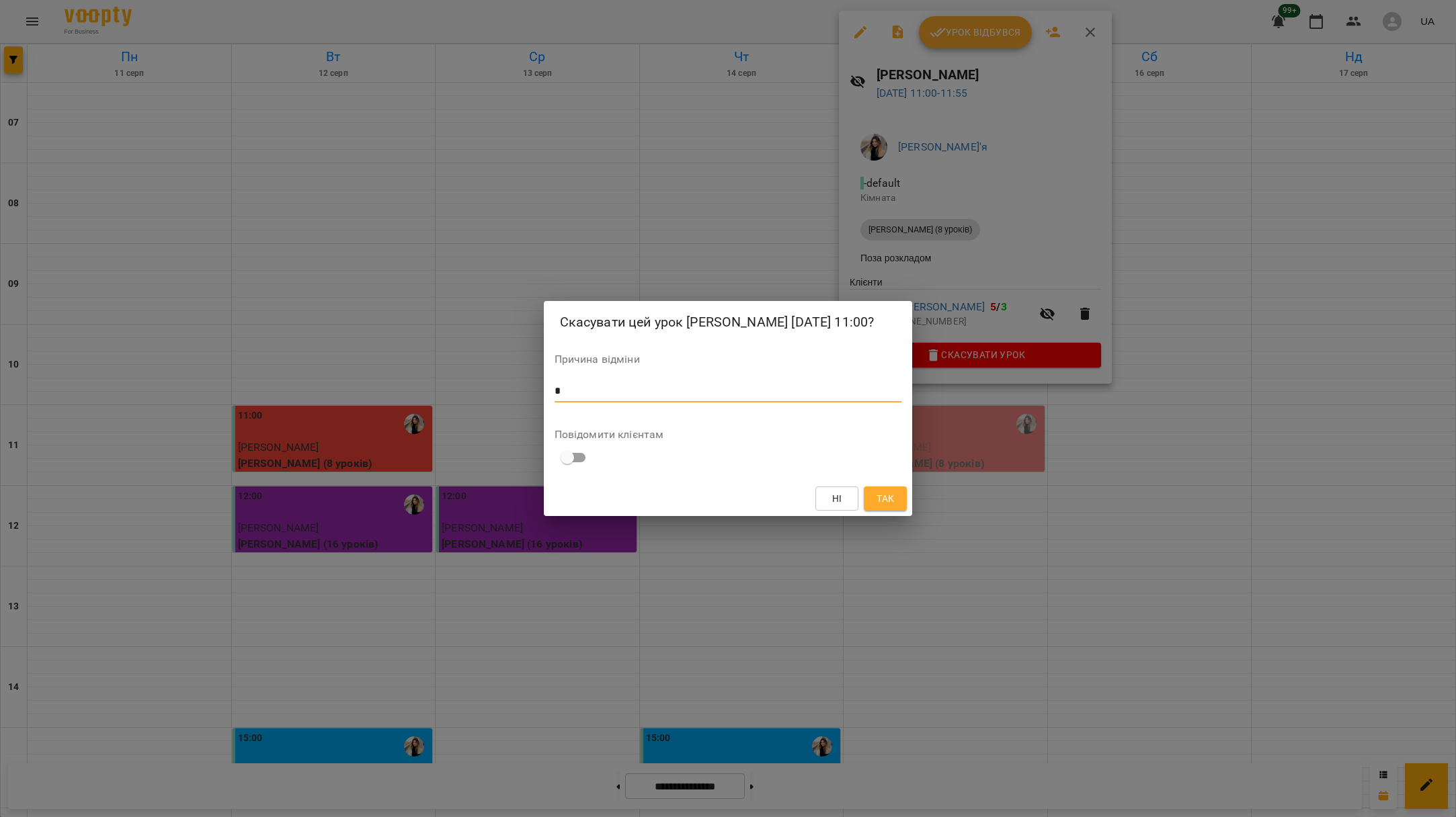
type textarea "*"
click at [905, 502] on button "Так" at bounding box center [885, 498] width 43 height 24
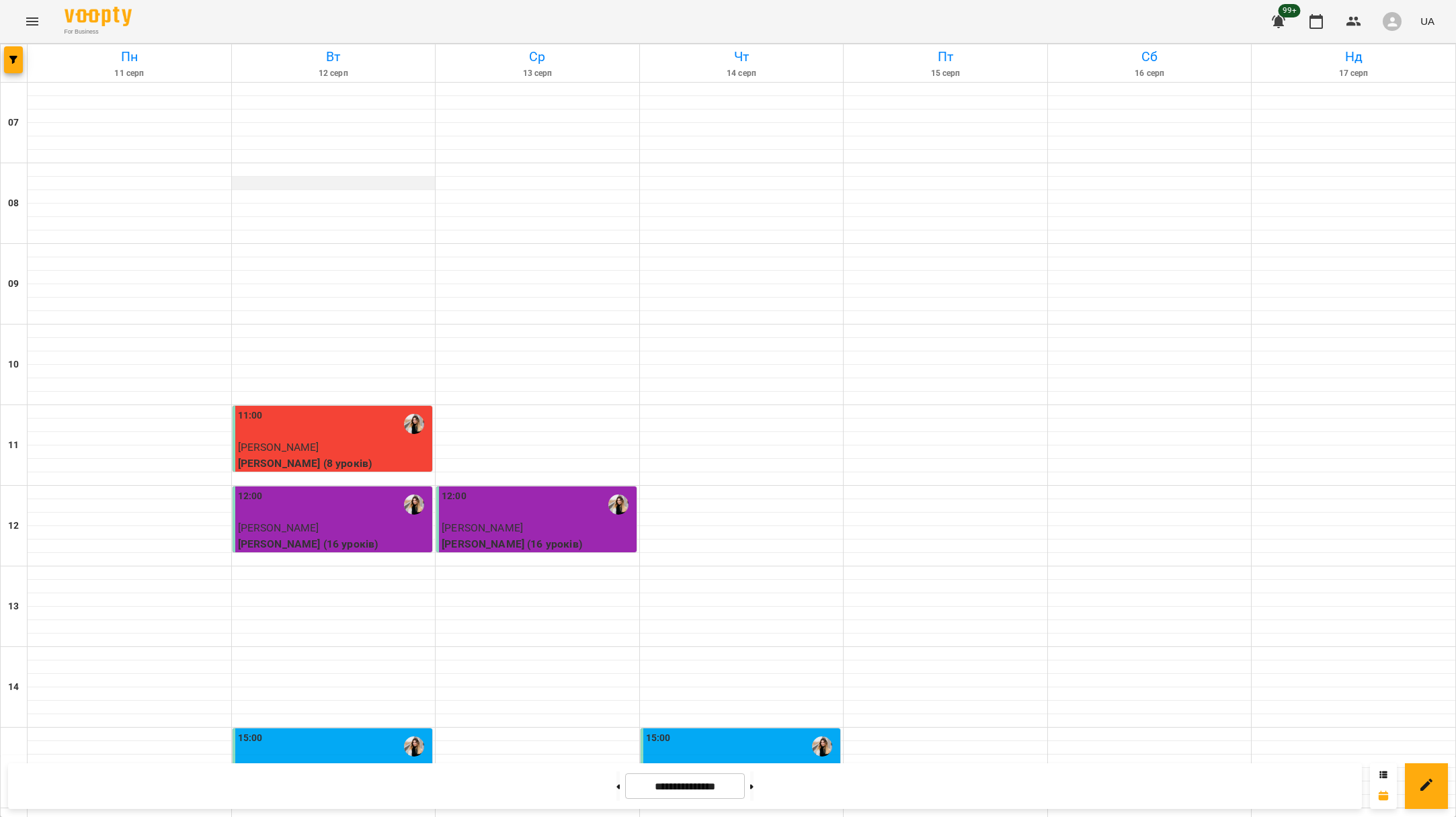
scroll to position [0, 0]
click at [753, 790] on button at bounding box center [752, 786] width 4 height 29
type input "**********"
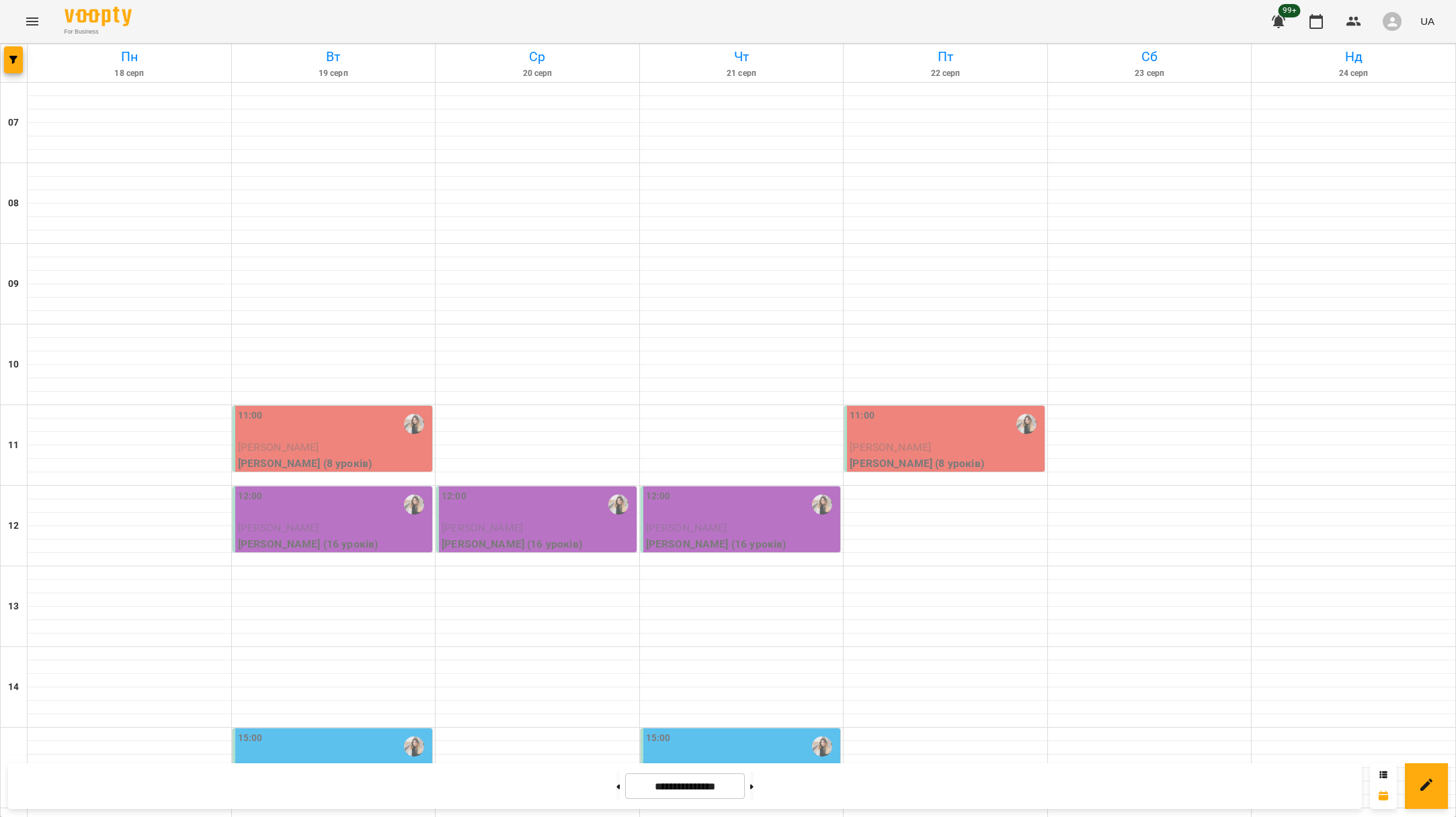
scroll to position [105, 0]
click at [346, 439] on p "[PERSON_NAME]" at bounding box center [334, 447] width 192 height 16
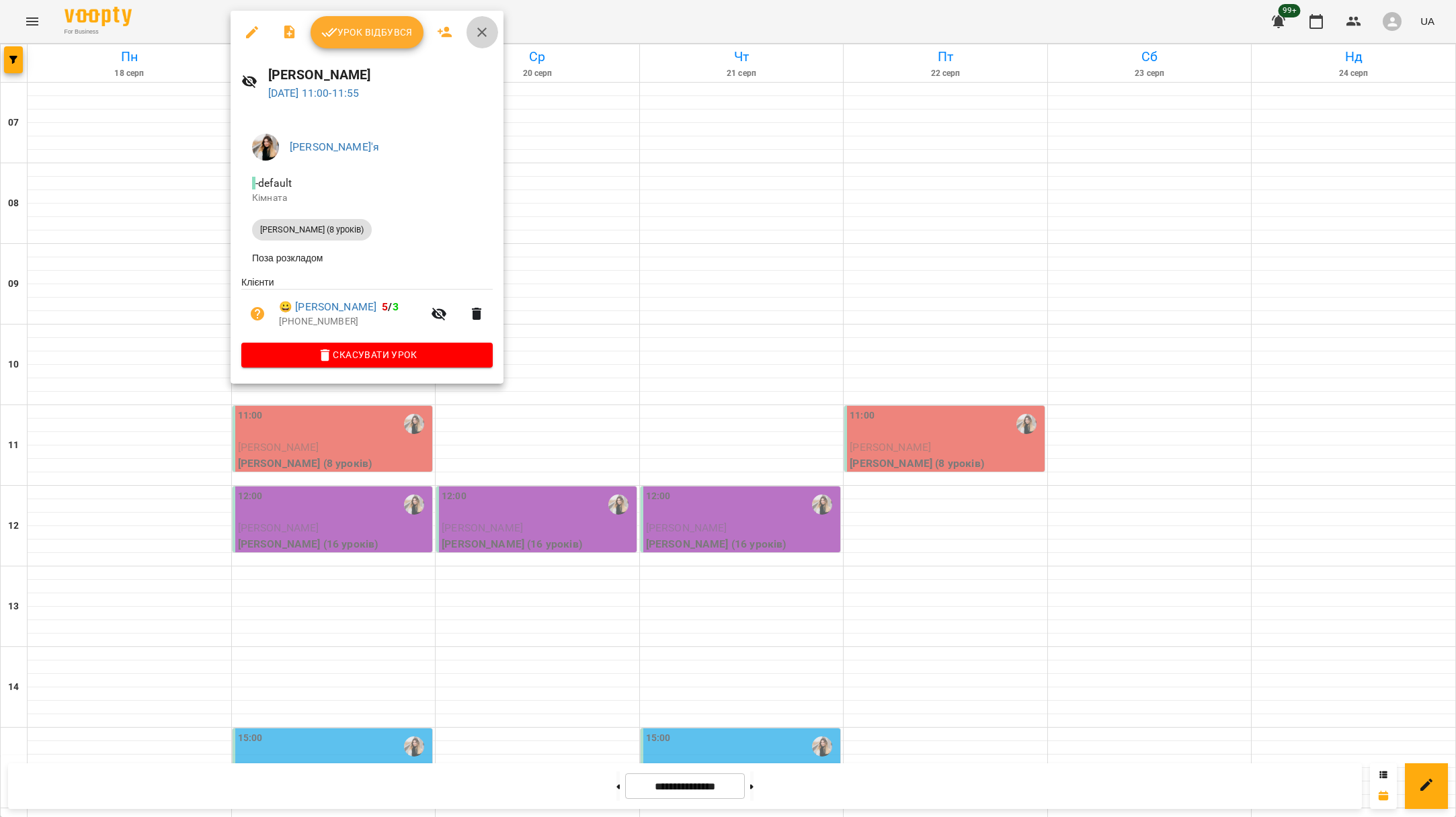
click at [475, 26] on icon "button" at bounding box center [482, 32] width 16 height 16
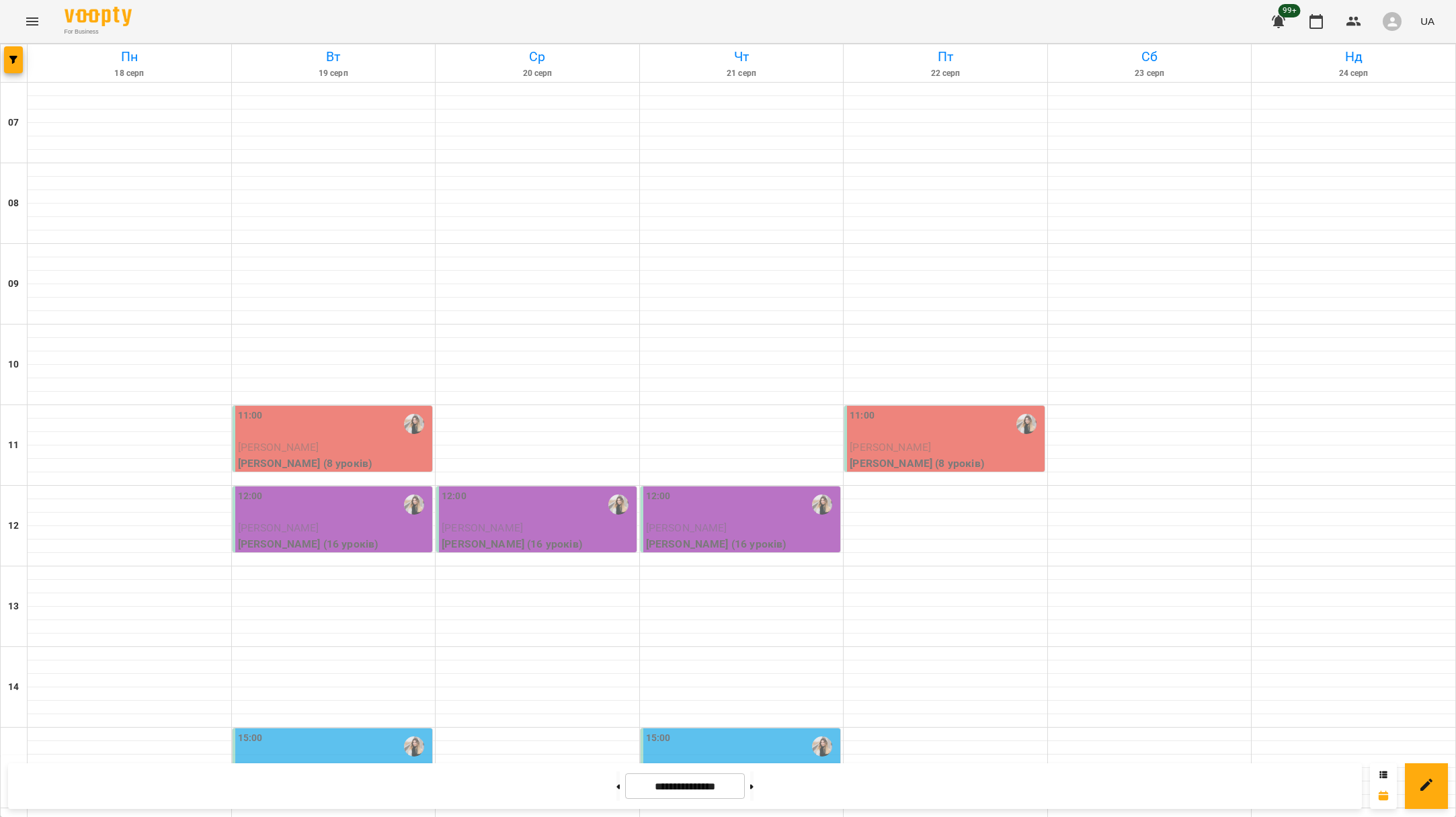
click at [384, 489] on div "12:00" at bounding box center [334, 504] width 192 height 31
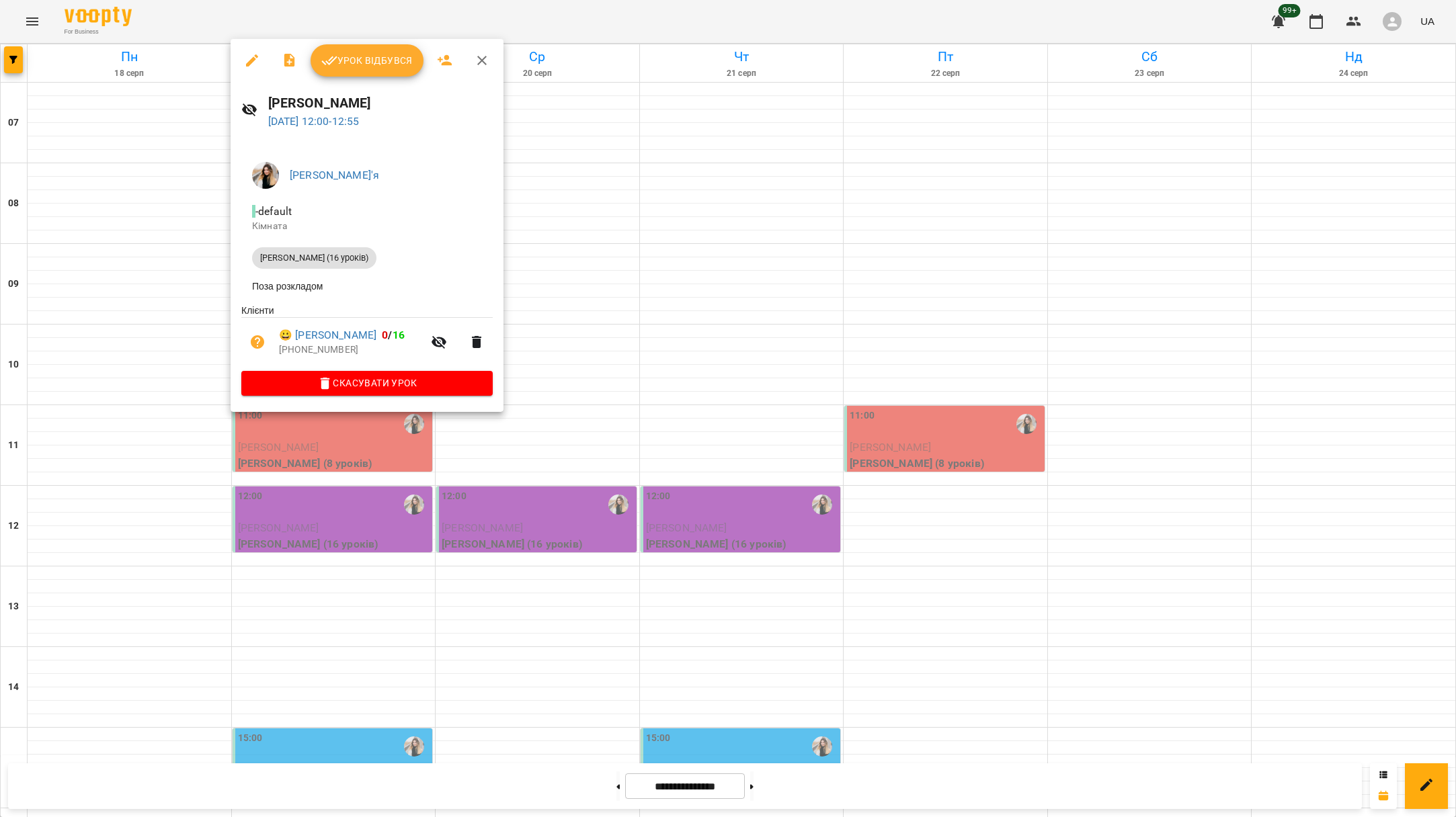
click at [600, 346] on div at bounding box center [728, 408] width 1456 height 817
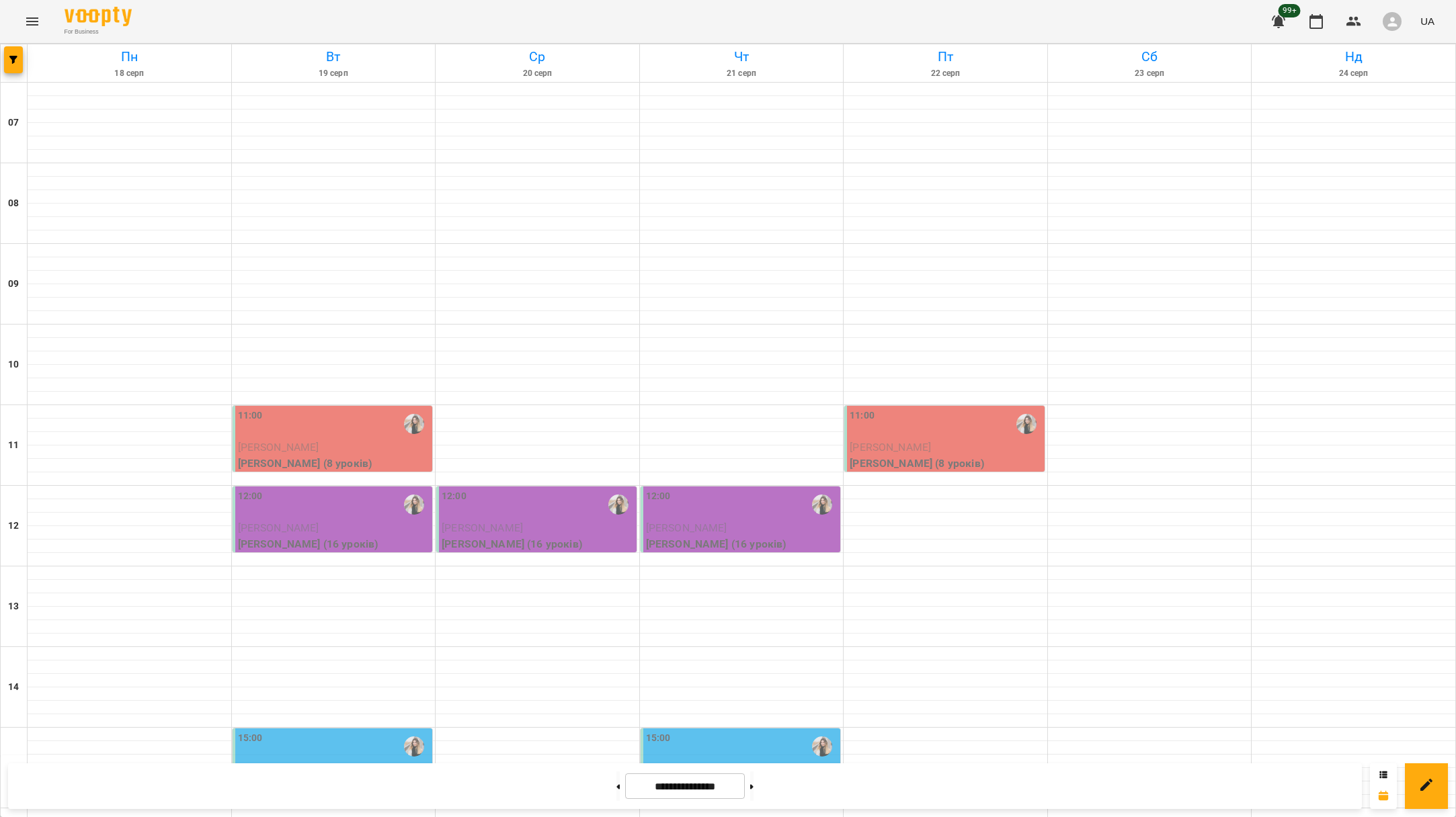
click at [510, 521] on span "[PERSON_NAME]" at bounding box center [482, 527] width 81 height 12
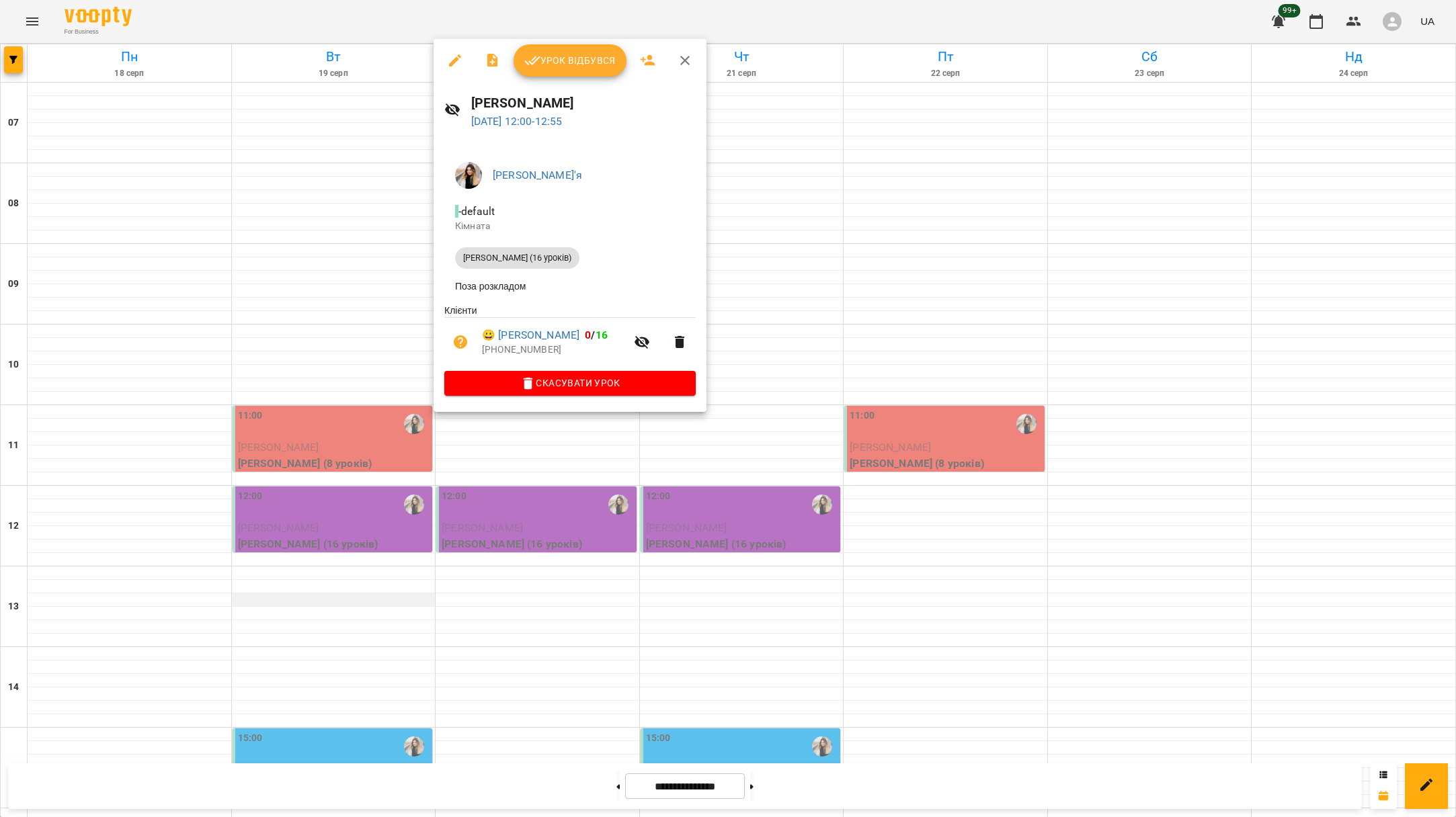
click at [388, 496] on div at bounding box center [728, 408] width 1456 height 817
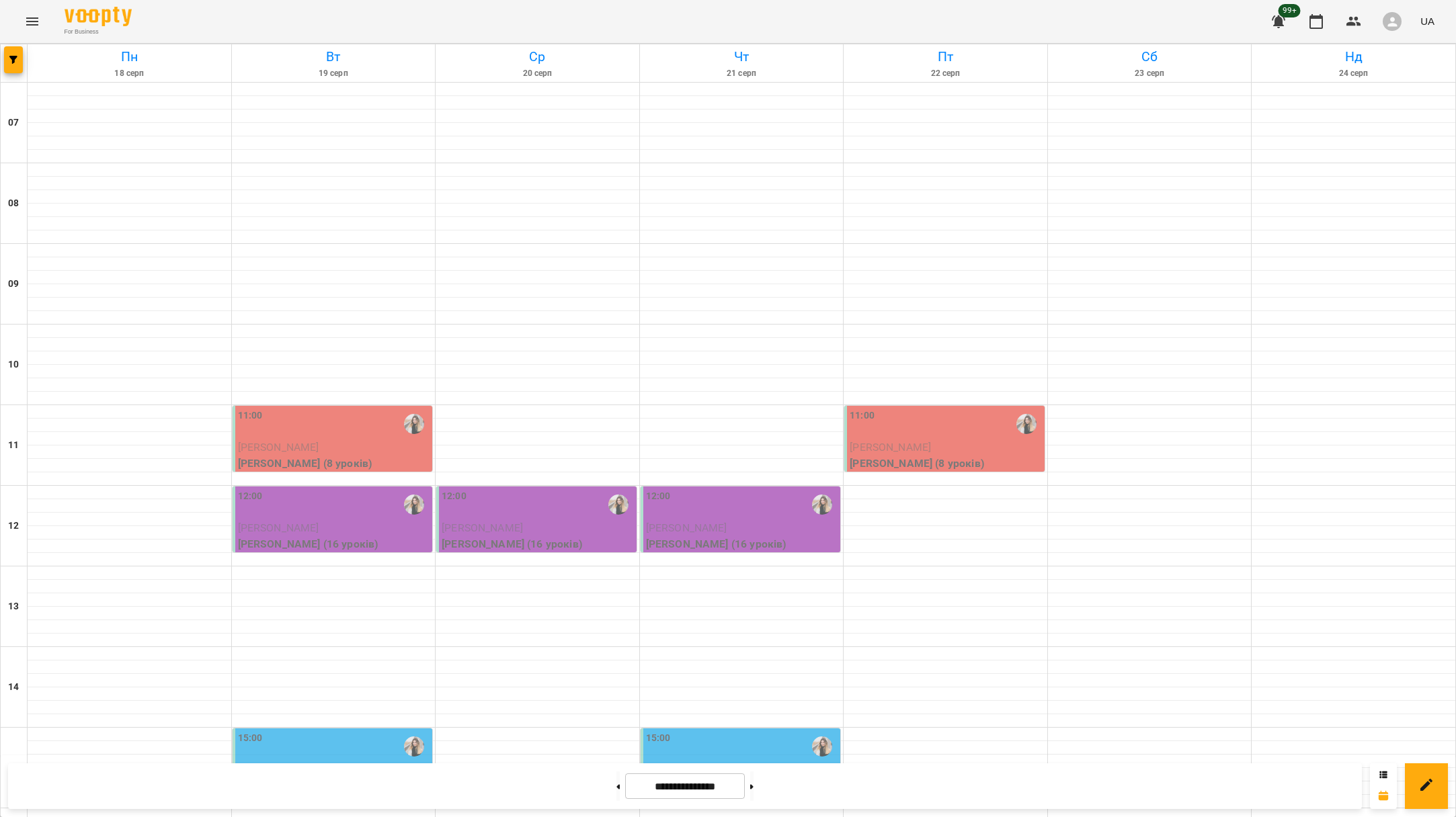
click at [343, 762] on p "4" at bounding box center [334, 770] width 192 height 16
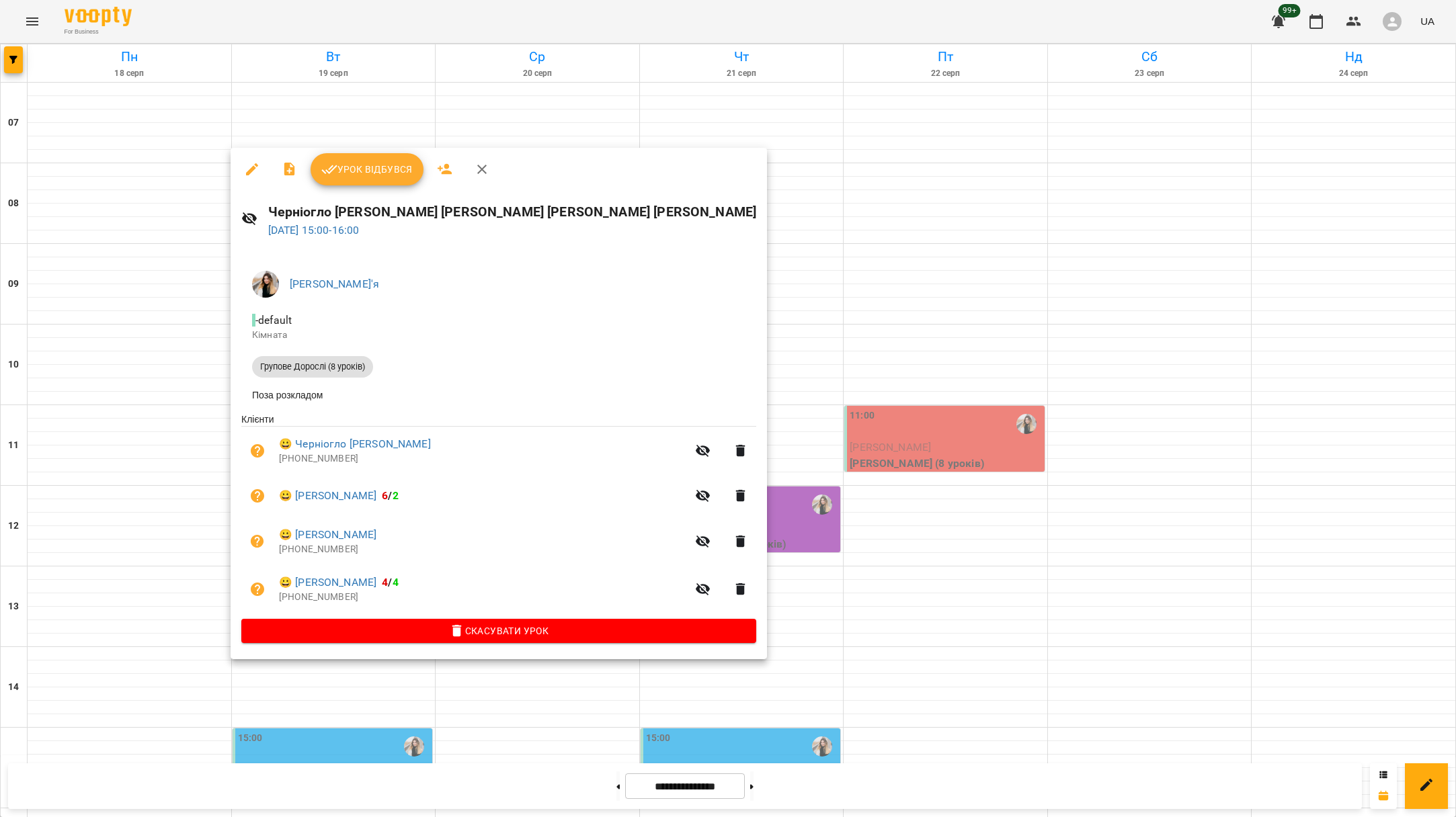
click at [103, 618] on div at bounding box center [728, 408] width 1456 height 817
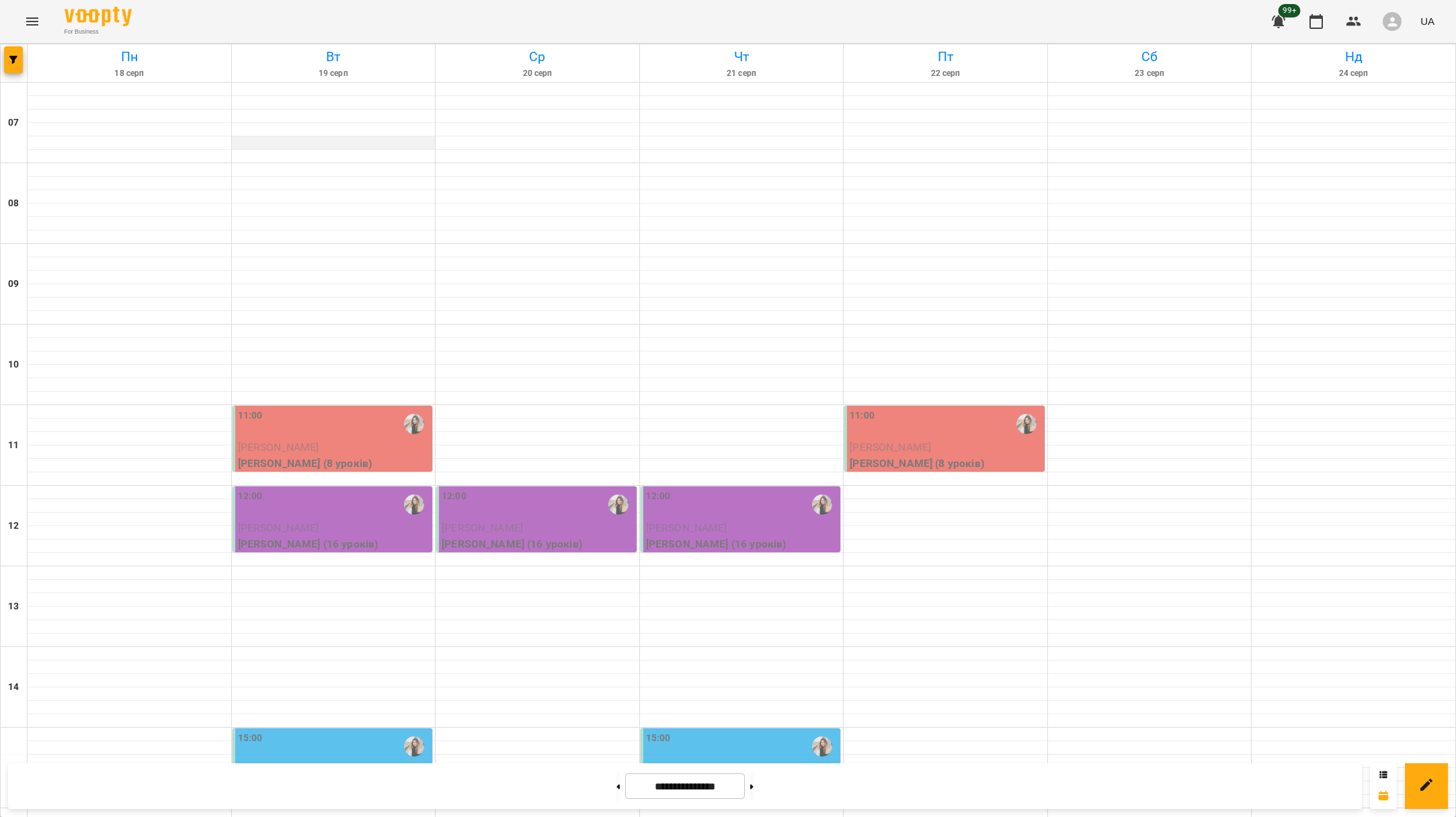
scroll to position [0, 0]
click at [26, 12] on button "Menu" at bounding box center [32, 21] width 32 height 32
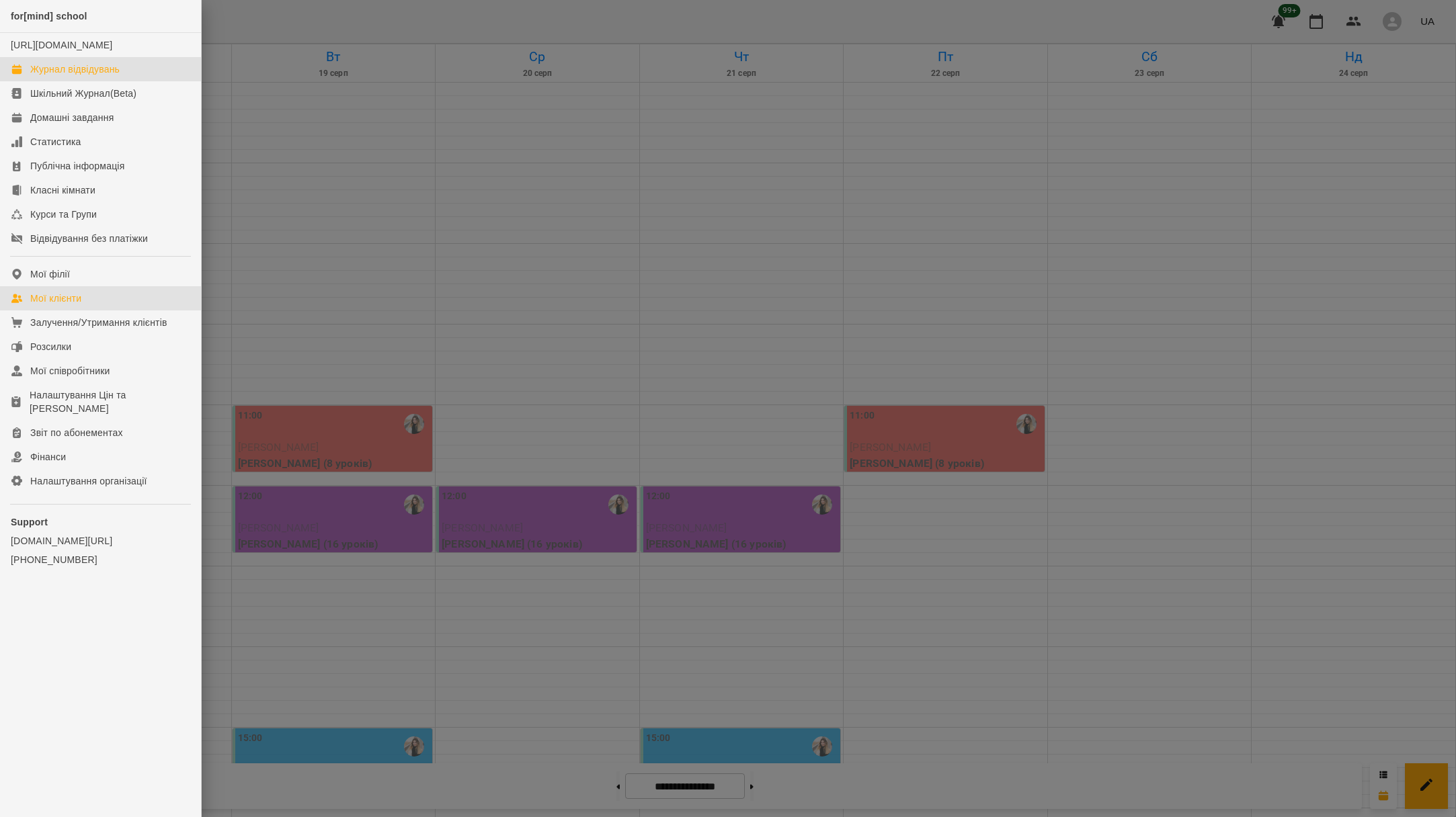
click at [91, 310] on link "Мої клієнти" at bounding box center [101, 298] width 201 height 24
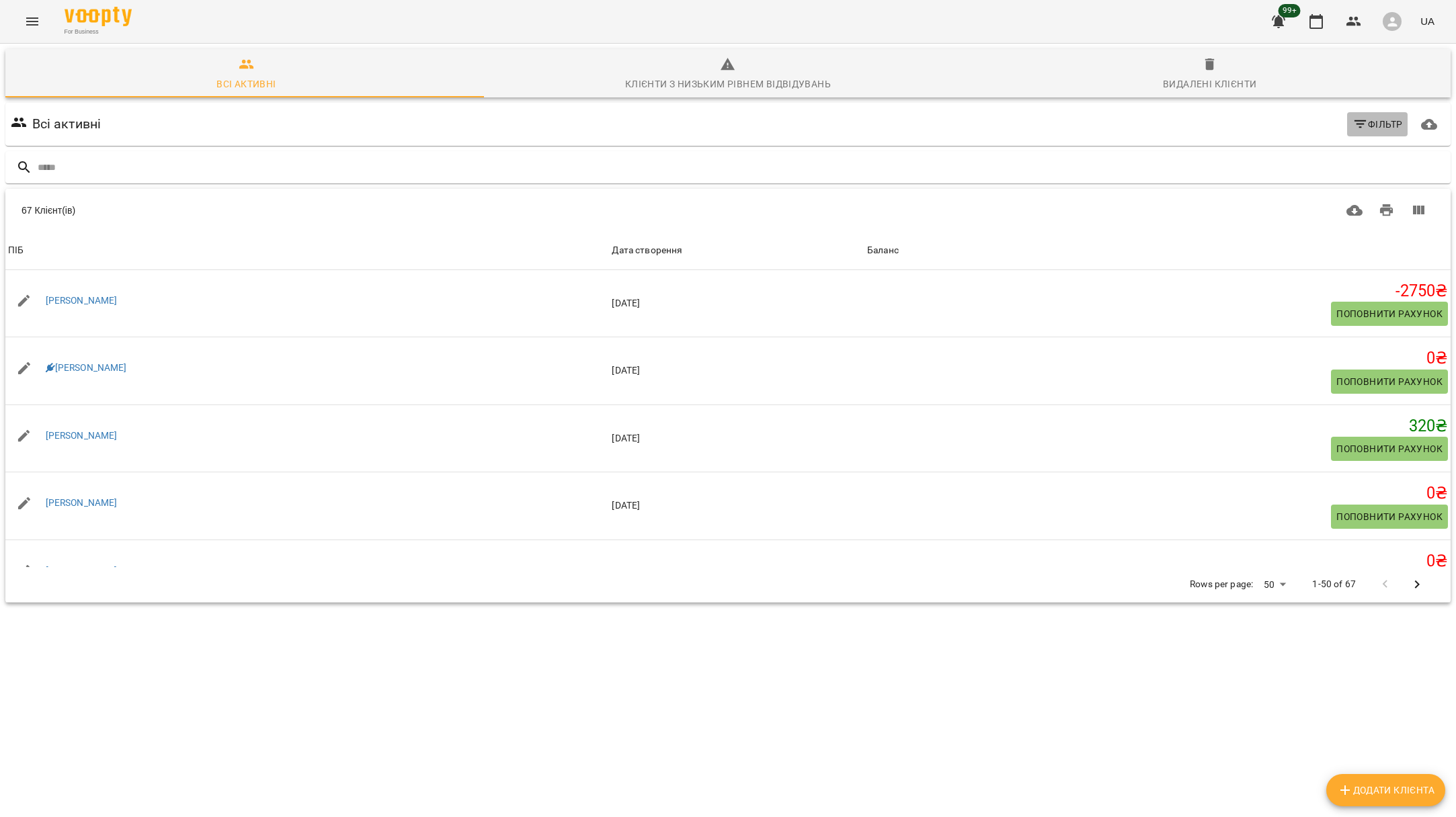
click at [1365, 129] on span "Фільтр" at bounding box center [1377, 124] width 51 height 16
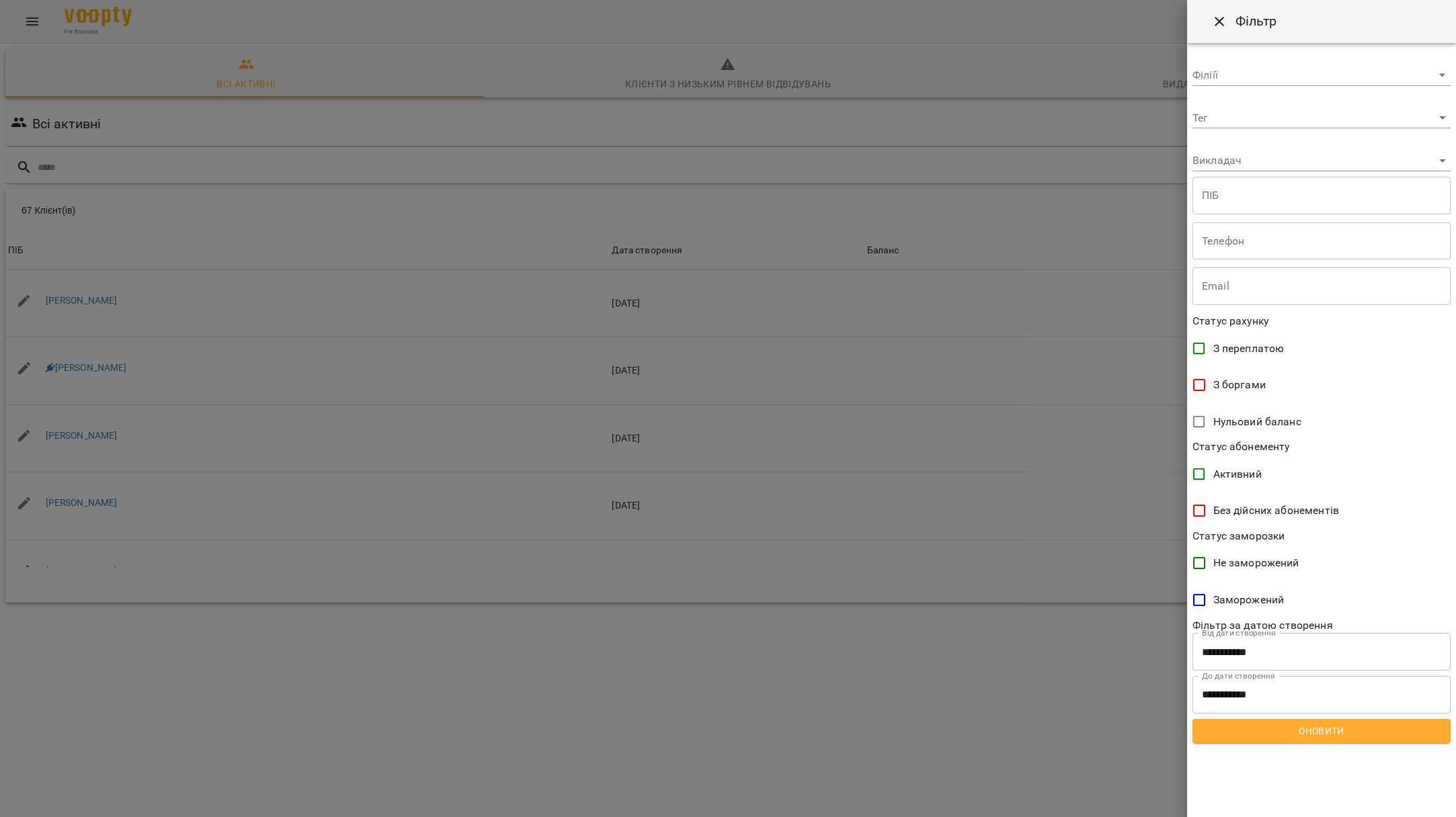
click at [1257, 648] on input "**********" at bounding box center [1321, 651] width 258 height 37
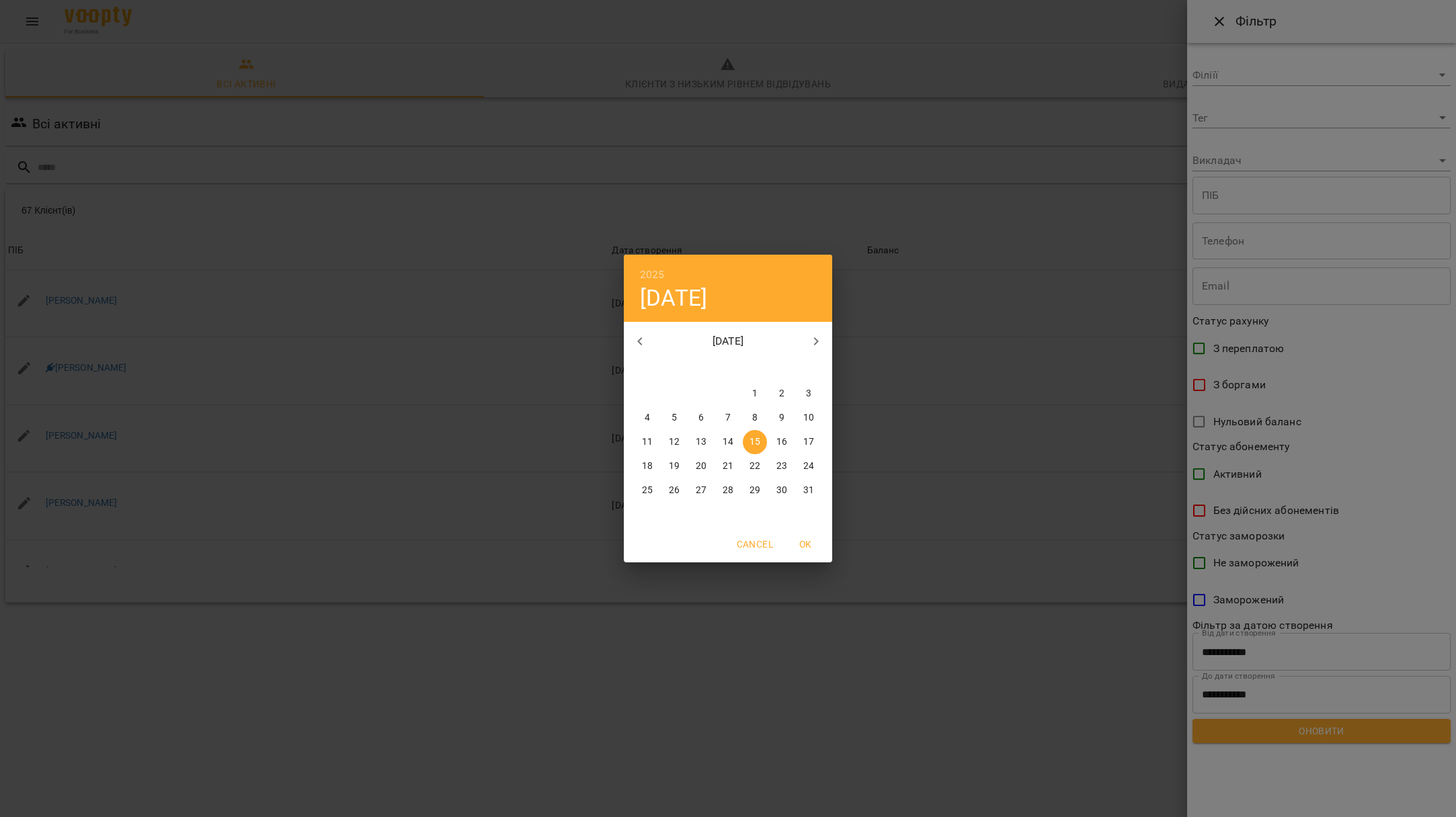
click at [642, 439] on p "11" at bounding box center [647, 442] width 11 height 13
click at [809, 538] on span "OK" at bounding box center [805, 544] width 32 height 16
type input "**********"
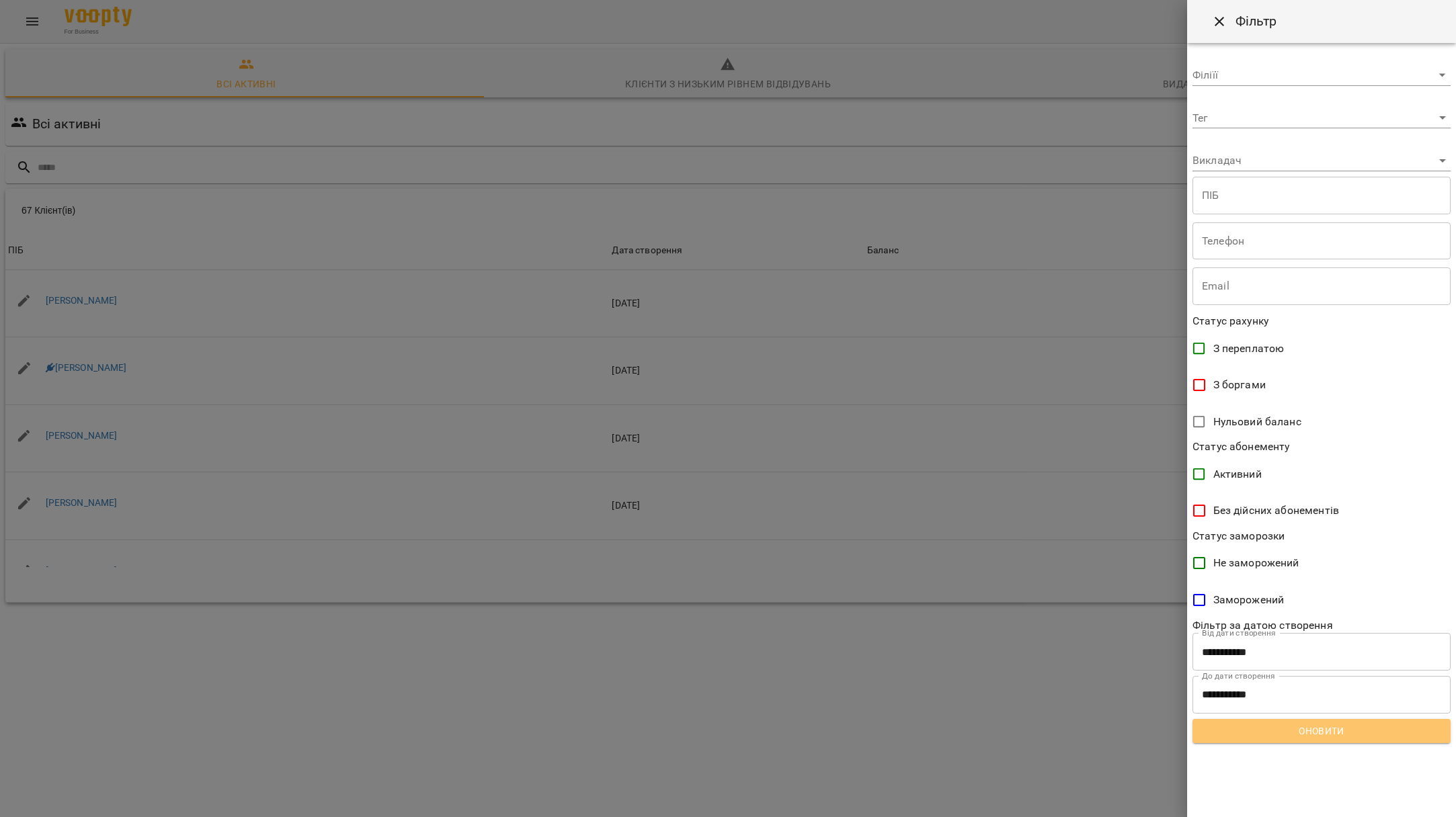
click at [1231, 740] on button "Оновити" at bounding box center [1321, 731] width 258 height 24
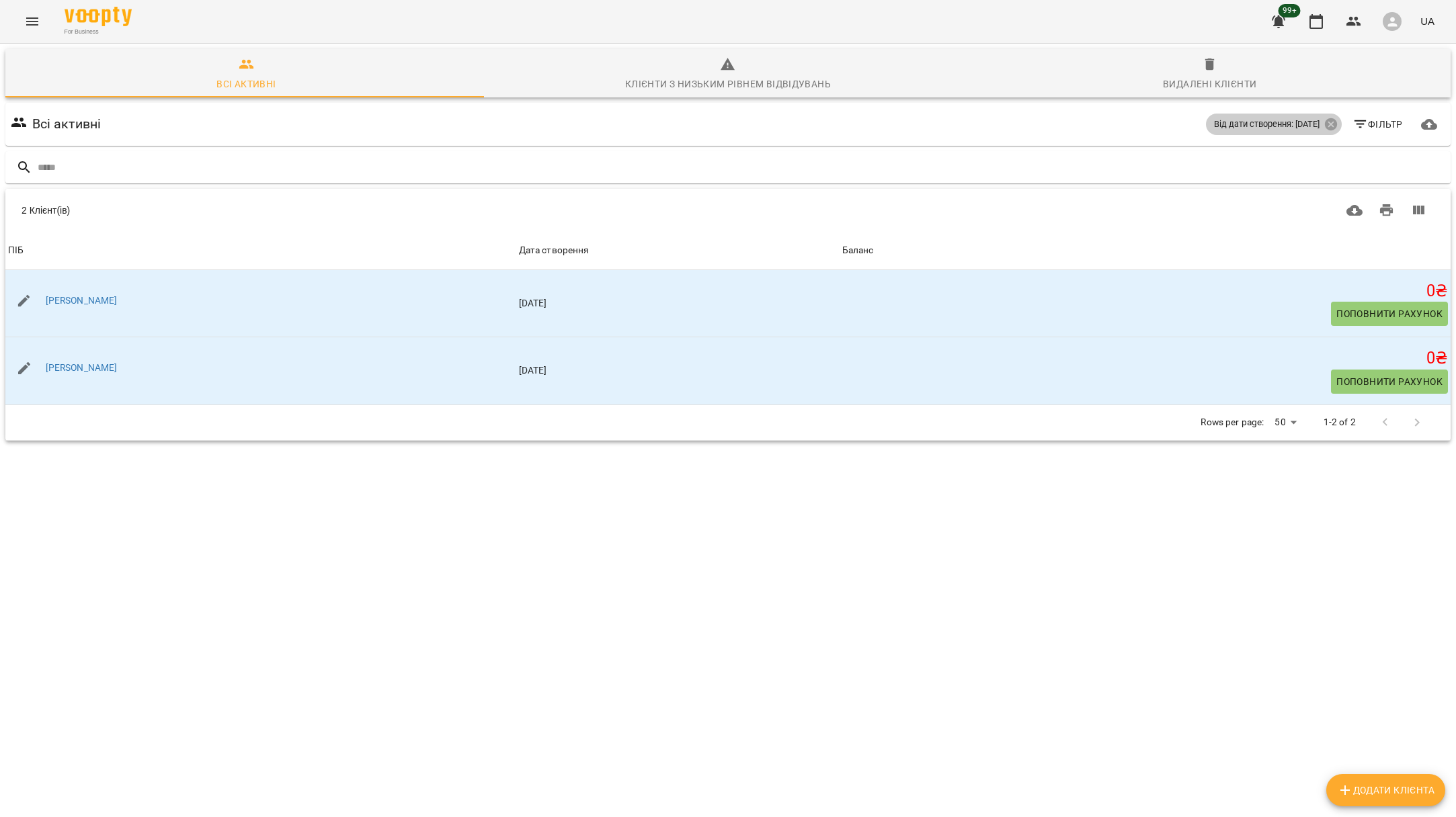
click at [1224, 122] on span "Від дати створення: [DATE]" at bounding box center [1266, 125] width 122 height 12
click at [1354, 127] on icon "button" at bounding box center [1360, 124] width 16 height 16
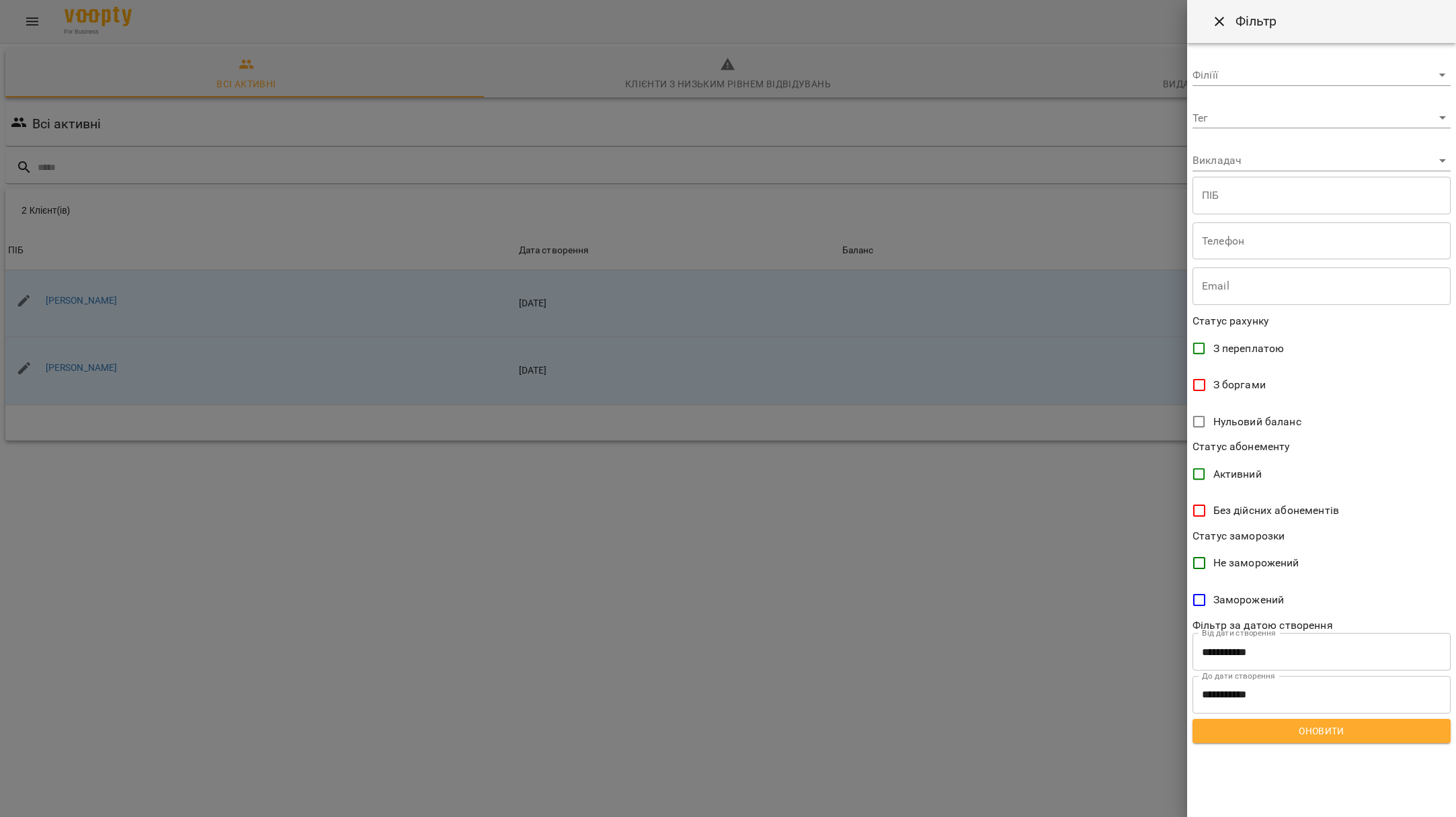
click at [1252, 643] on input "**********" at bounding box center [1321, 651] width 258 height 37
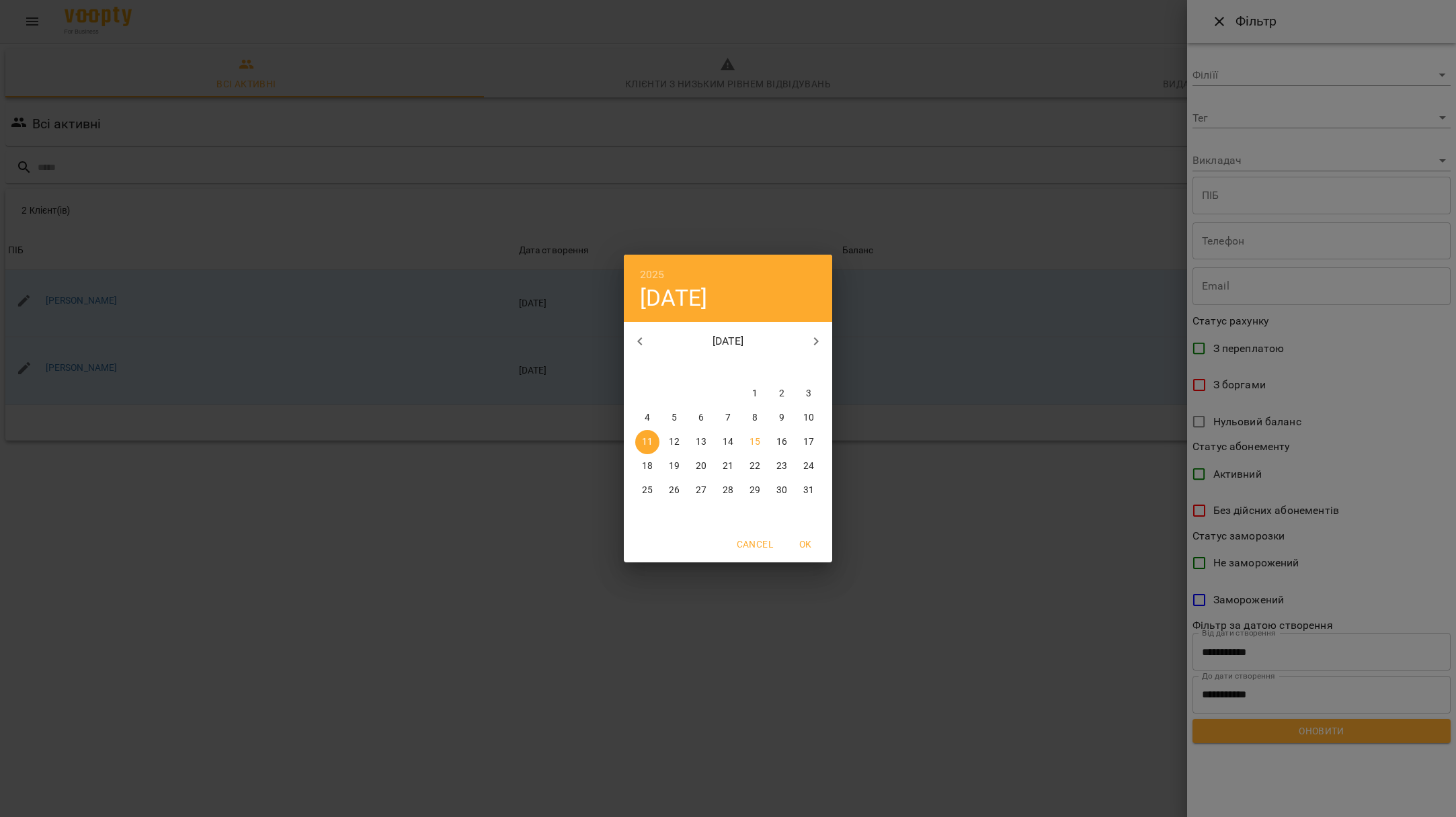
drag, startPoint x: 753, startPoint y: 392, endPoint x: 793, endPoint y: 470, distance: 87.7
click at [753, 392] on p "1" at bounding box center [755, 393] width 5 height 13
click at [808, 547] on span "OK" at bounding box center [805, 544] width 32 height 16
type input "**********"
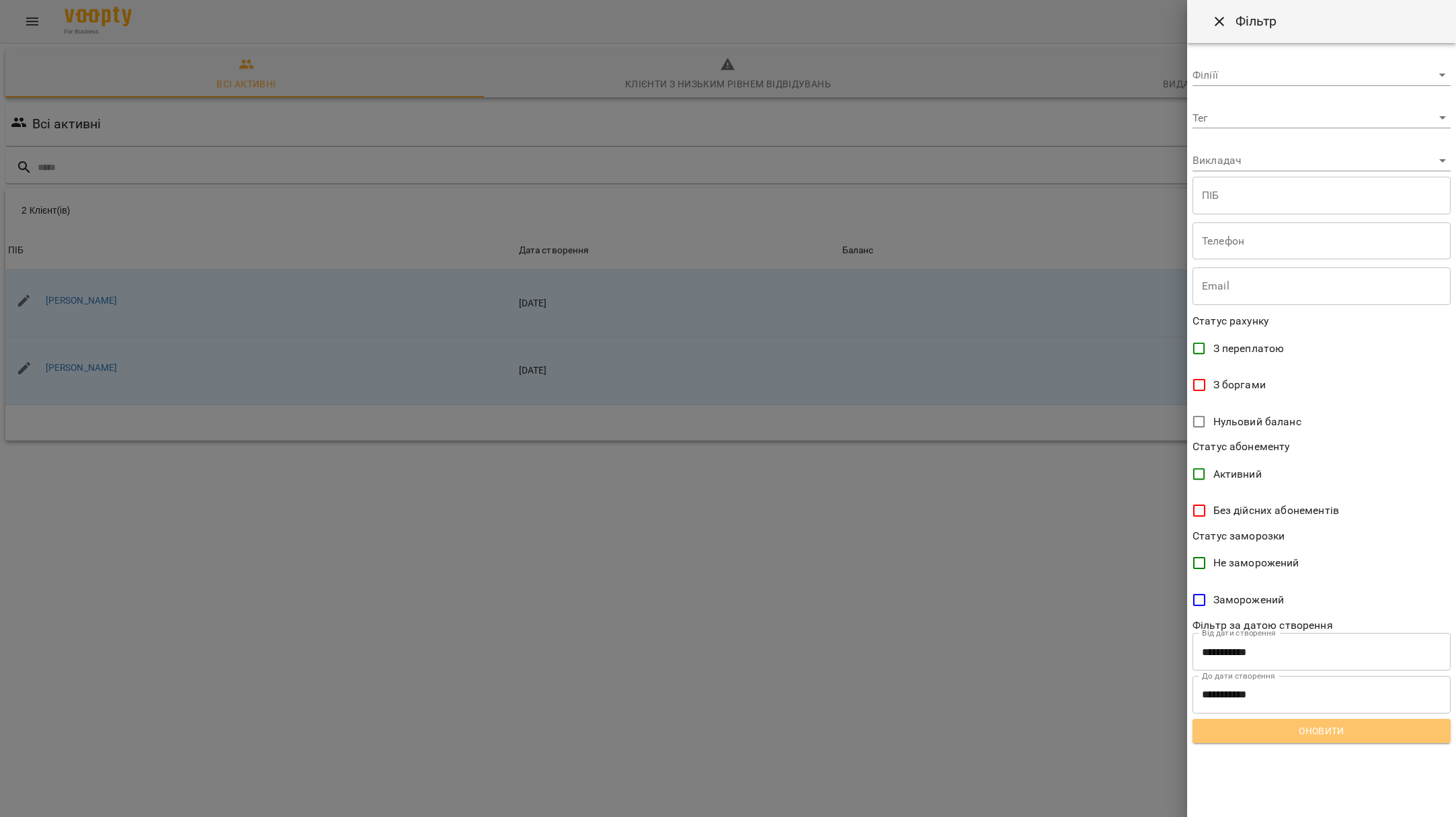
click at [1225, 724] on span "Оновити" at bounding box center [1321, 731] width 236 height 16
